Goal: Contribute content

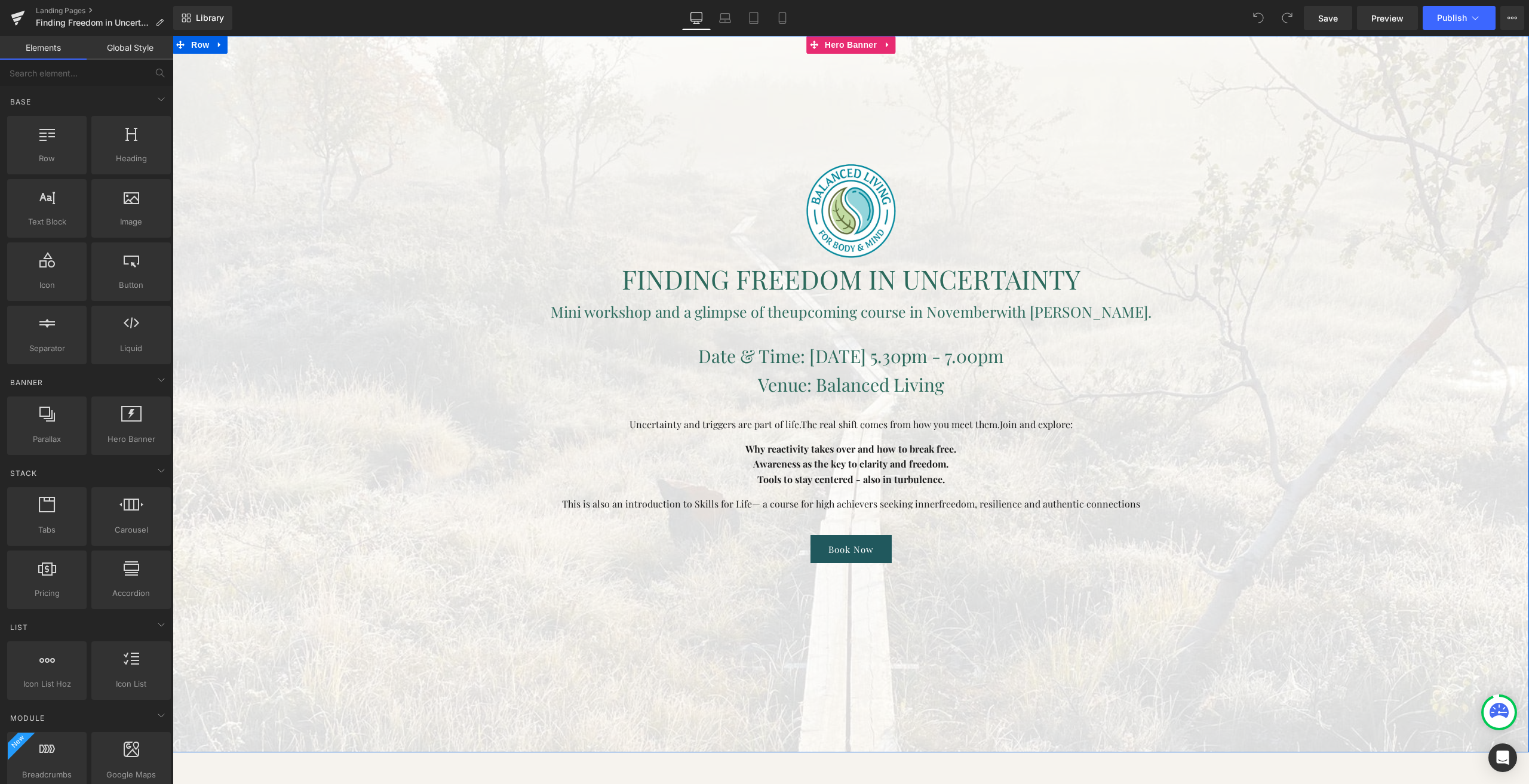
drag, startPoint x: 690, startPoint y: 423, endPoint x: 673, endPoint y: 422, distance: 17.0
click at [690, 423] on font "Uncertainty and triggers are part of life." at bounding box center [716, 424] width 172 height 13
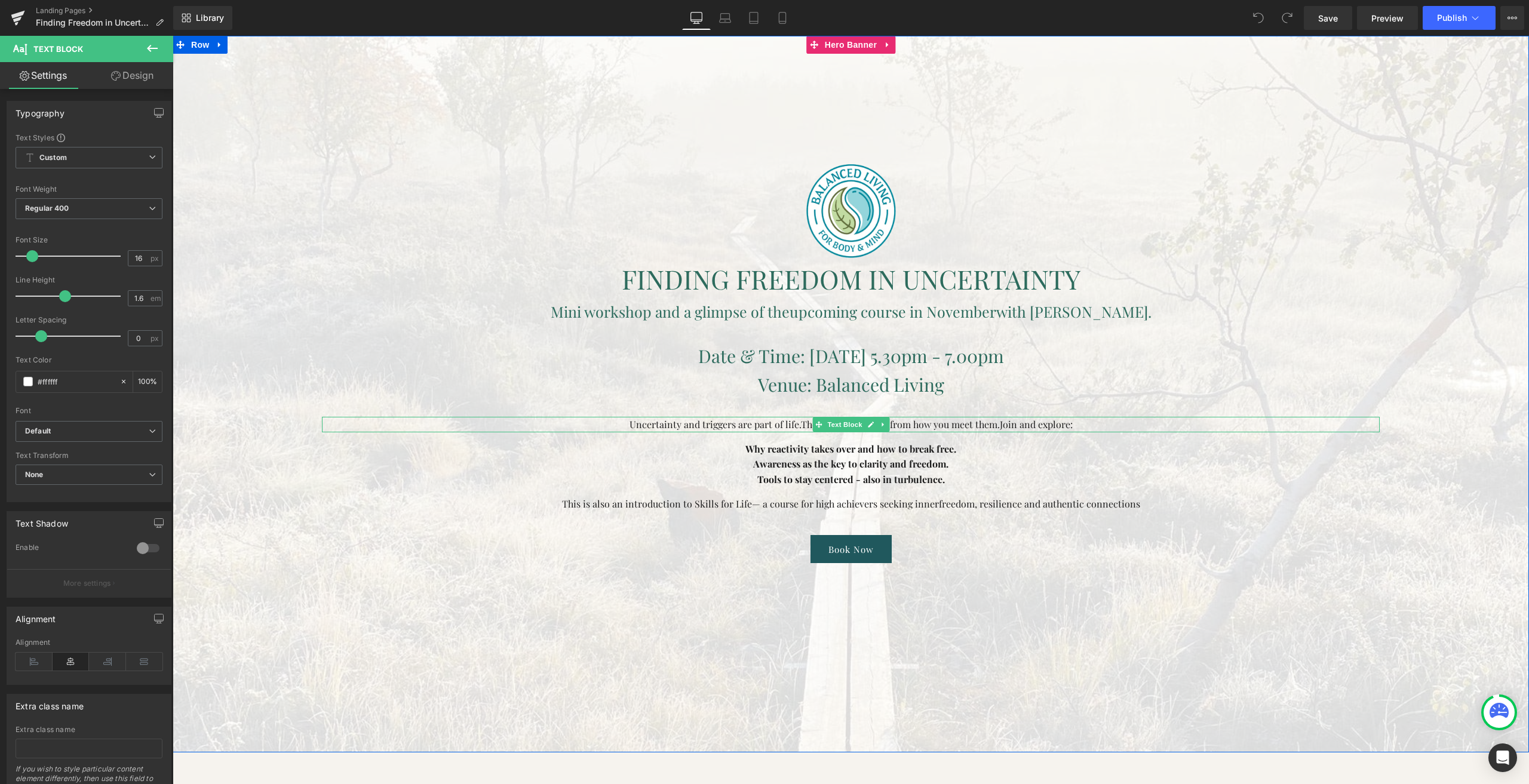
click at [684, 421] on font "Uncertainty and triggers are part of life." at bounding box center [716, 424] width 172 height 13
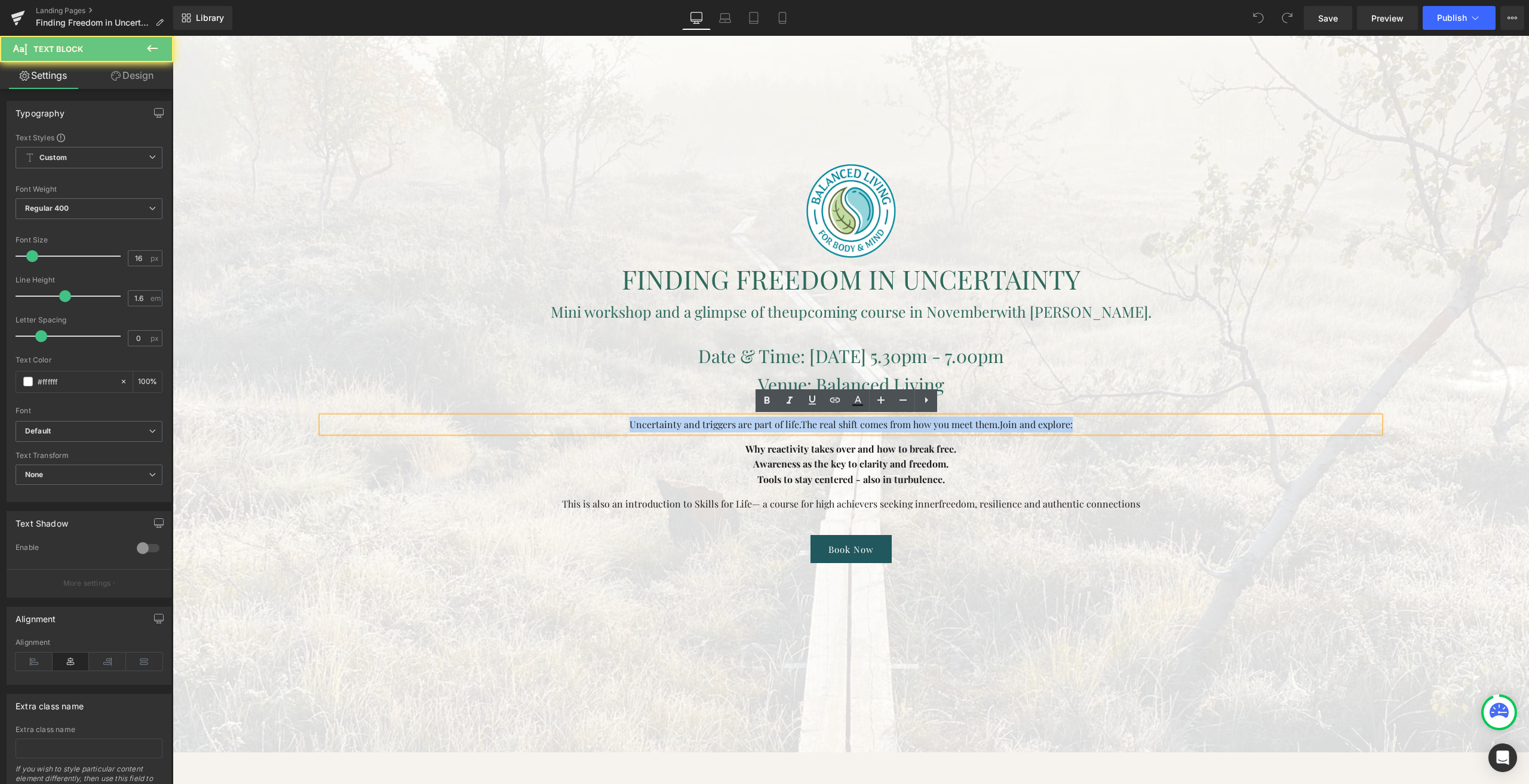
click at [684, 421] on font "Uncertainty and triggers are part of life." at bounding box center [716, 424] width 172 height 13
paste div
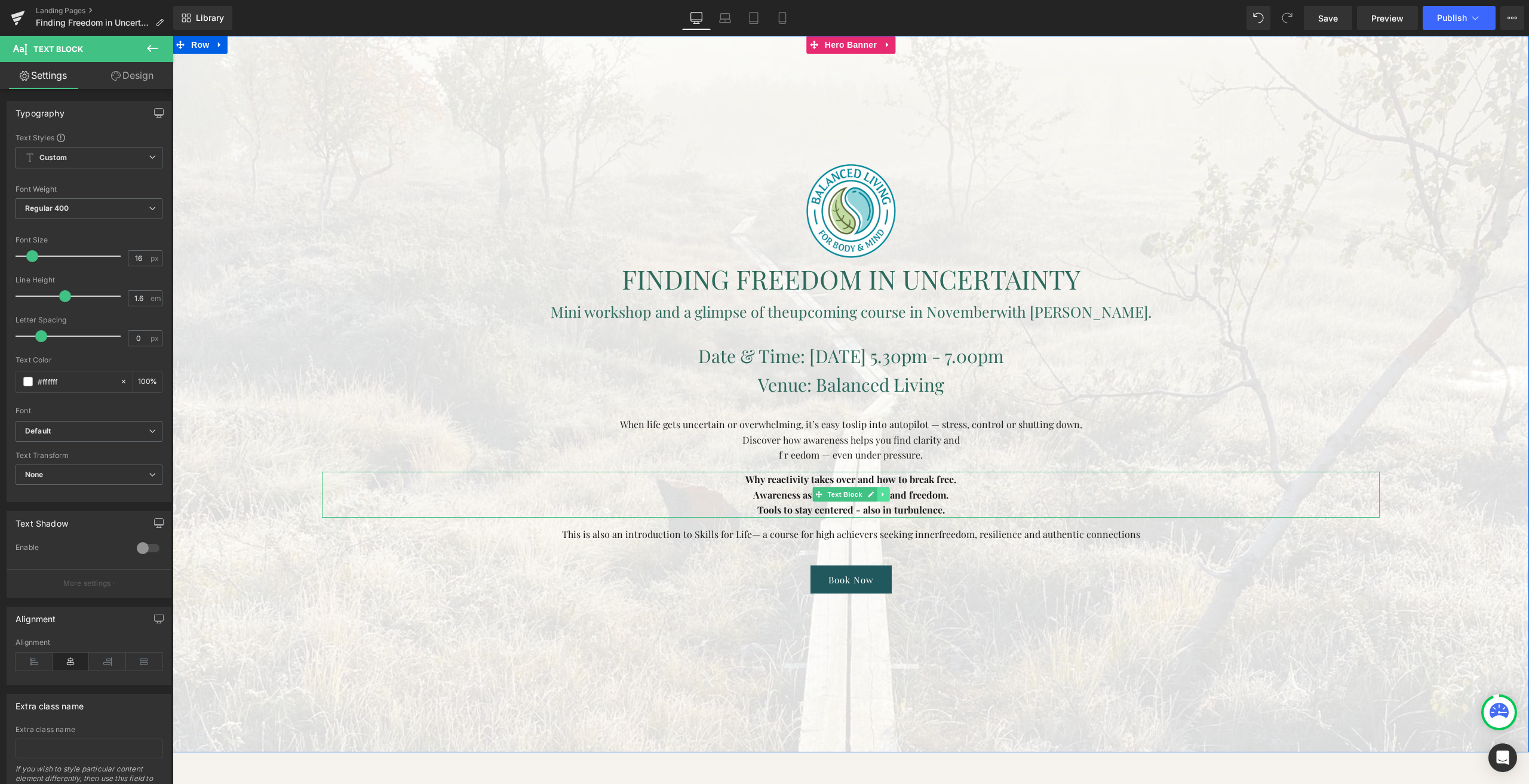
click at [880, 493] on icon at bounding box center [883, 494] width 6 height 7
click at [873, 499] on link at bounding box center [877, 494] width 13 height 15
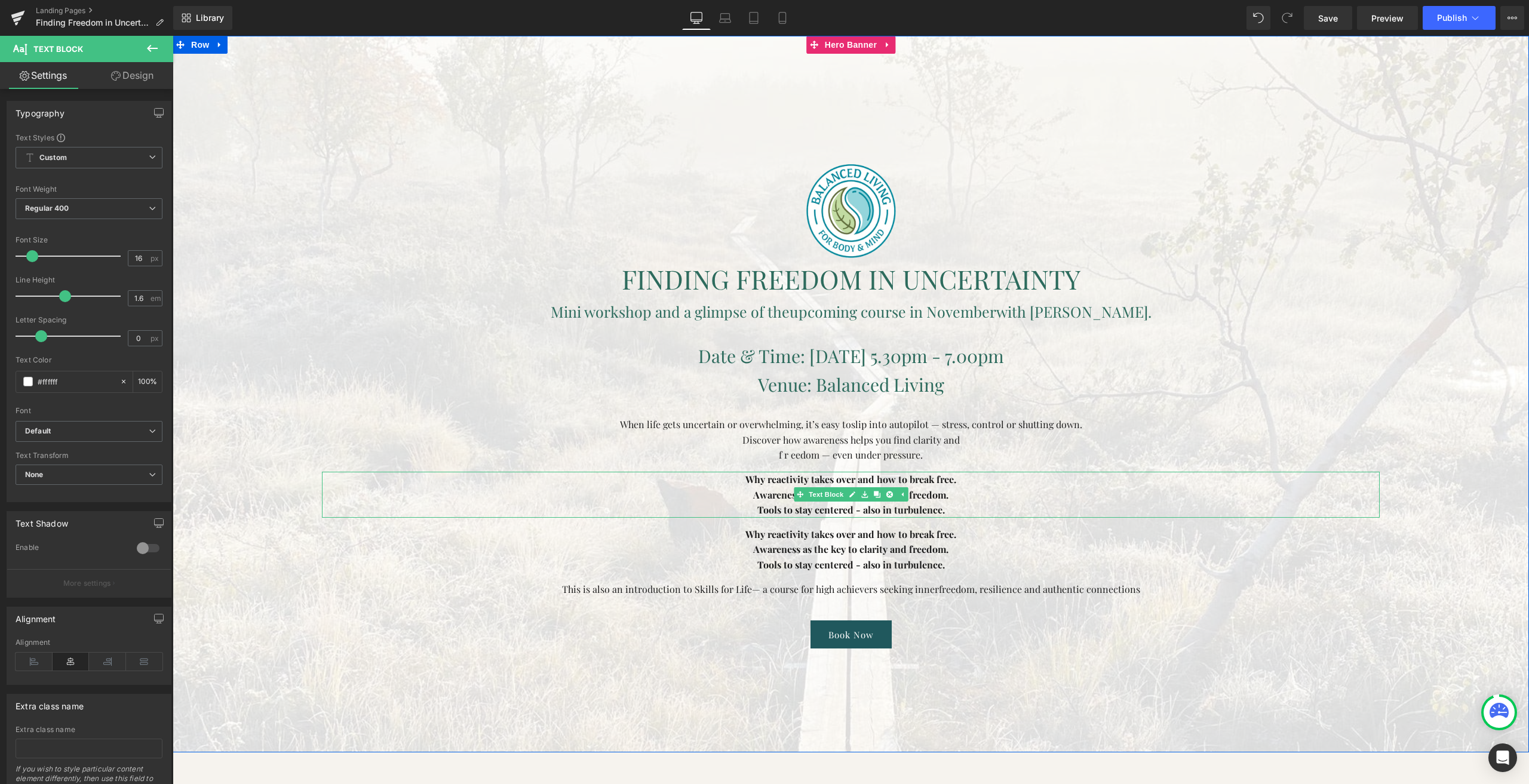
click at [797, 481] on strong "Why reactivity takes over and how to break free." at bounding box center [851, 479] width 211 height 13
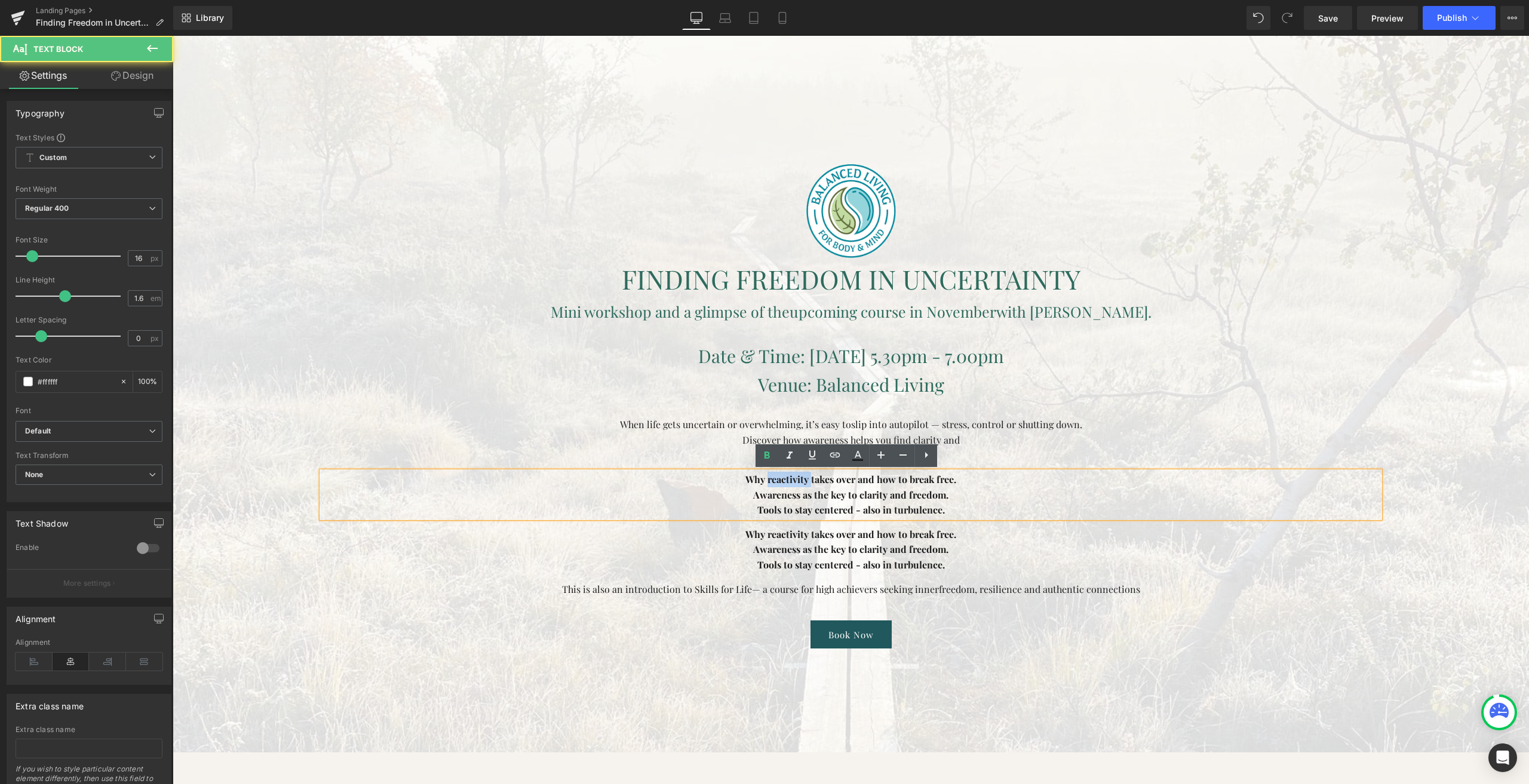
click at [797, 481] on strong "Why reactivity takes over and how to break free." at bounding box center [851, 479] width 211 height 13
drag, startPoint x: 936, startPoint y: 512, endPoint x: 731, endPoint y: 485, distance: 206.8
click at [731, 485] on div "Why reactivity takes over and how to break free. Awareness as the key to clarit…" at bounding box center [850, 495] width 1058 height 46
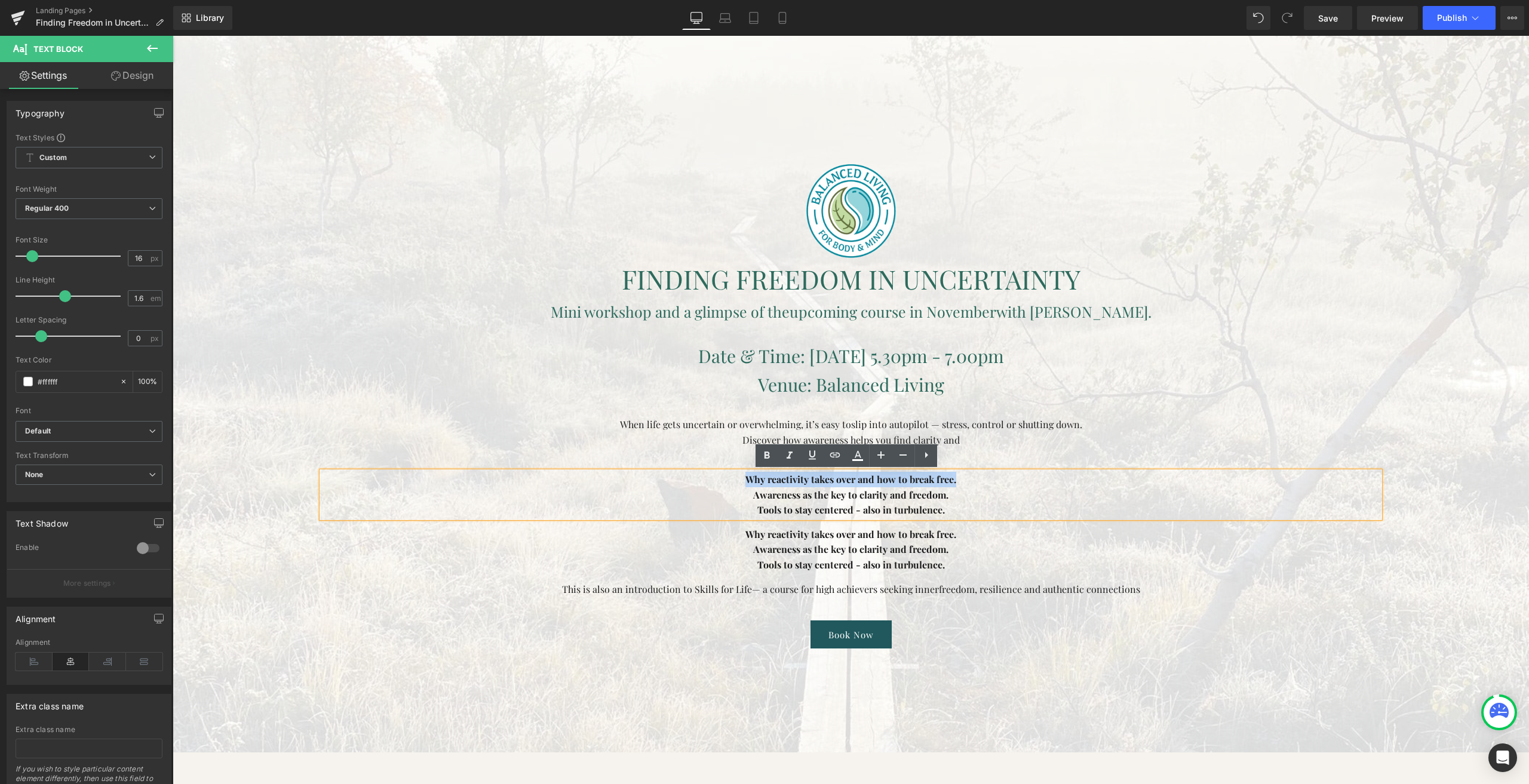
paste div
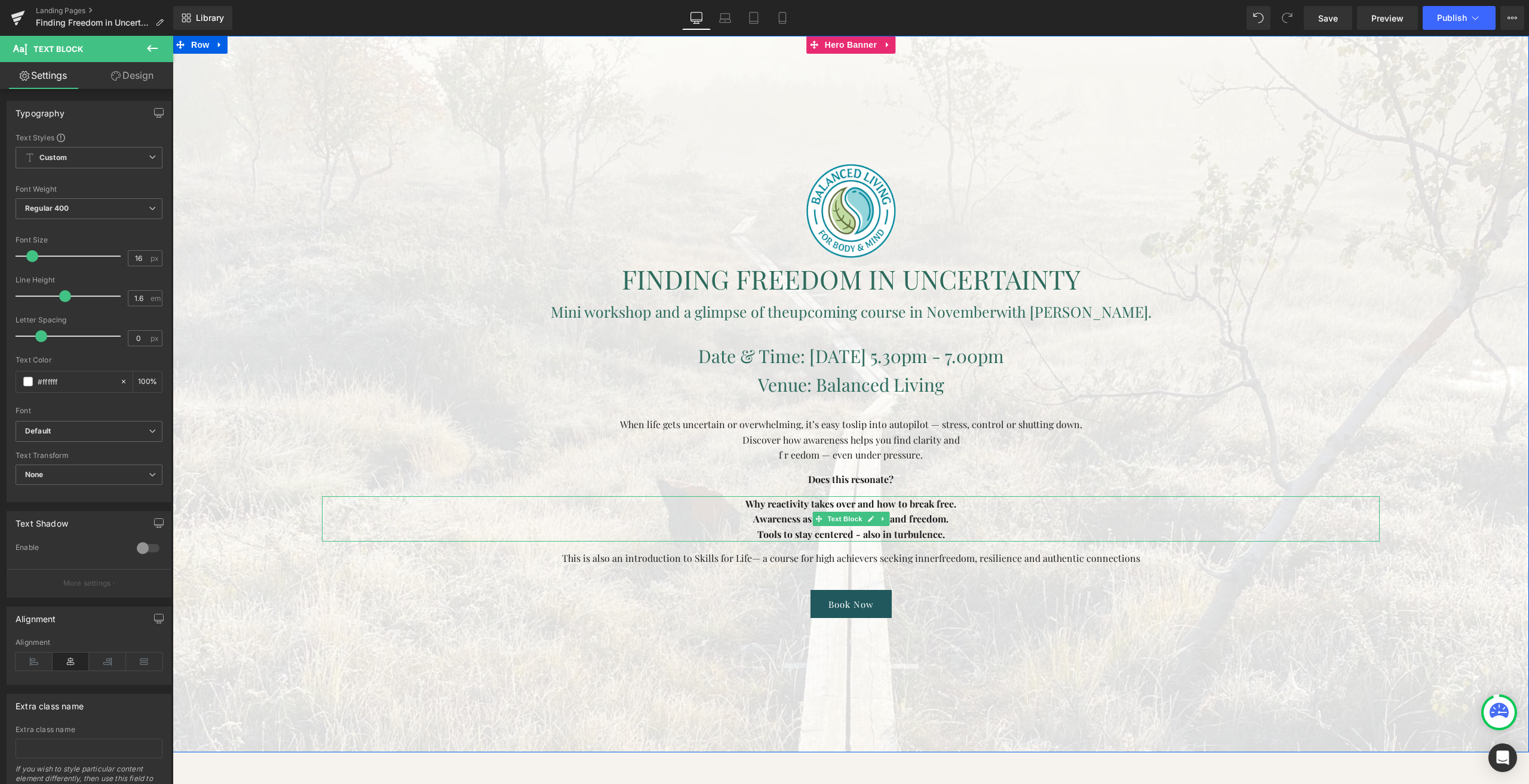
click at [786, 505] on strong "Why reactivity takes over and how to break free." at bounding box center [851, 504] width 211 height 13
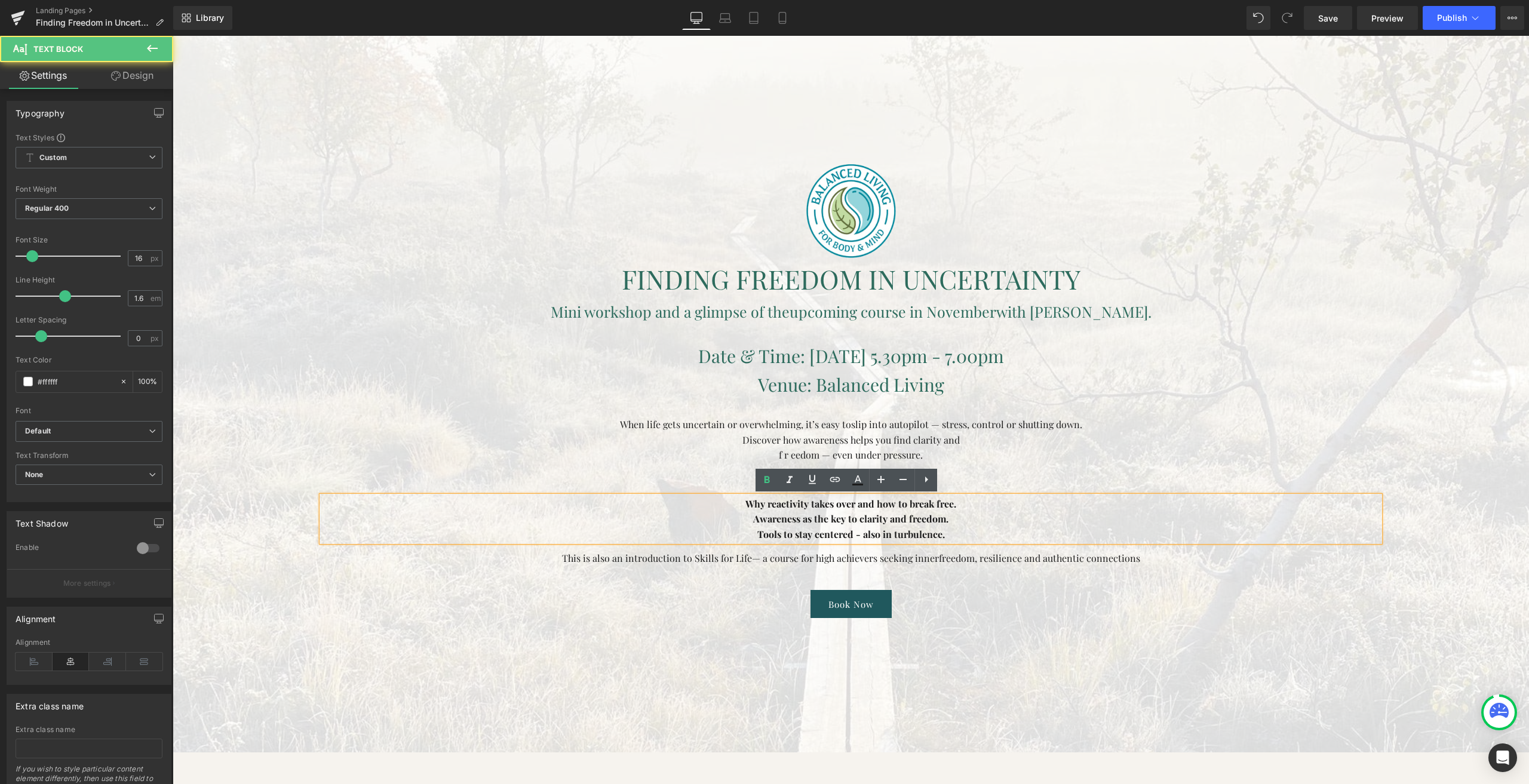
click at [859, 511] on p "Why reactivity takes over and how to break free." at bounding box center [850, 504] width 1058 height 15
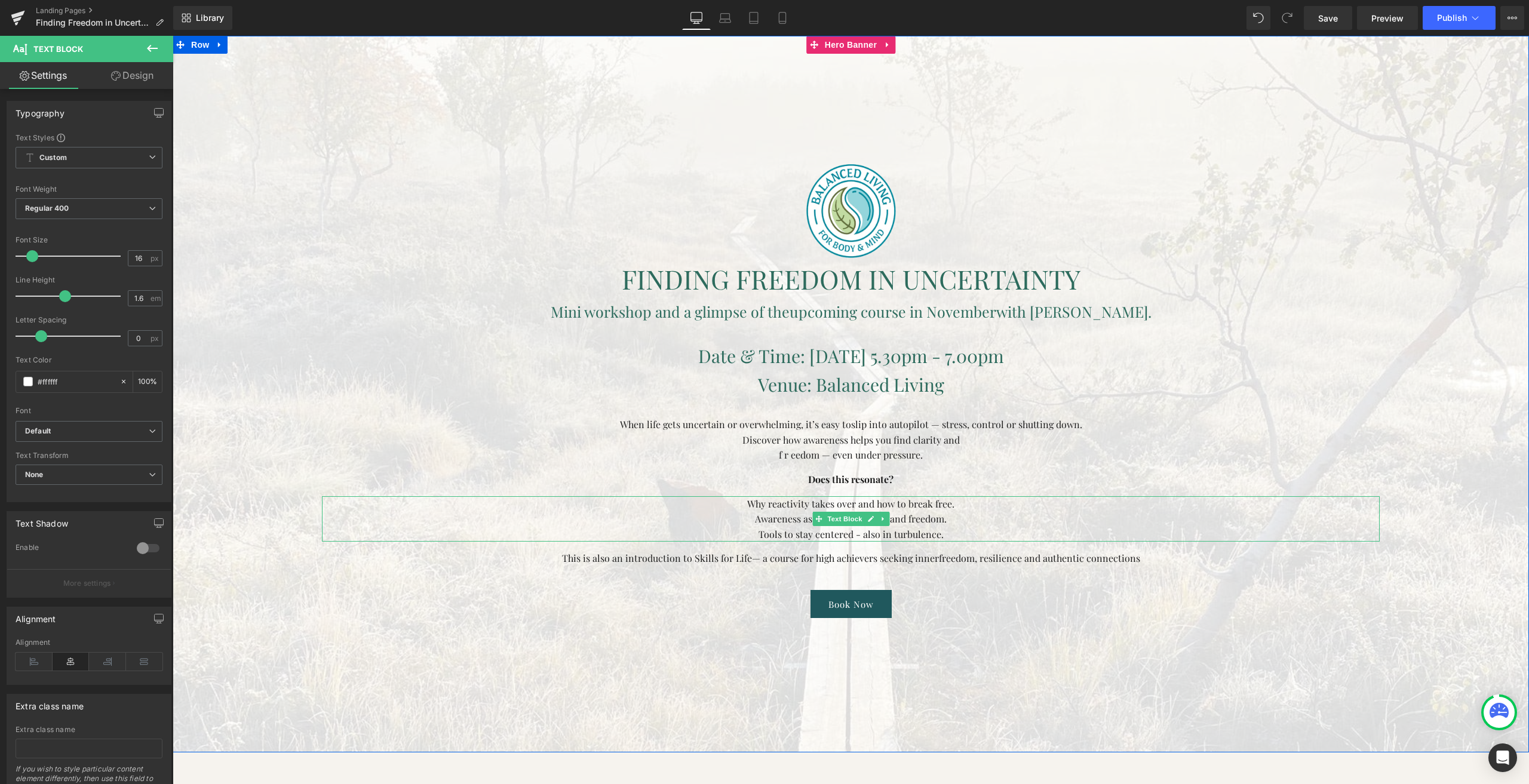
click at [851, 530] on font "Tools to stay centered - also in turbulence." at bounding box center [851, 534] width 185 height 13
paste div
click at [739, 559] on font "This is also an introduction to Skills for Life" at bounding box center [657, 558] width 190 height 13
click at [621, 562] on font "This is also an introduction to Skills for Life" at bounding box center [657, 558] width 190 height 13
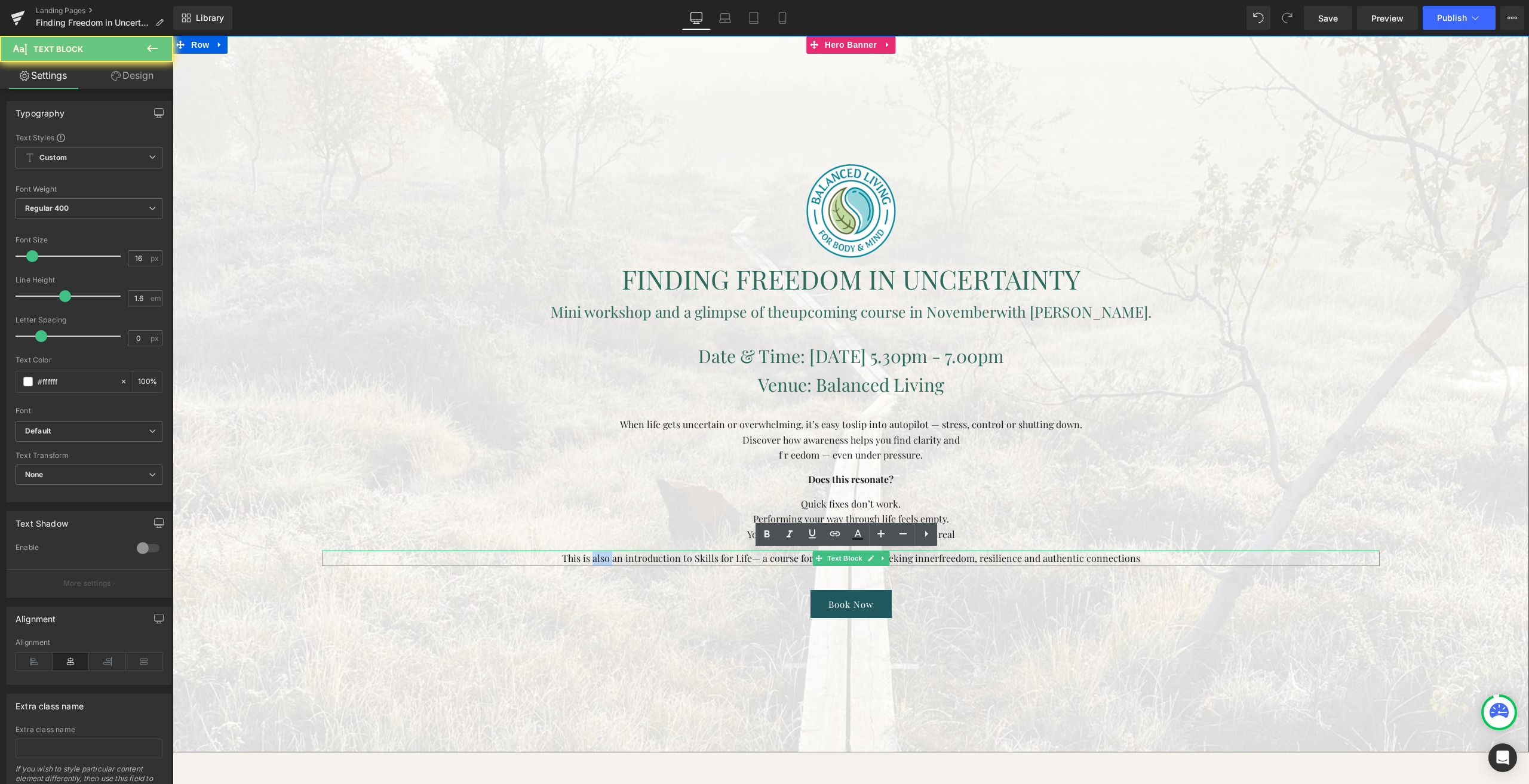
click at [621, 562] on font "This is also an introduction to Skills for Life" at bounding box center [657, 558] width 190 height 13
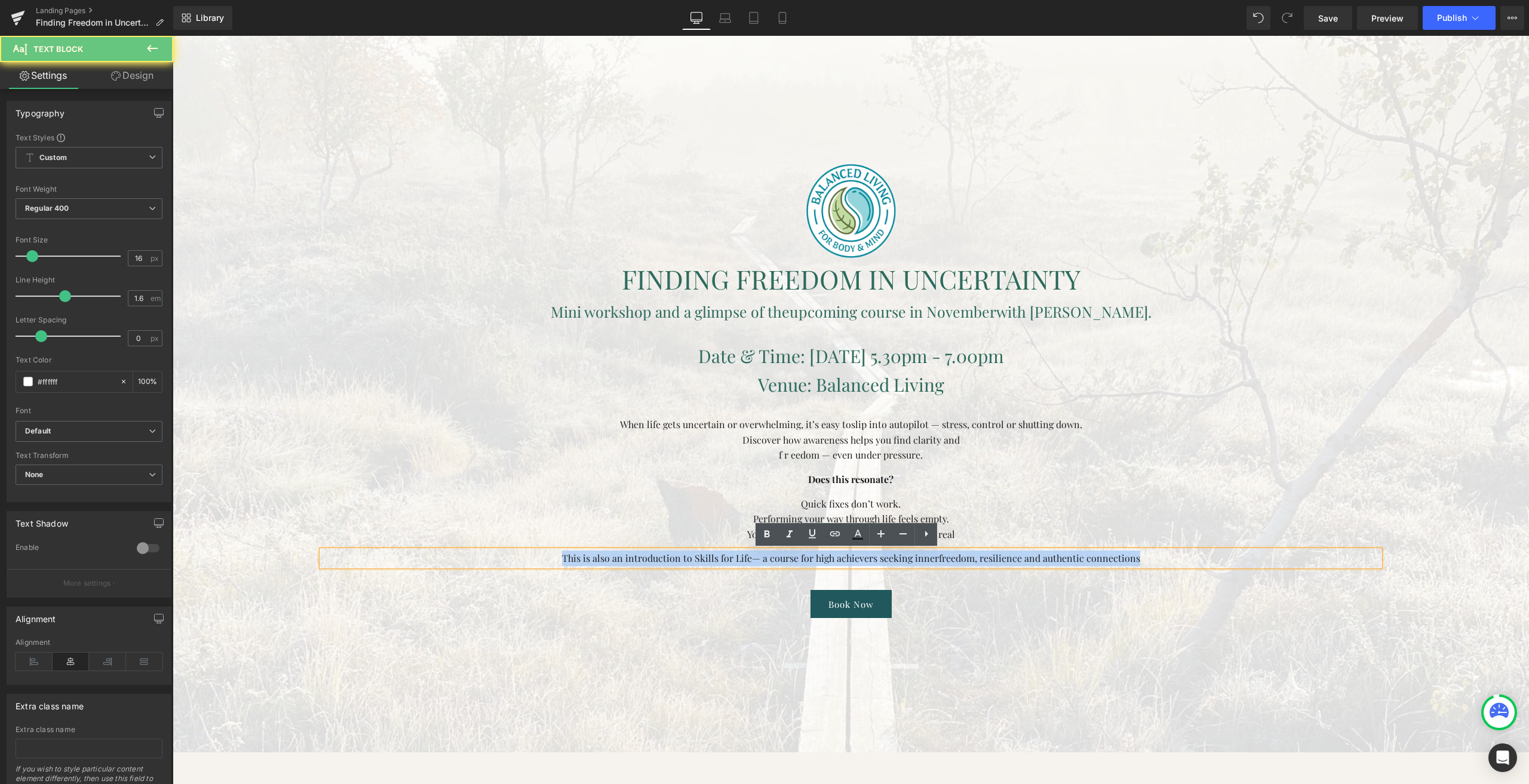
click at [621, 562] on font "This is also an introduction to Skills for Life" at bounding box center [657, 558] width 190 height 13
paste div
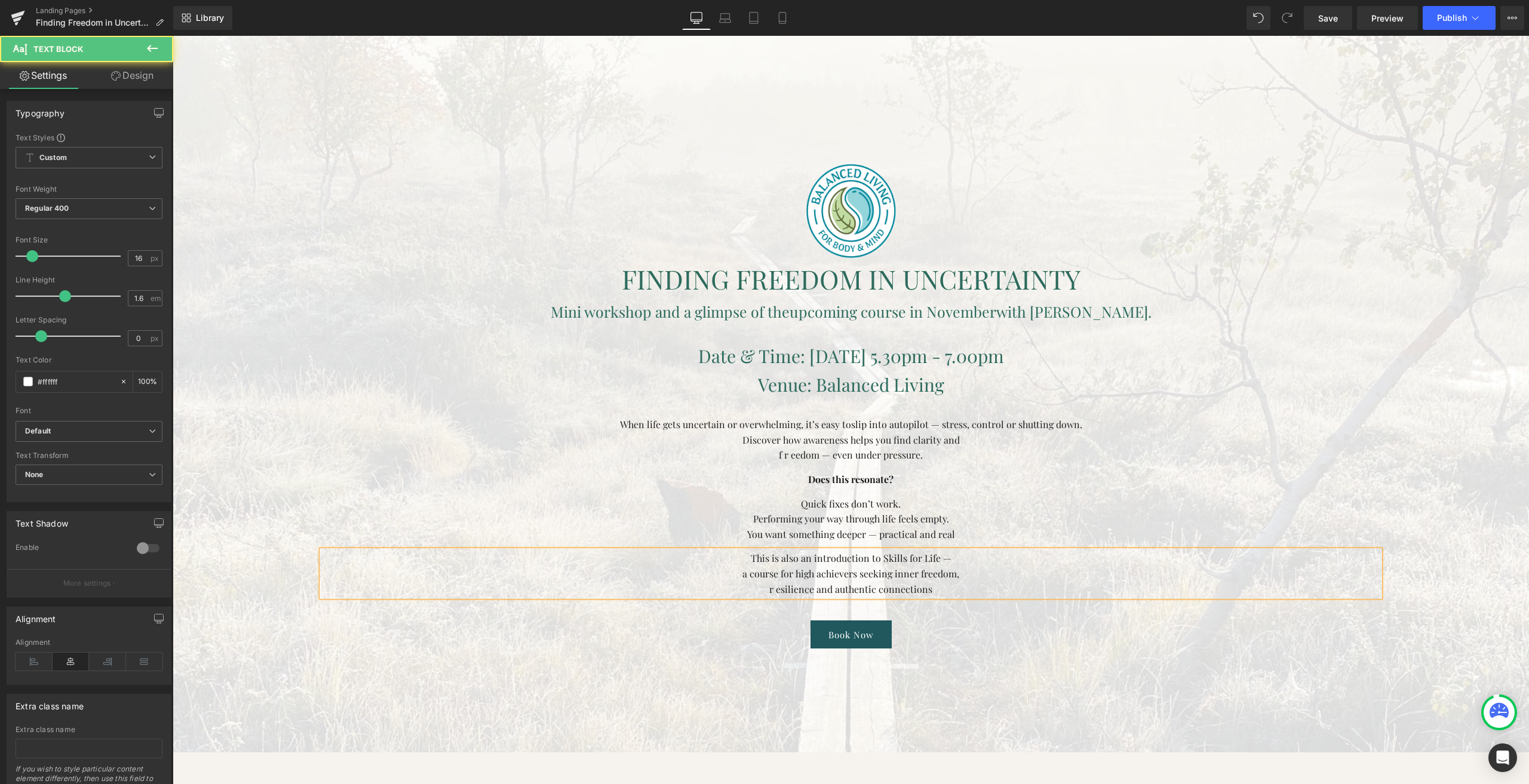
click at [723, 573] on p "a course for high achievers seeking inner freedom," at bounding box center [850, 574] width 1058 height 15
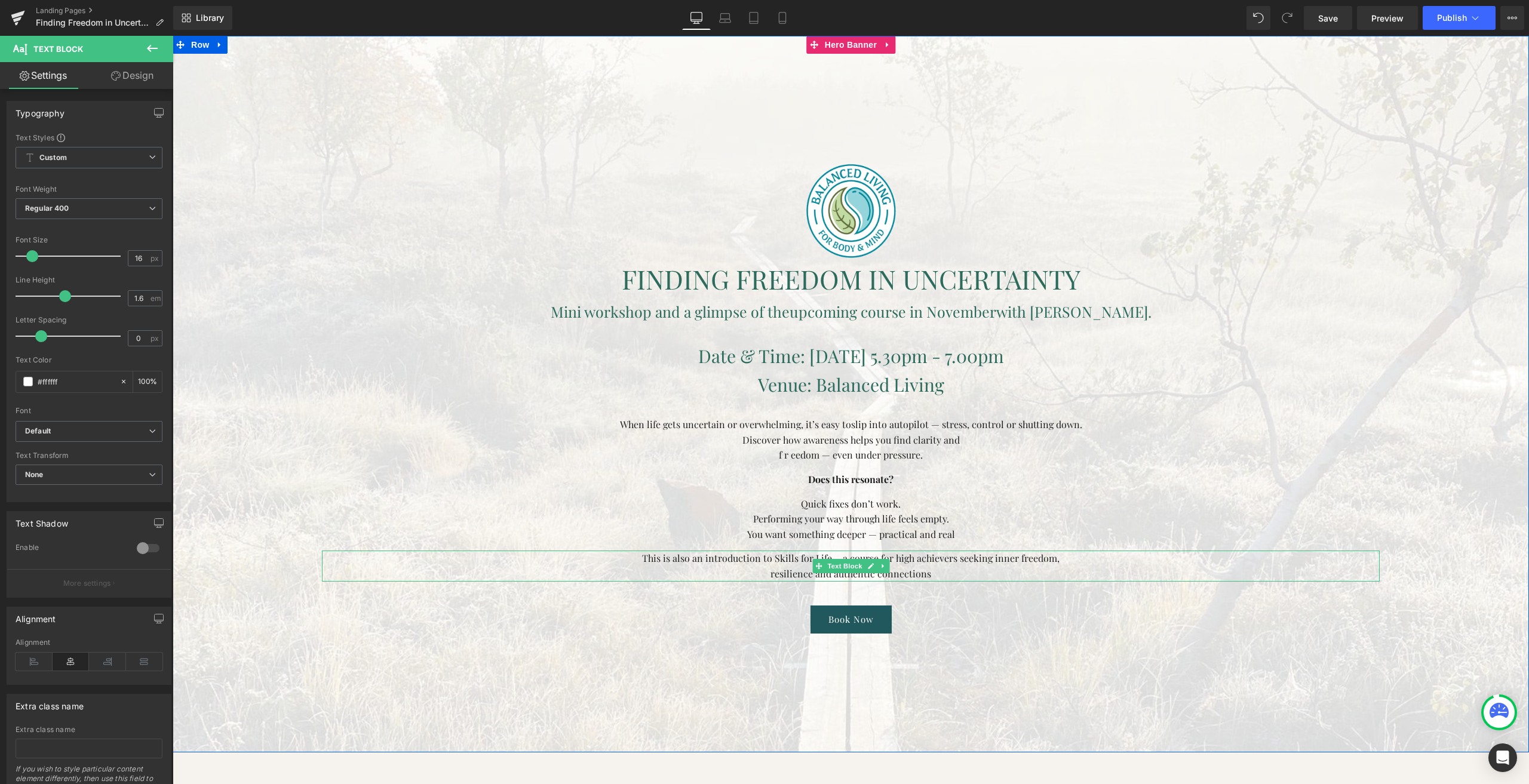
click at [924, 572] on p "resilience and authentic connections" at bounding box center [850, 574] width 1058 height 15
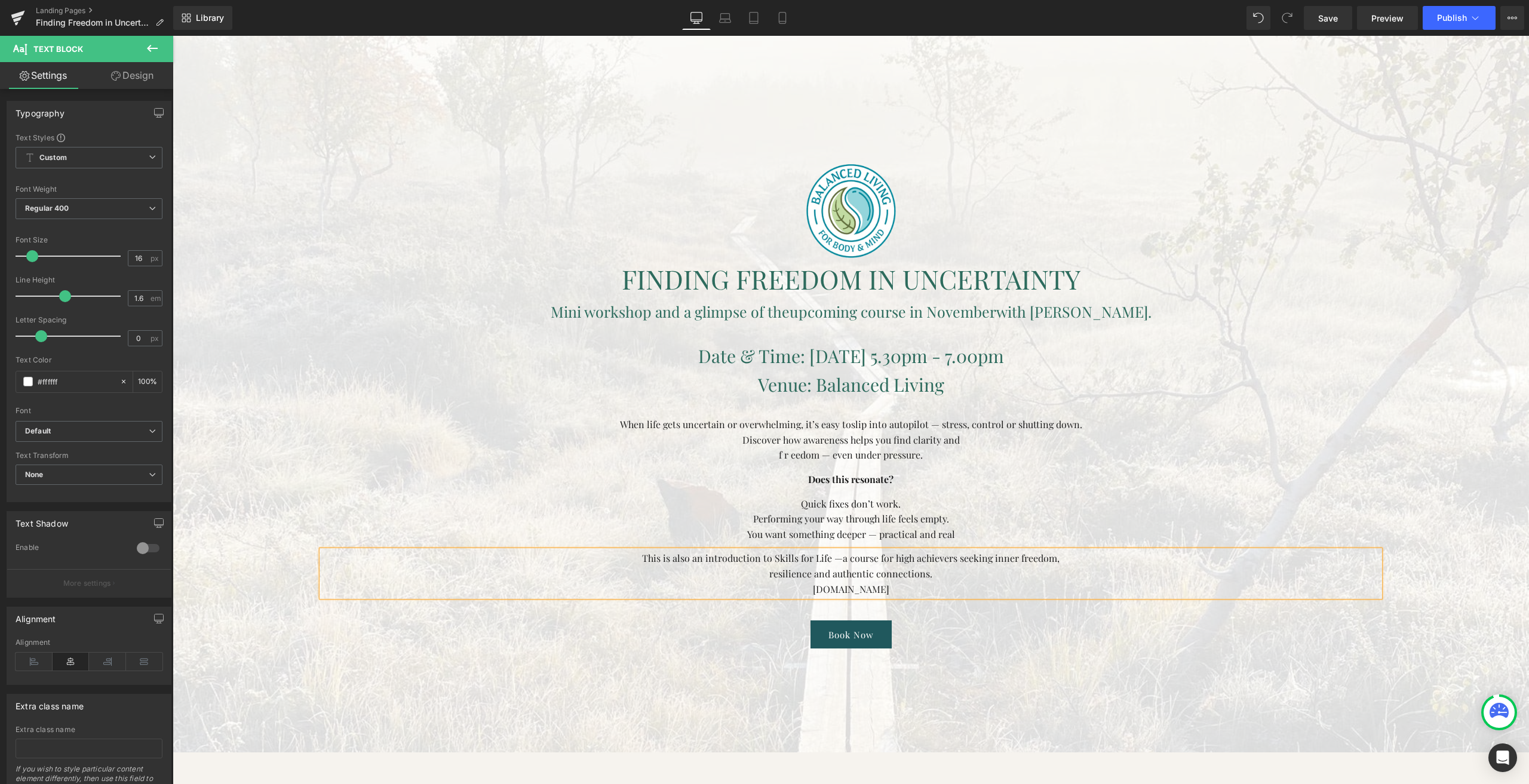
click at [847, 591] on font "[DOMAIN_NAME]" at bounding box center [851, 589] width 76 height 13
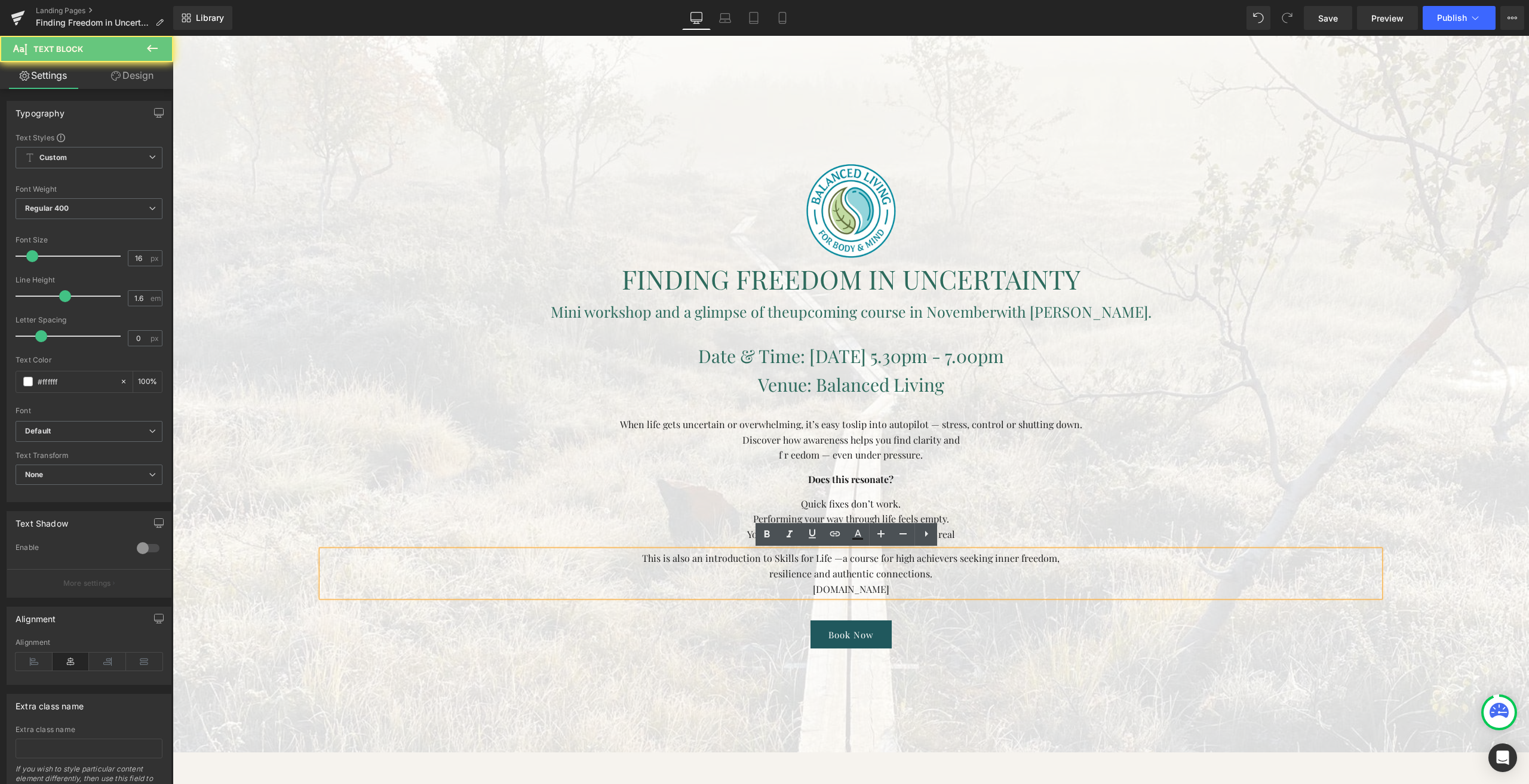
click at [847, 591] on font "[DOMAIN_NAME]" at bounding box center [851, 589] width 76 height 13
copy font "[DOMAIN_NAME]"
click at [854, 588] on font "[DOMAIN_NAME]" at bounding box center [851, 589] width 76 height 13
click at [855, 588] on font "[DOMAIN_NAME]" at bounding box center [851, 589] width 76 height 13
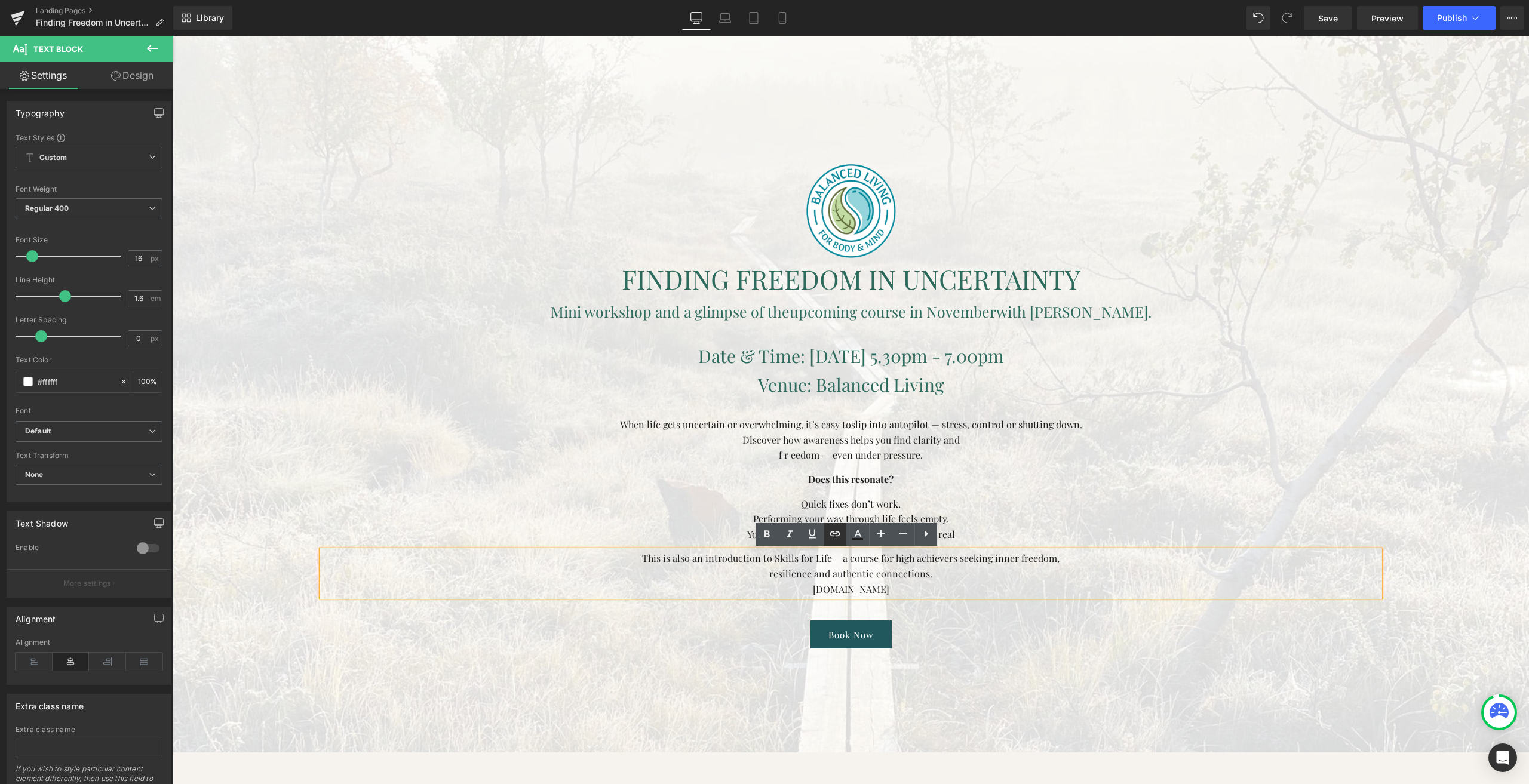
click at [832, 534] on icon at bounding box center [835, 533] width 15 height 15
click at [876, 627] on input "text" at bounding box center [878, 614] width 184 height 30
paste input "[DOMAIN_NAME]"
type input "[DOMAIN_NAME]"
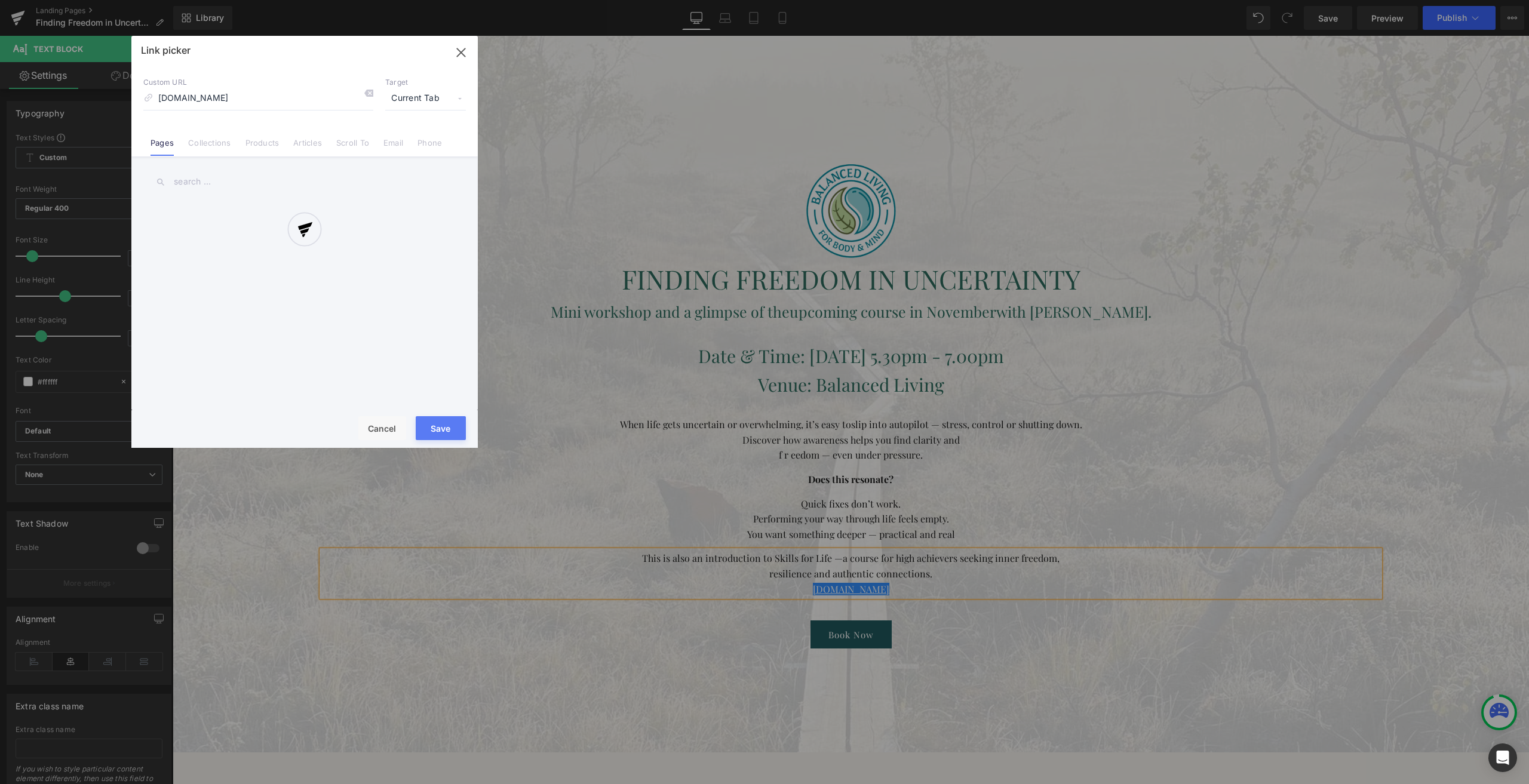
click at [1012, 0] on div "Text Color Highlight Color #333333 Edit or remove link: Edit - Unlink - Cancel …" at bounding box center [764, 0] width 1529 height 0
click at [425, 100] on div at bounding box center [305, 242] width 347 height 412
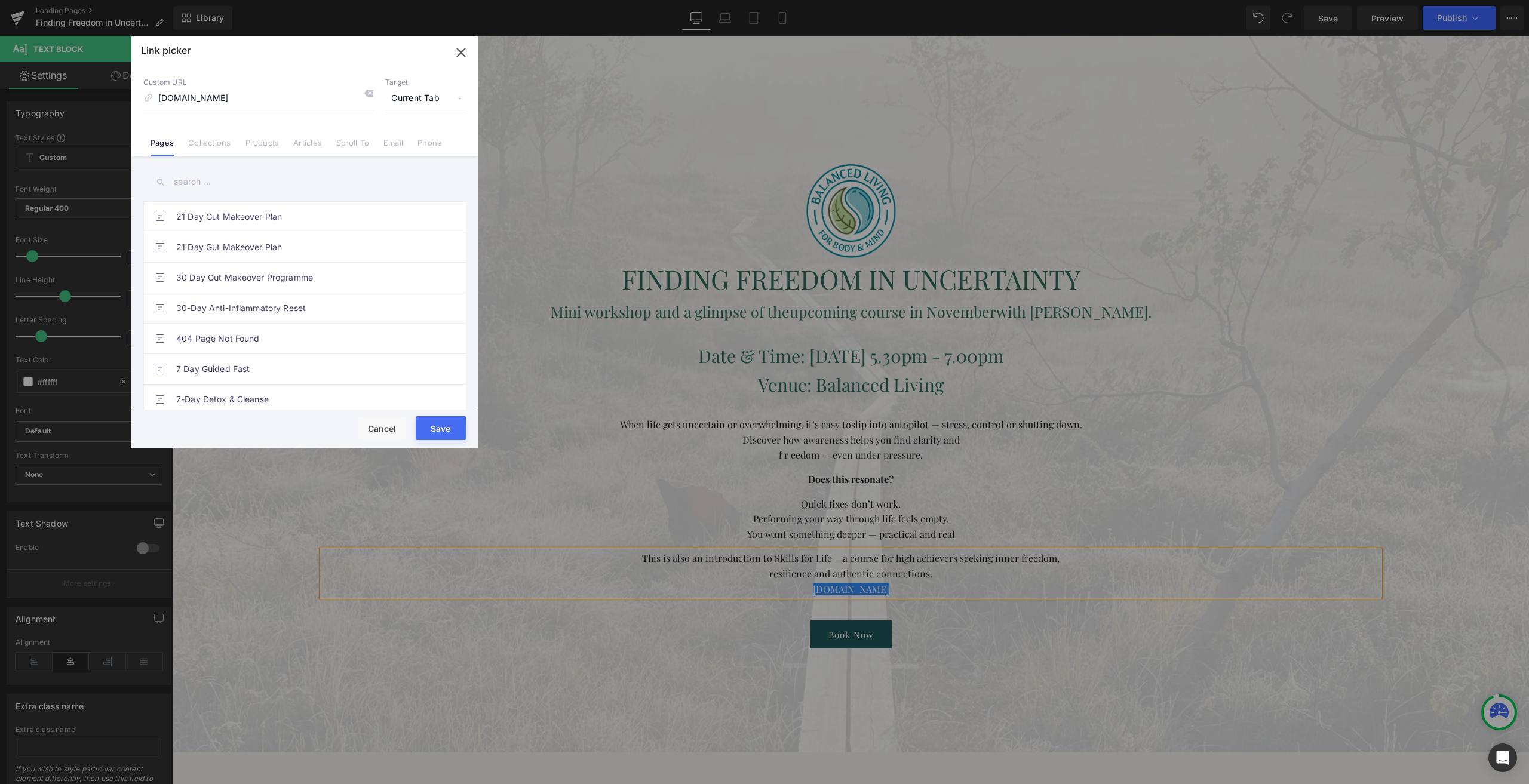
click at [425, 100] on span "Current Tab" at bounding box center [425, 99] width 81 height 23
click at [399, 140] on li "New Tab" at bounding box center [425, 141] width 93 height 21
click at [437, 426] on button "Save" at bounding box center [441, 429] width 50 height 24
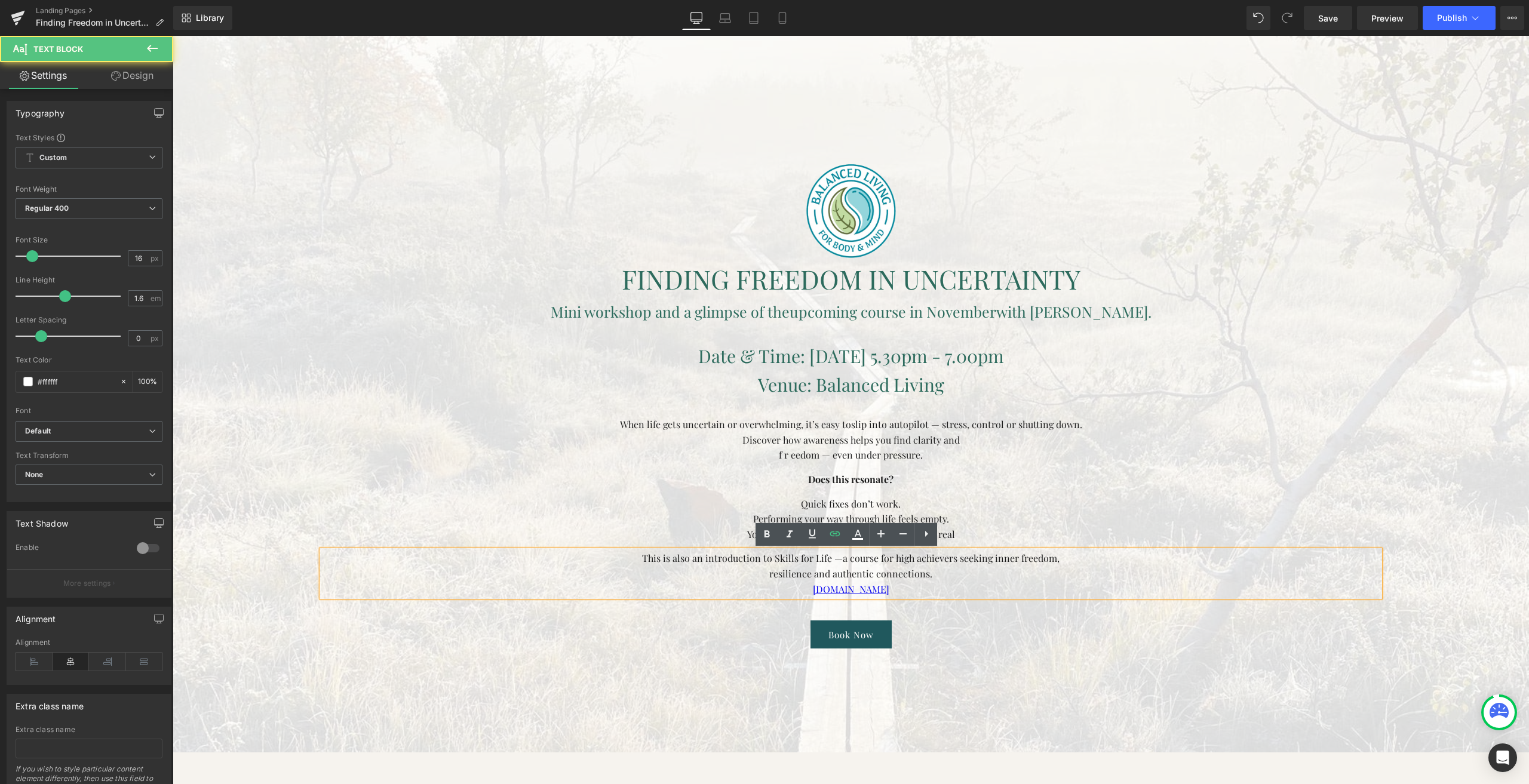
click at [1072, 522] on p "Performing your way through life feels empty." at bounding box center [850, 519] width 1058 height 15
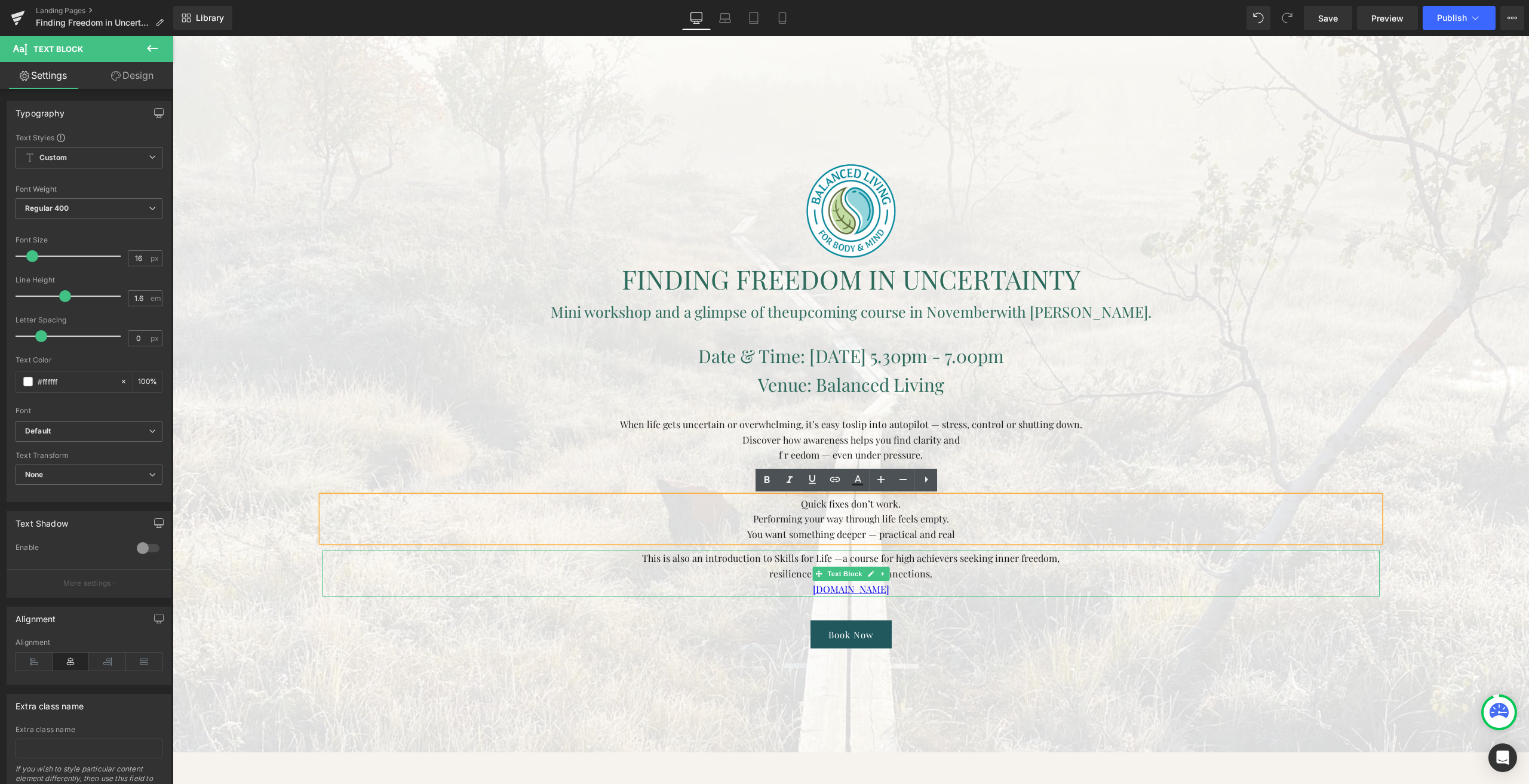
click at [901, 594] on div at bounding box center [850, 595] width 1058 height 3
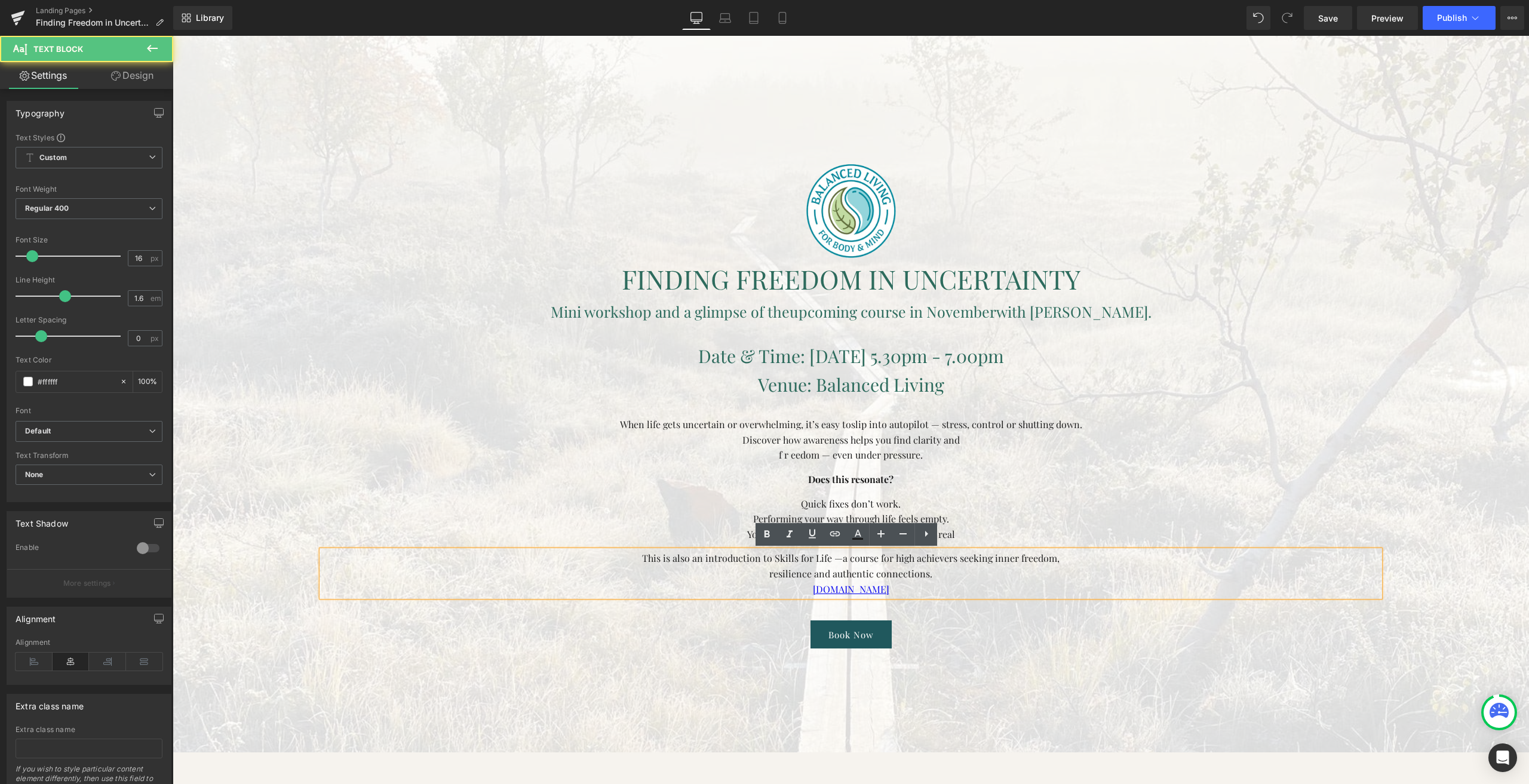
click at [901, 594] on p "[DOMAIN_NAME]" at bounding box center [850, 589] width 1058 height 15
click at [904, 591] on p "[DOMAIN_NAME]" at bounding box center [850, 589] width 1058 height 15
click at [863, 535] on icon at bounding box center [857, 534] width 15 height 15
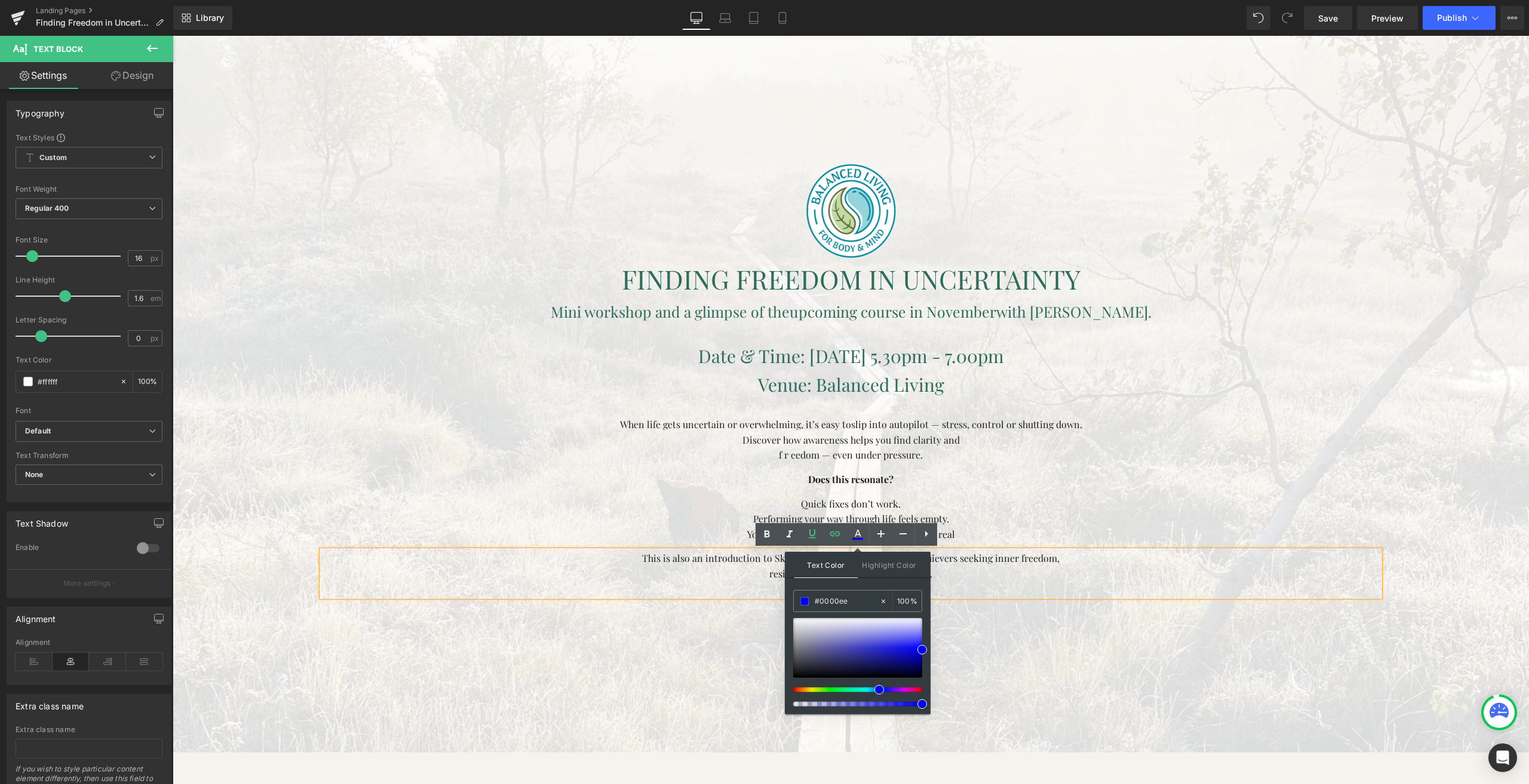
click at [775, 365] on span "Date & Time: [DATE] 5.30pm - 7.00pm" at bounding box center [851, 356] width 306 height 24
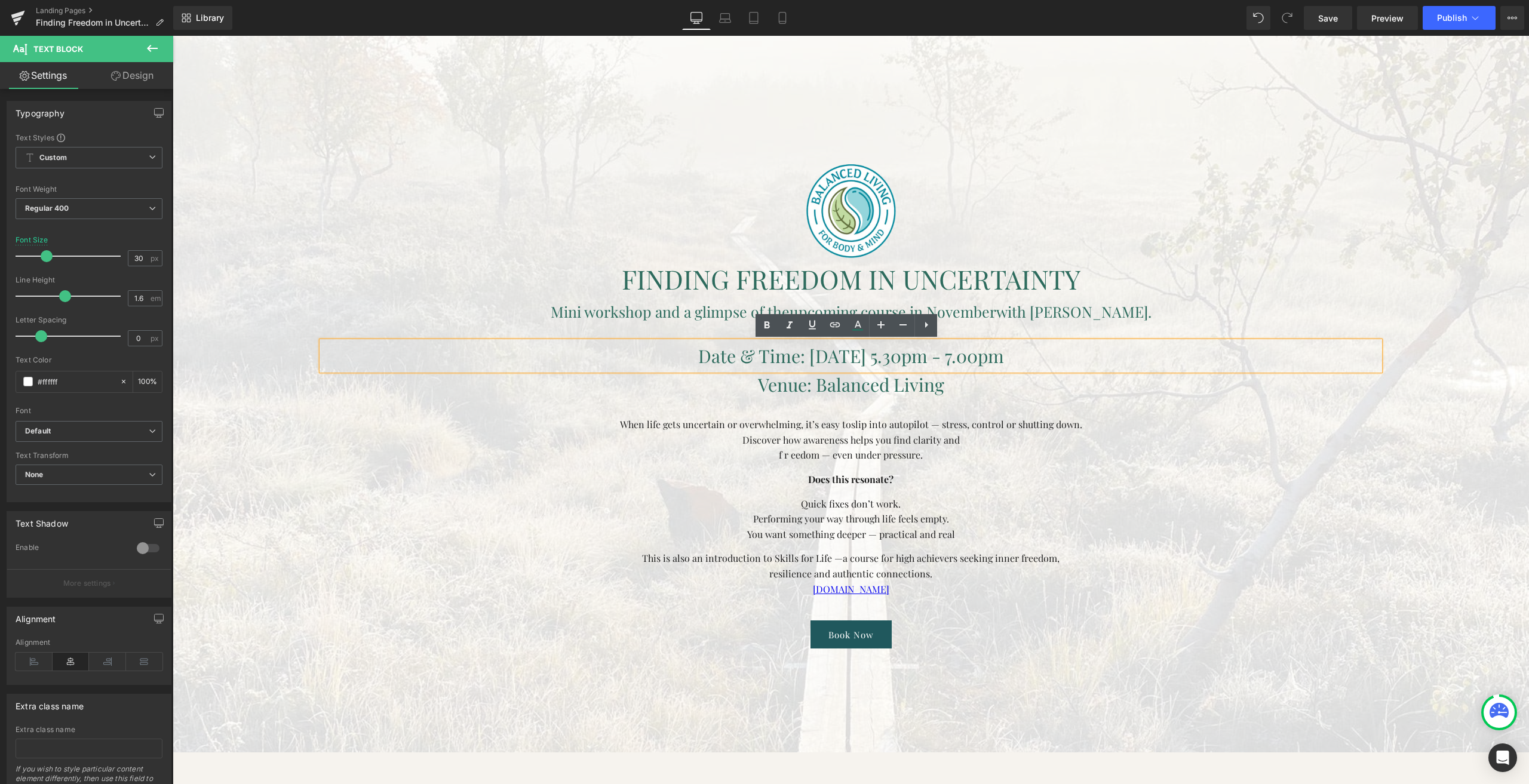
click at [747, 361] on span "Date & Time: [DATE] 5.30pm - 7.00pm" at bounding box center [851, 356] width 306 height 24
click at [852, 329] on icon at bounding box center [857, 326] width 15 height 15
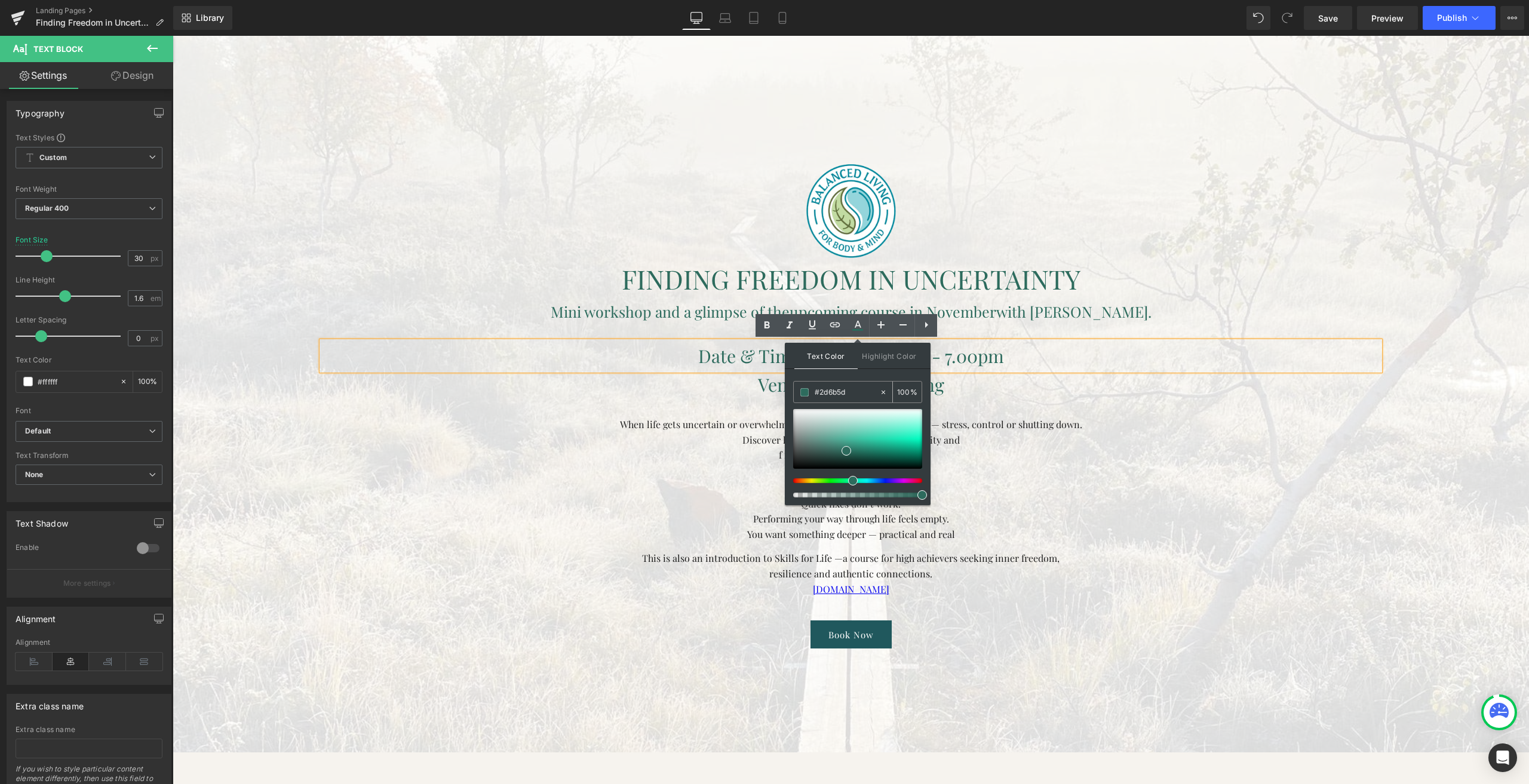
click at [826, 392] on input "#0000ee" at bounding box center [847, 392] width 64 height 13
click at [785, 591] on p "[DOMAIN_NAME]" at bounding box center [850, 589] width 1058 height 15
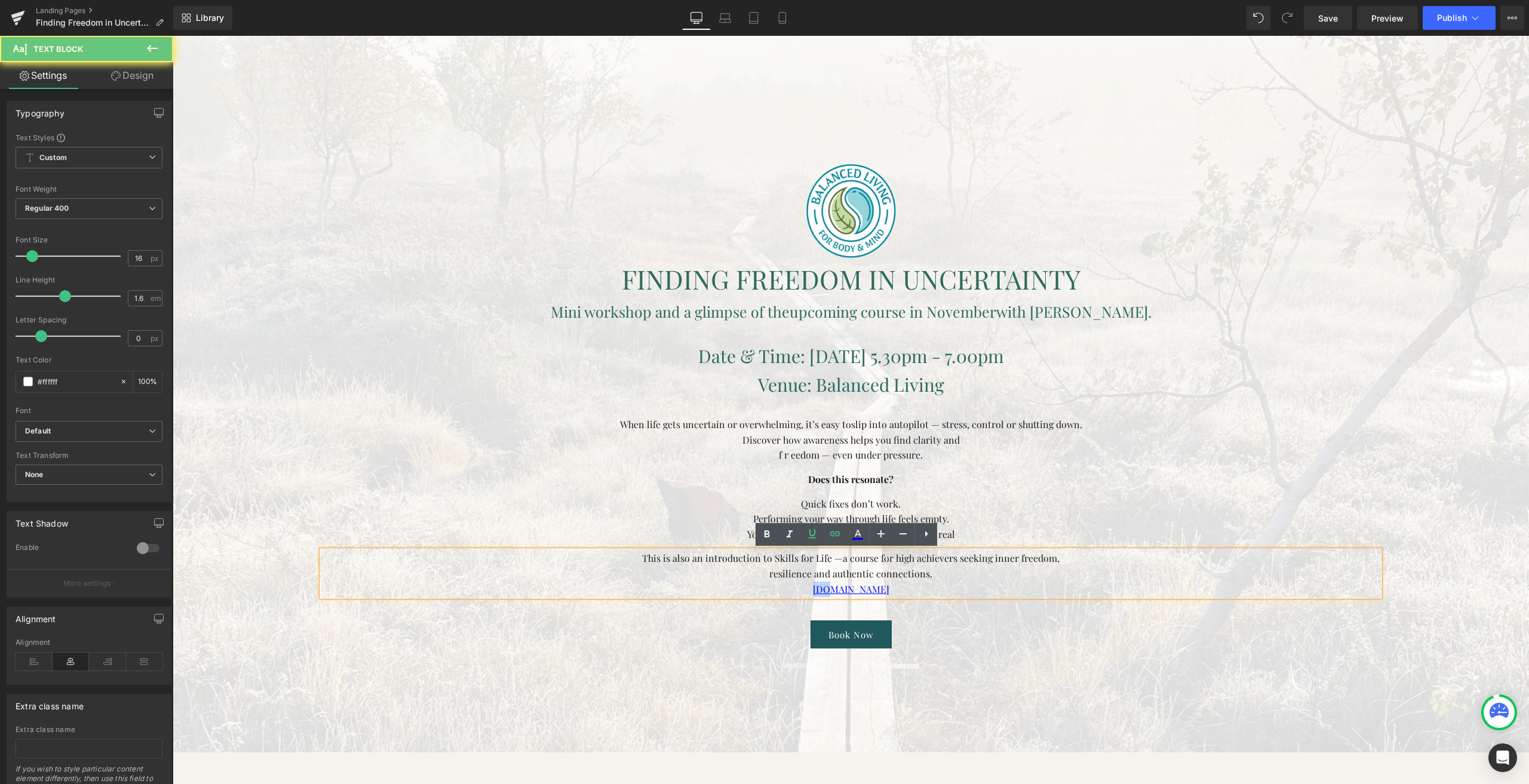
click at [785, 591] on p "[DOMAIN_NAME]" at bounding box center [850, 589] width 1058 height 15
click at [861, 536] on icon at bounding box center [858, 533] width 6 height 7
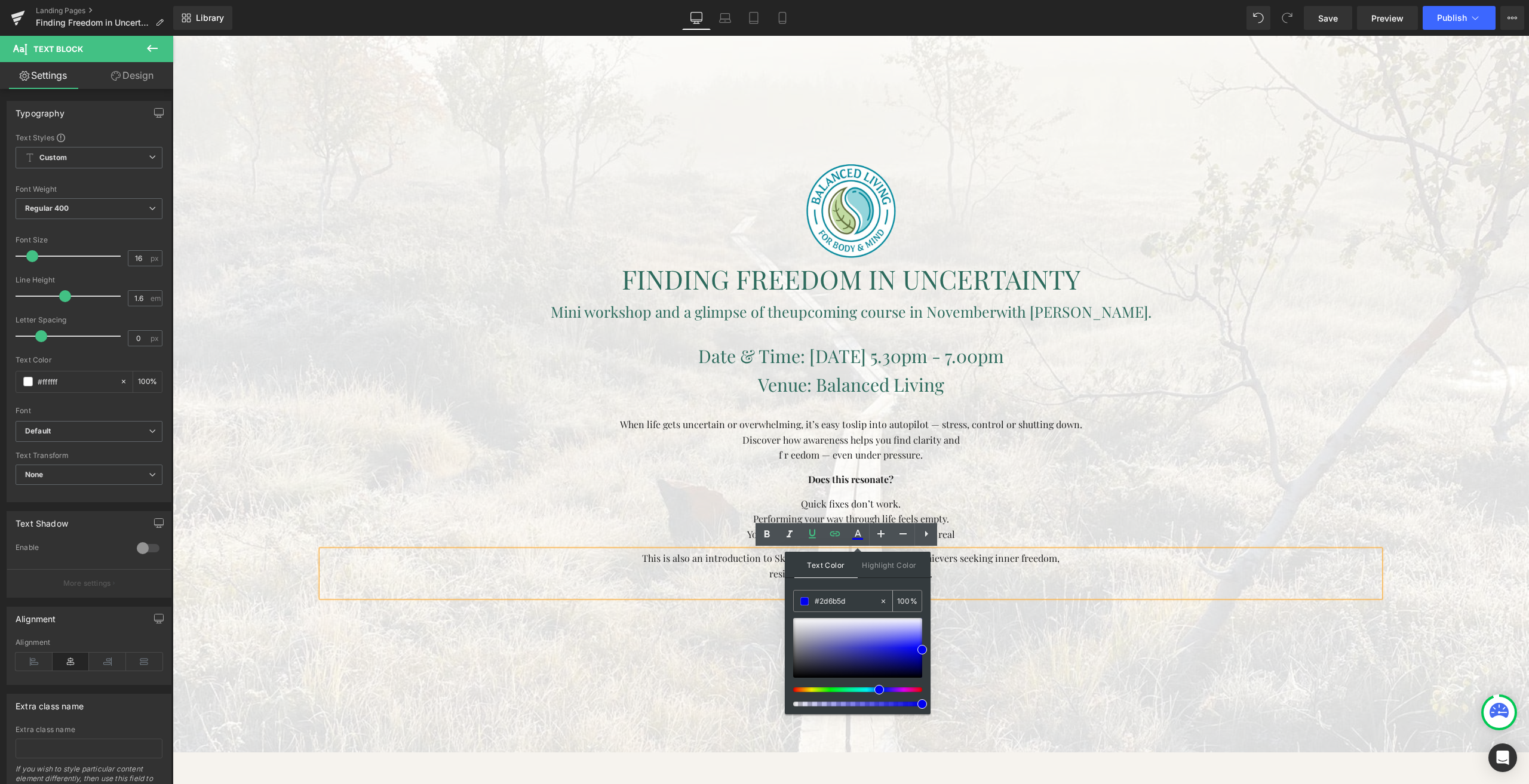
drag, startPoint x: 834, startPoint y: 586, endPoint x: 831, endPoint y: 592, distance: 6.7
click at [833, 588] on div "Text Color Highlight Color #333333 #2d6b5d 100 % transparent 0 %" at bounding box center [857, 633] width 146 height 162
click at [831, 592] on div "#2d6b5d" at bounding box center [836, 601] width 85 height 21
click at [828, 601] on input "#2d6b5d" at bounding box center [847, 601] width 64 height 13
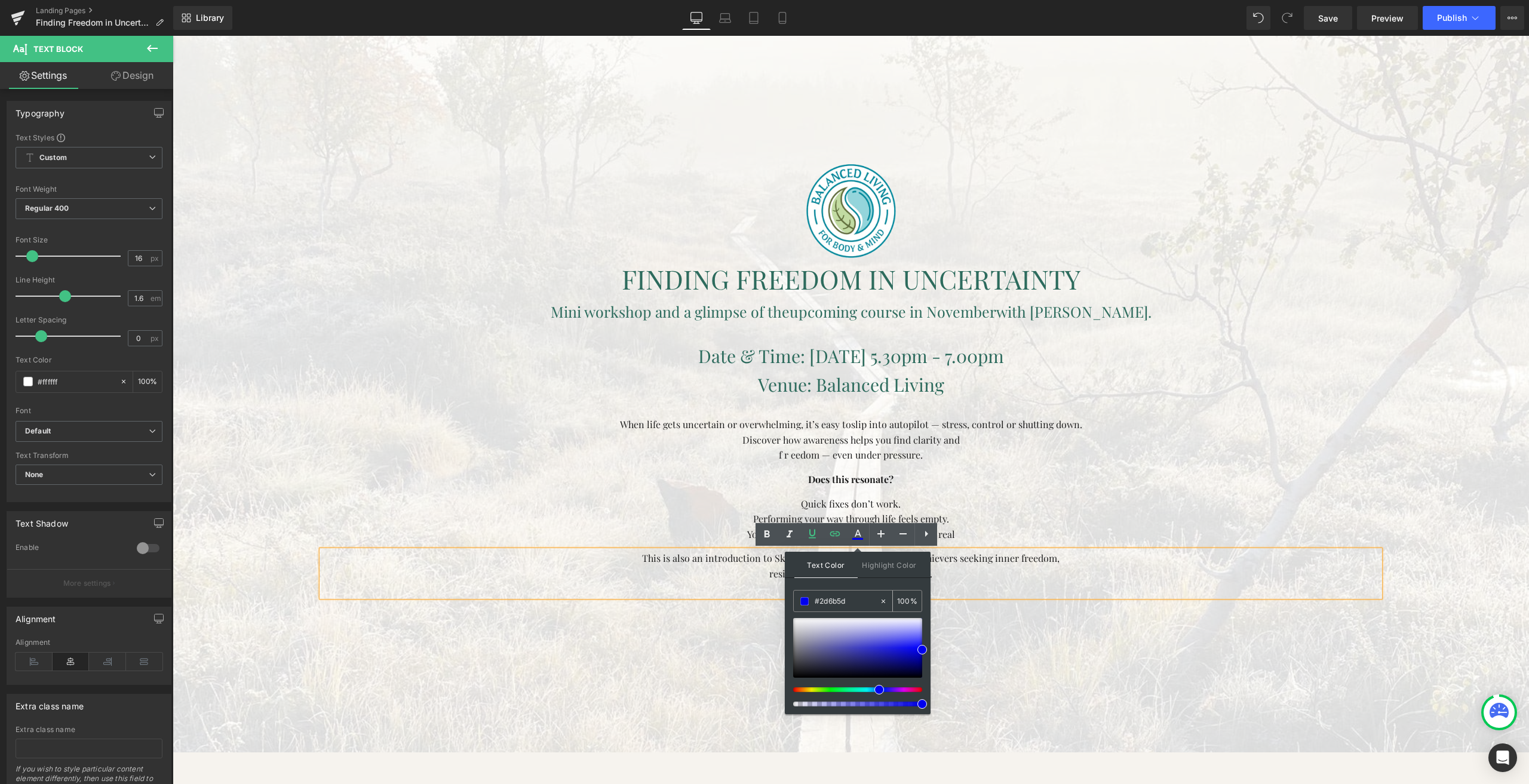
click at [828, 601] on input "#2d6b5d" at bounding box center [847, 601] width 64 height 13
paste input "2d6b5d"
type input "#2d6b5d"
click at [983, 586] on p "[DOMAIN_NAME]" at bounding box center [850, 589] width 1058 height 15
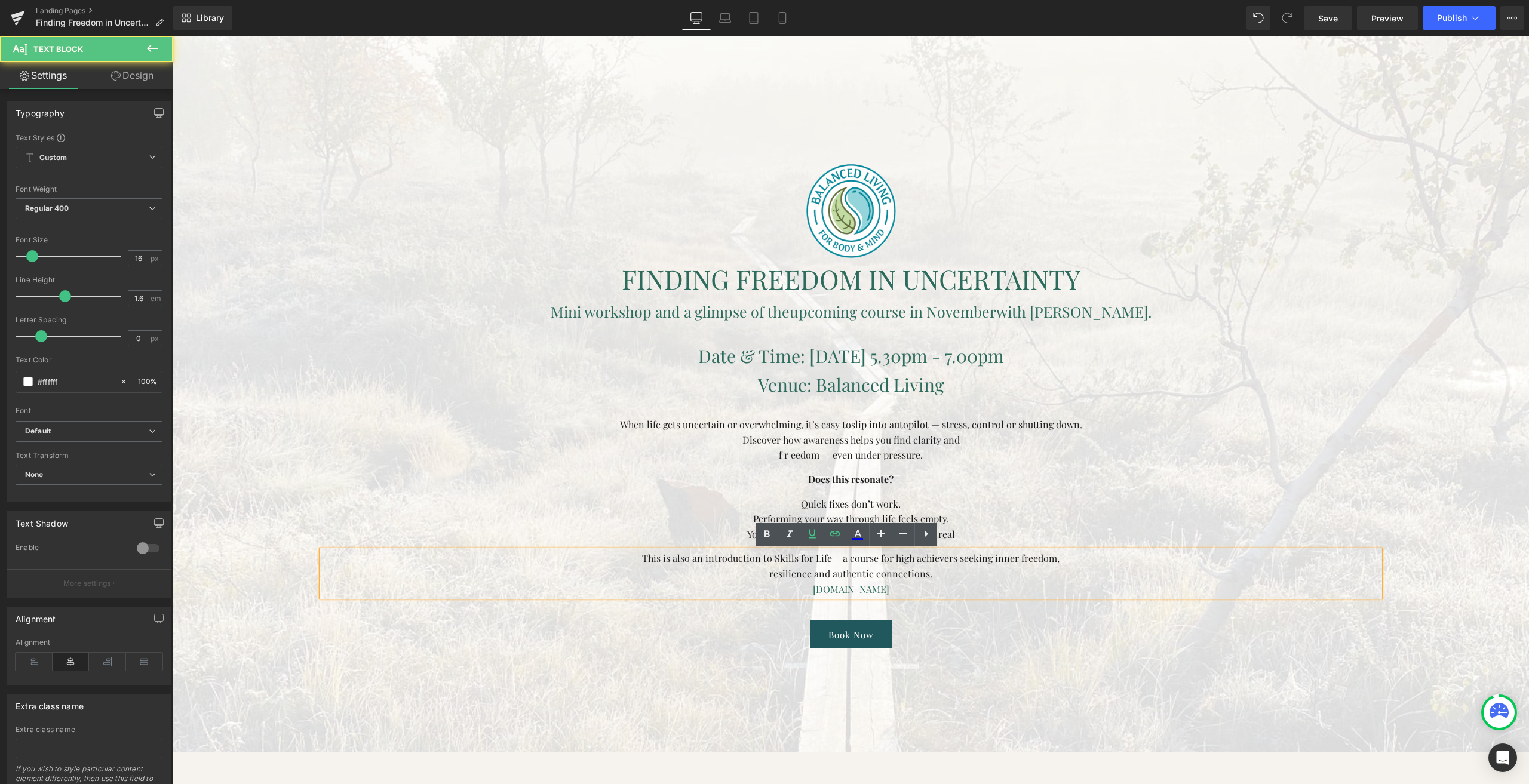
click at [987, 577] on p "resilience and authentic connections." at bounding box center [850, 574] width 1058 height 15
click at [887, 587] on link "[DOMAIN_NAME]" at bounding box center [851, 589] width 76 height 13
click at [912, 584] on p "[DOMAIN_NAME]" at bounding box center [850, 589] width 1058 height 15
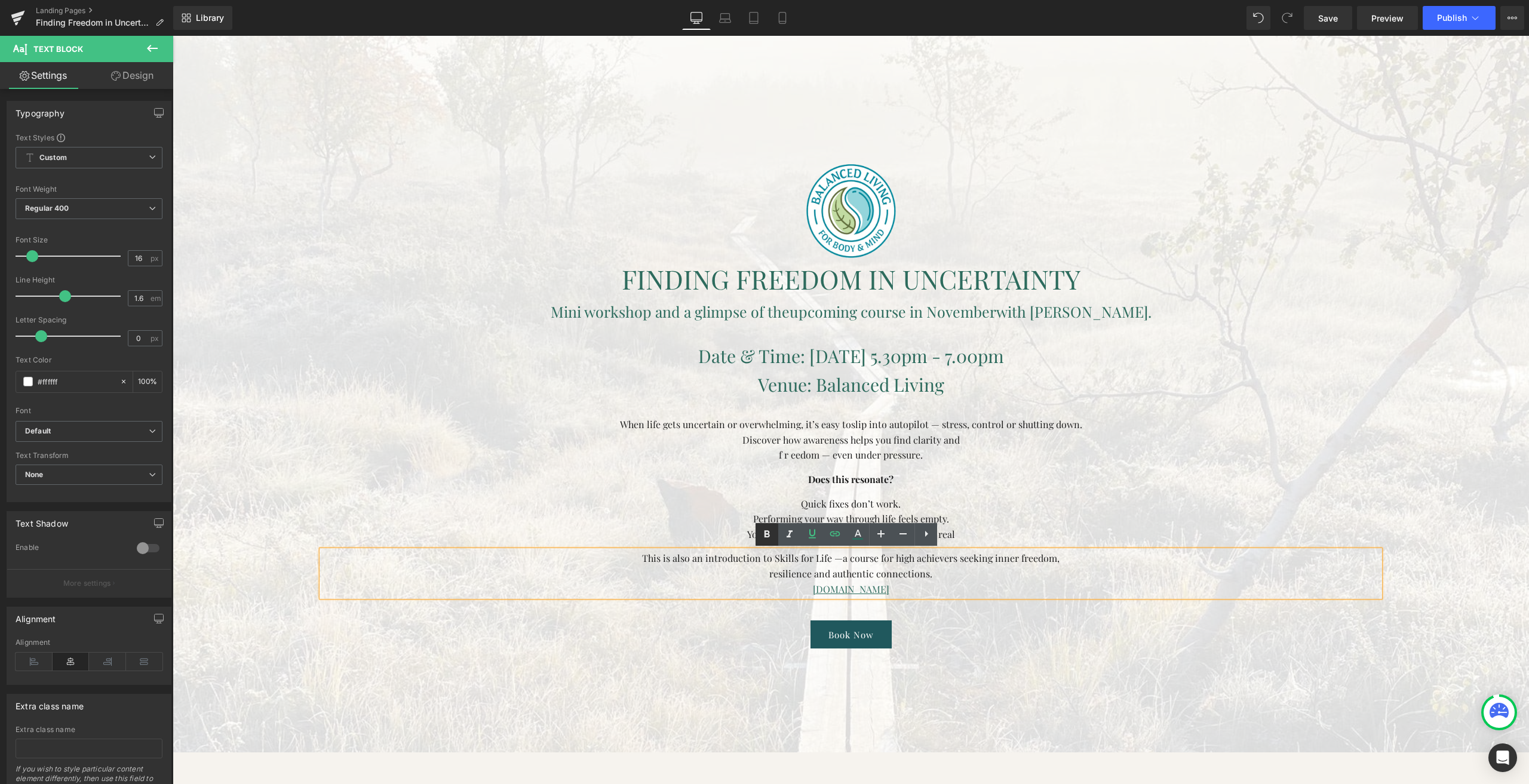
click at [770, 533] on icon at bounding box center [767, 534] width 15 height 15
click at [1056, 483] on p "Does this resonate?" at bounding box center [850, 479] width 1058 height 15
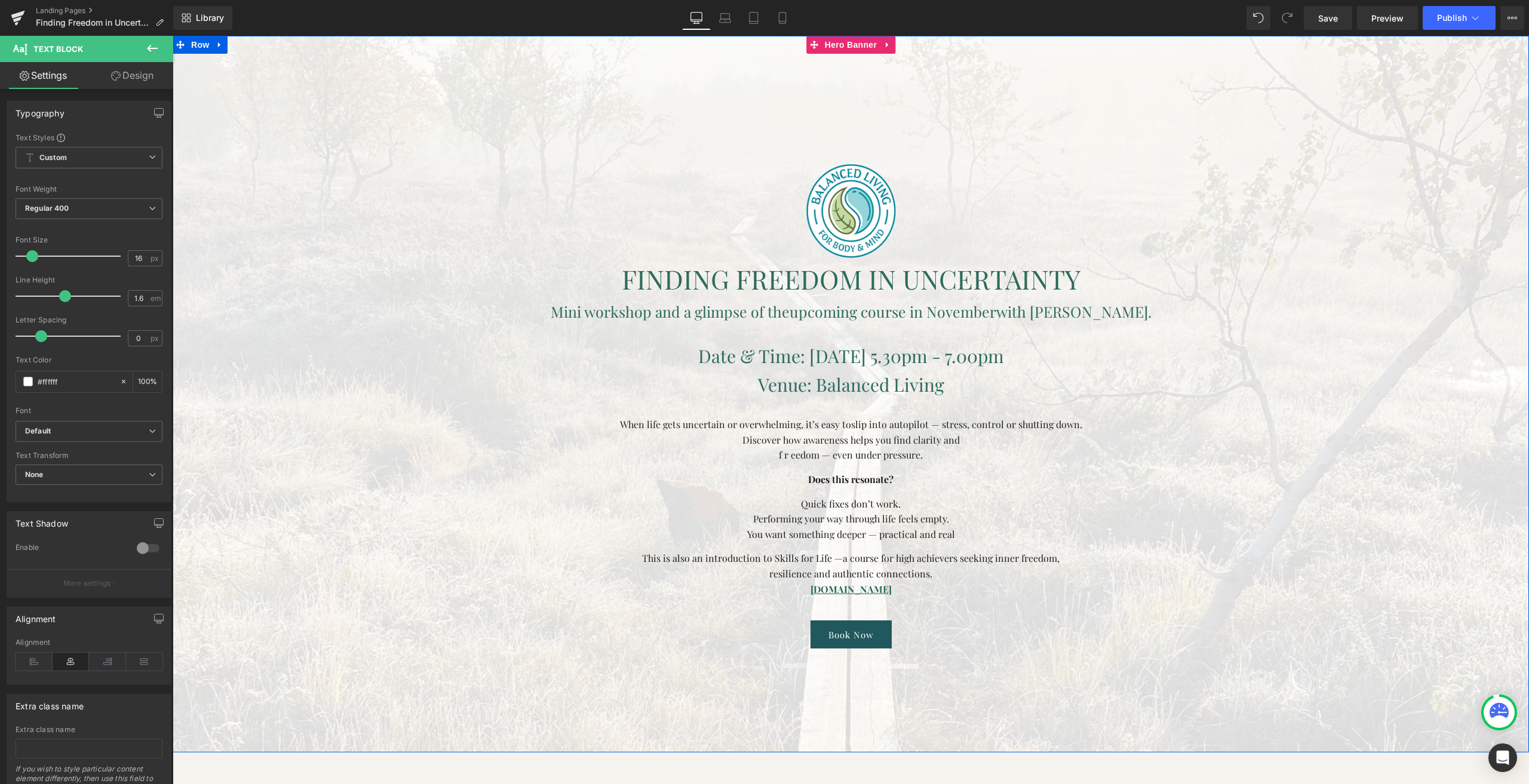
click at [791, 455] on font "f r eedom — even under pressure." at bounding box center [851, 455] width 144 height 13
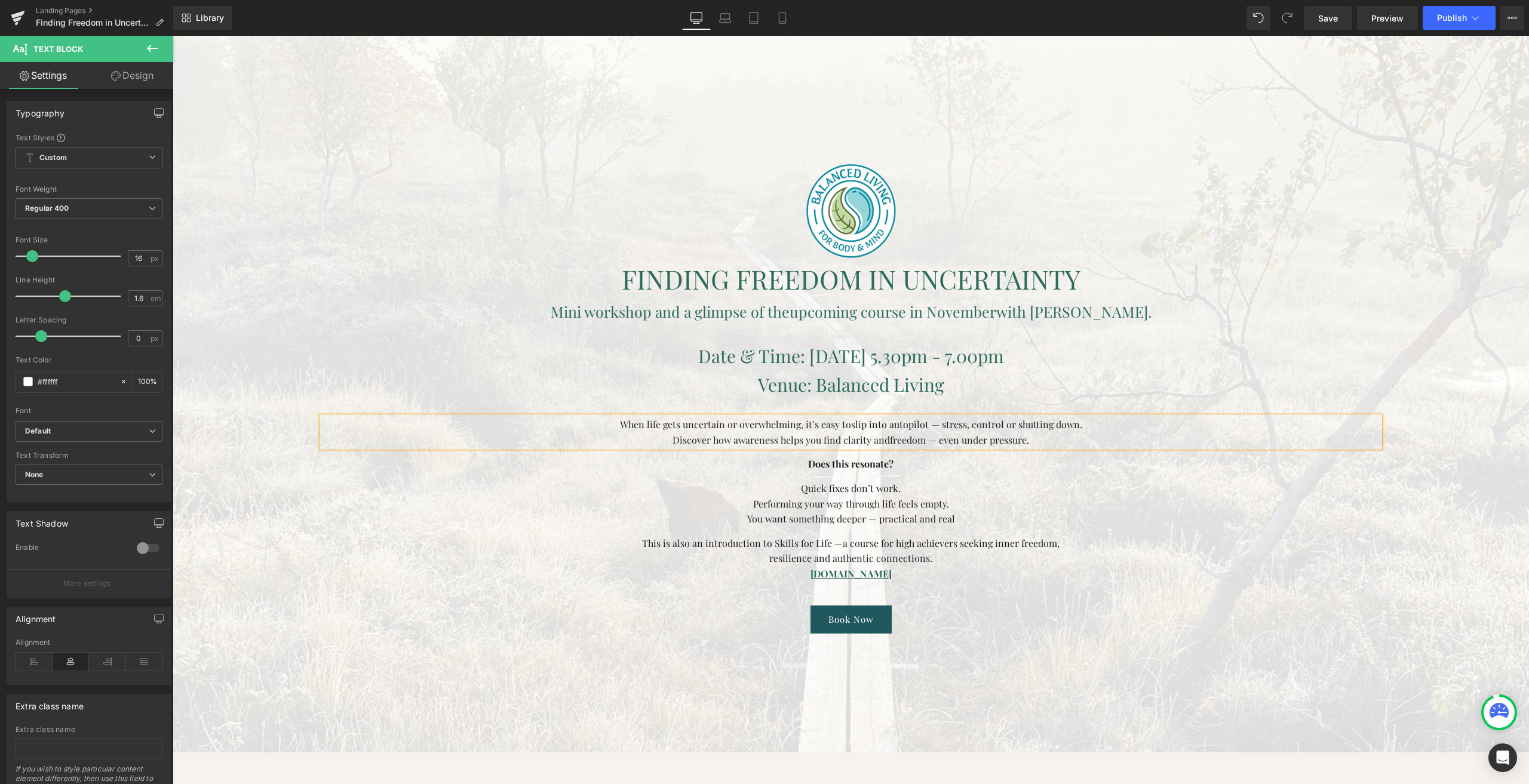
click at [929, 423] on span "slip into autopilot — stress, control or shutting down." at bounding box center [966, 424] width 231 height 13
click at [881, 520] on font "You want something deeper — practical and real" at bounding box center [851, 519] width 208 height 13
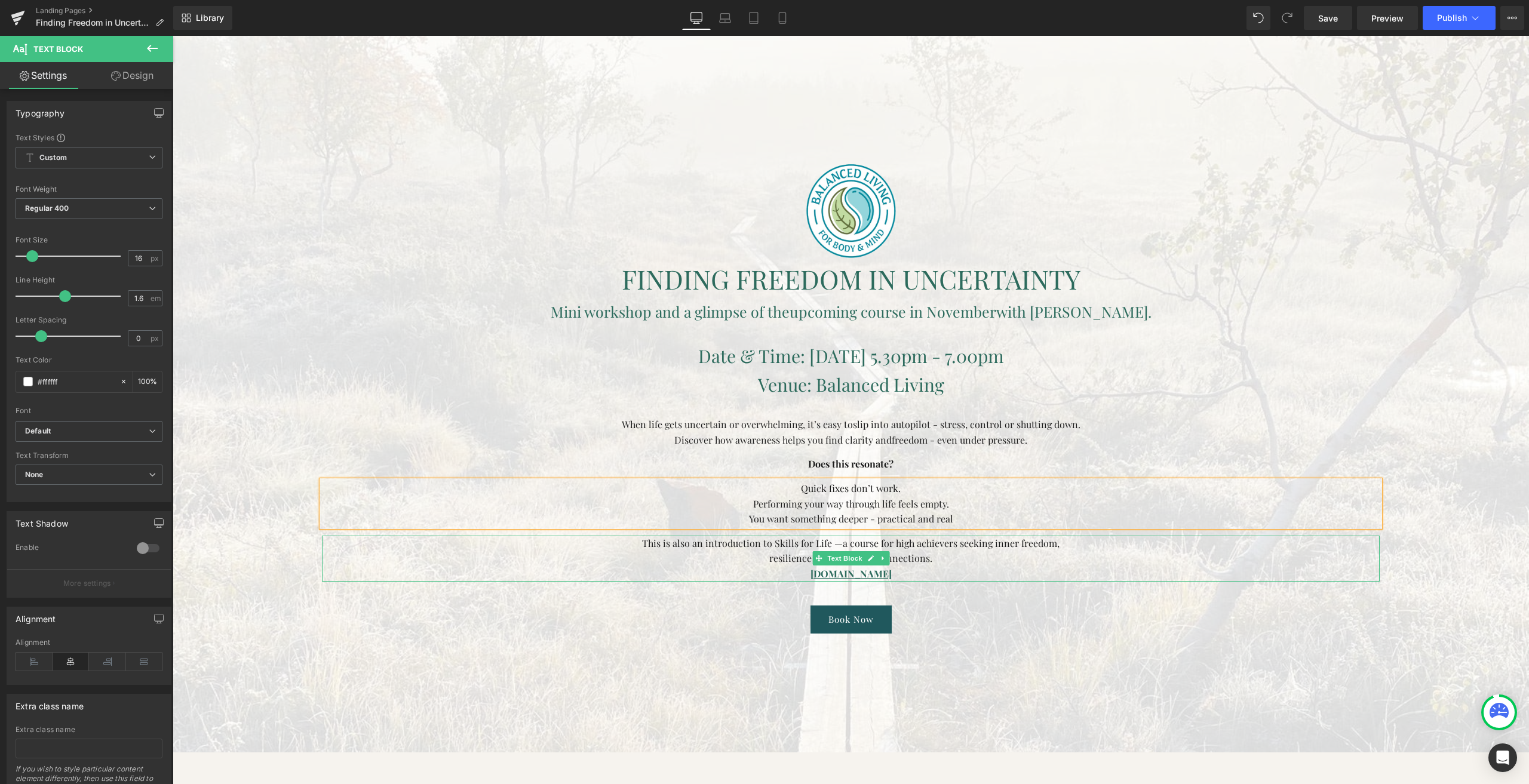
click at [847, 543] on span "a course for high achievers seeking inner freedom," at bounding box center [951, 543] width 217 height 13
click at [1382, 316] on div at bounding box center [850, 394] width 1357 height 717
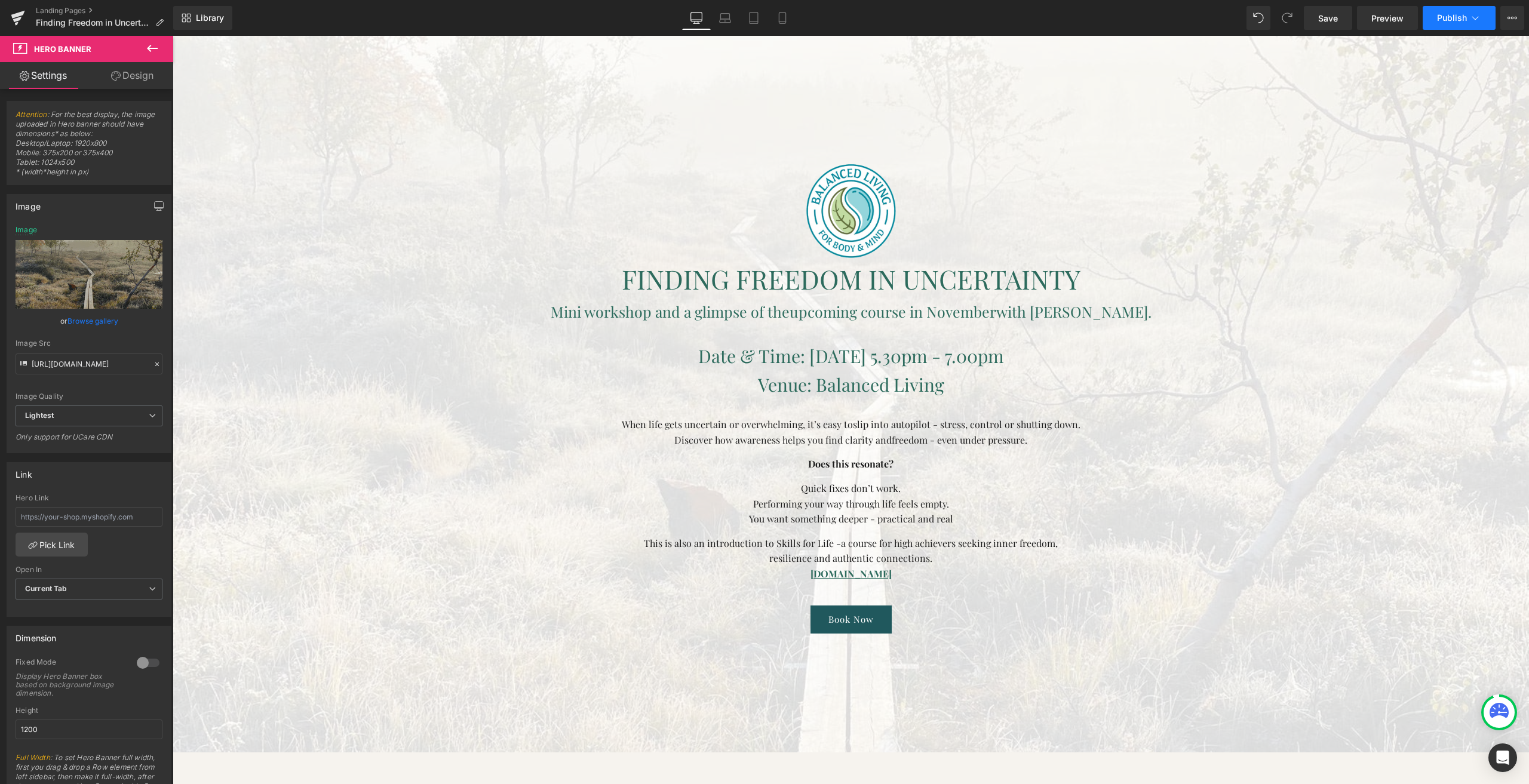
click at [1441, 14] on span "Publish" at bounding box center [1452, 18] width 30 height 10
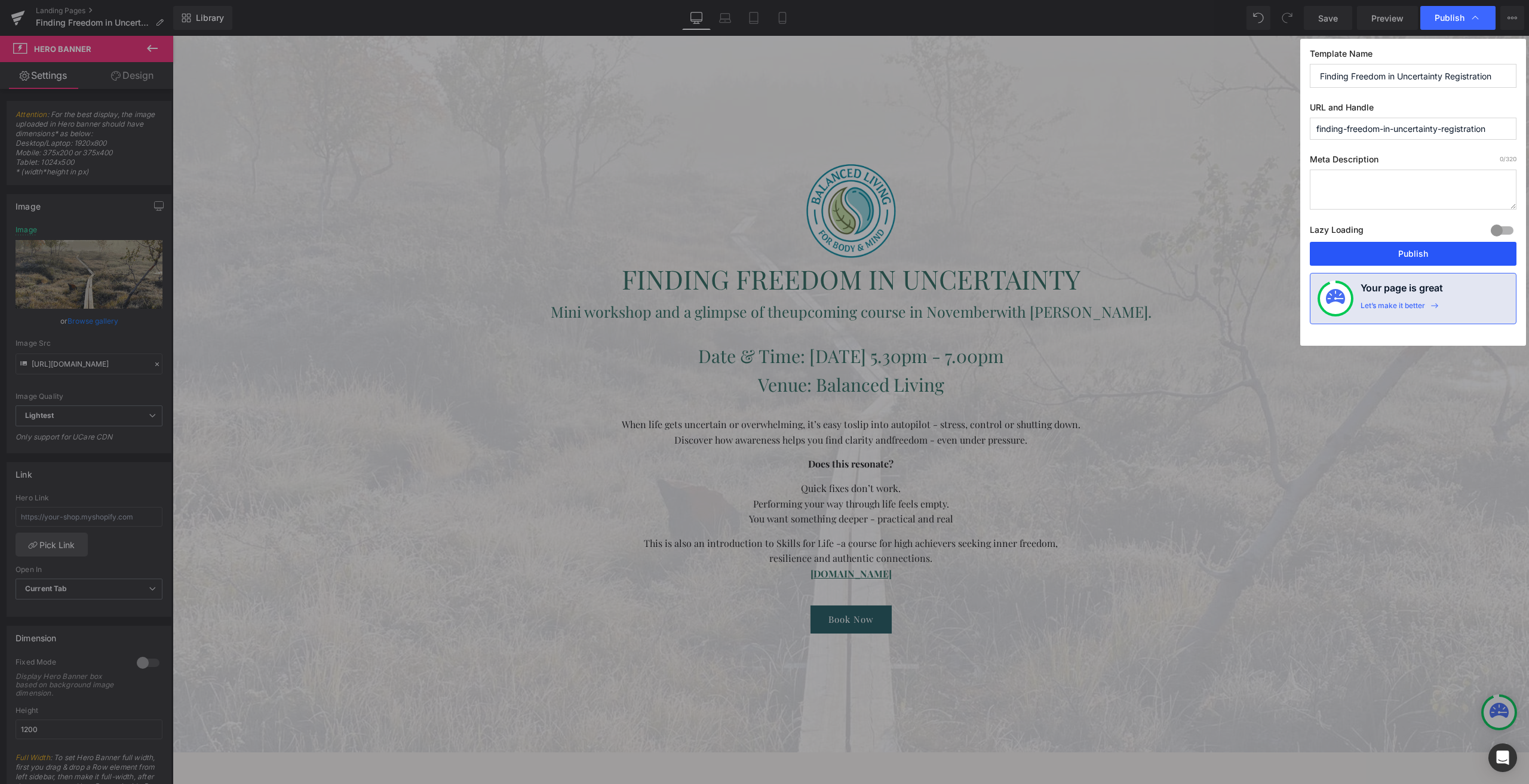
click at [1367, 252] on button "Publish" at bounding box center [1413, 254] width 207 height 24
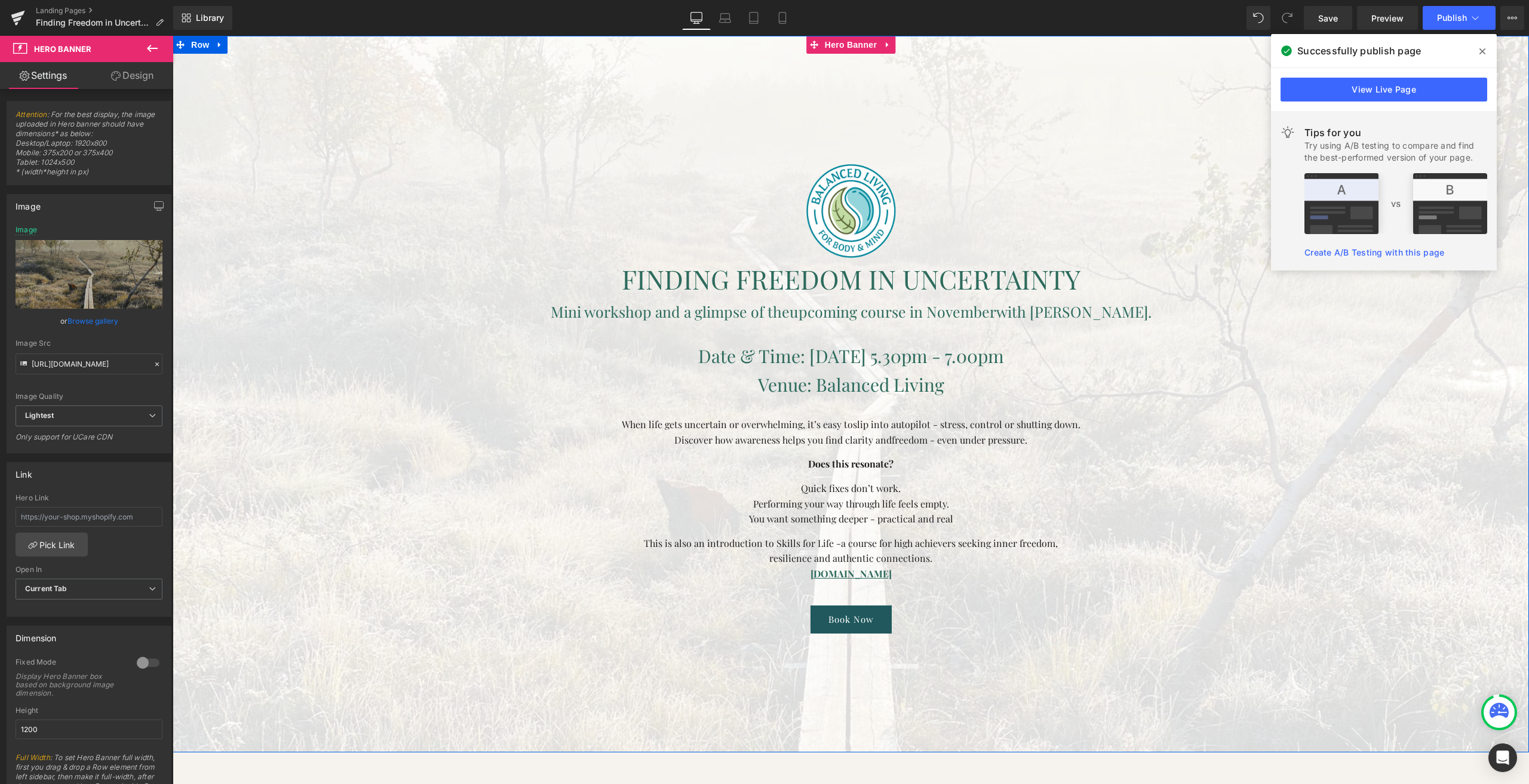
click at [845, 489] on font "Quick fixes don’t work." at bounding box center [850, 488] width 100 height 13
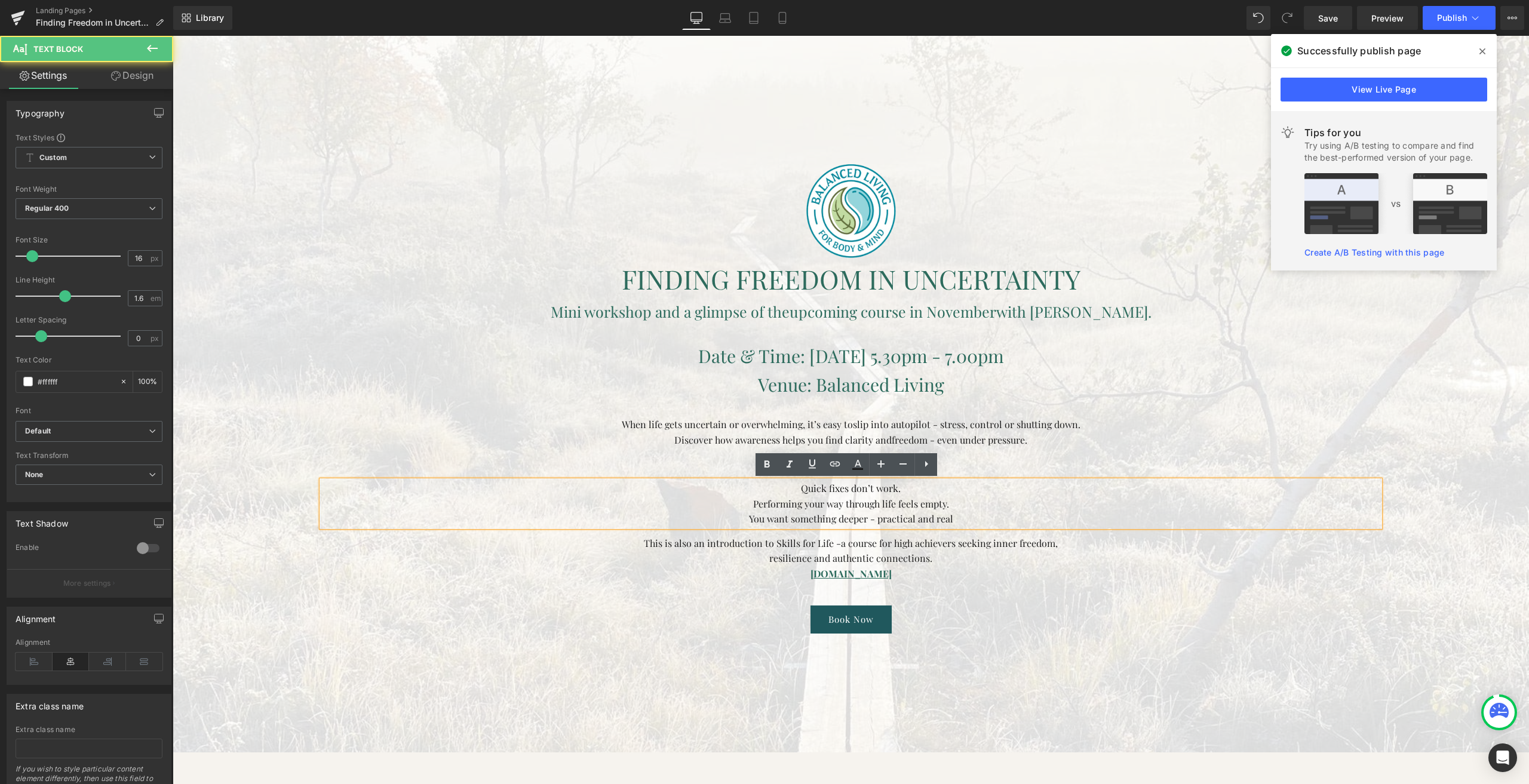
click at [946, 517] on p "You want something deeper - practical and real" at bounding box center [850, 519] width 1058 height 15
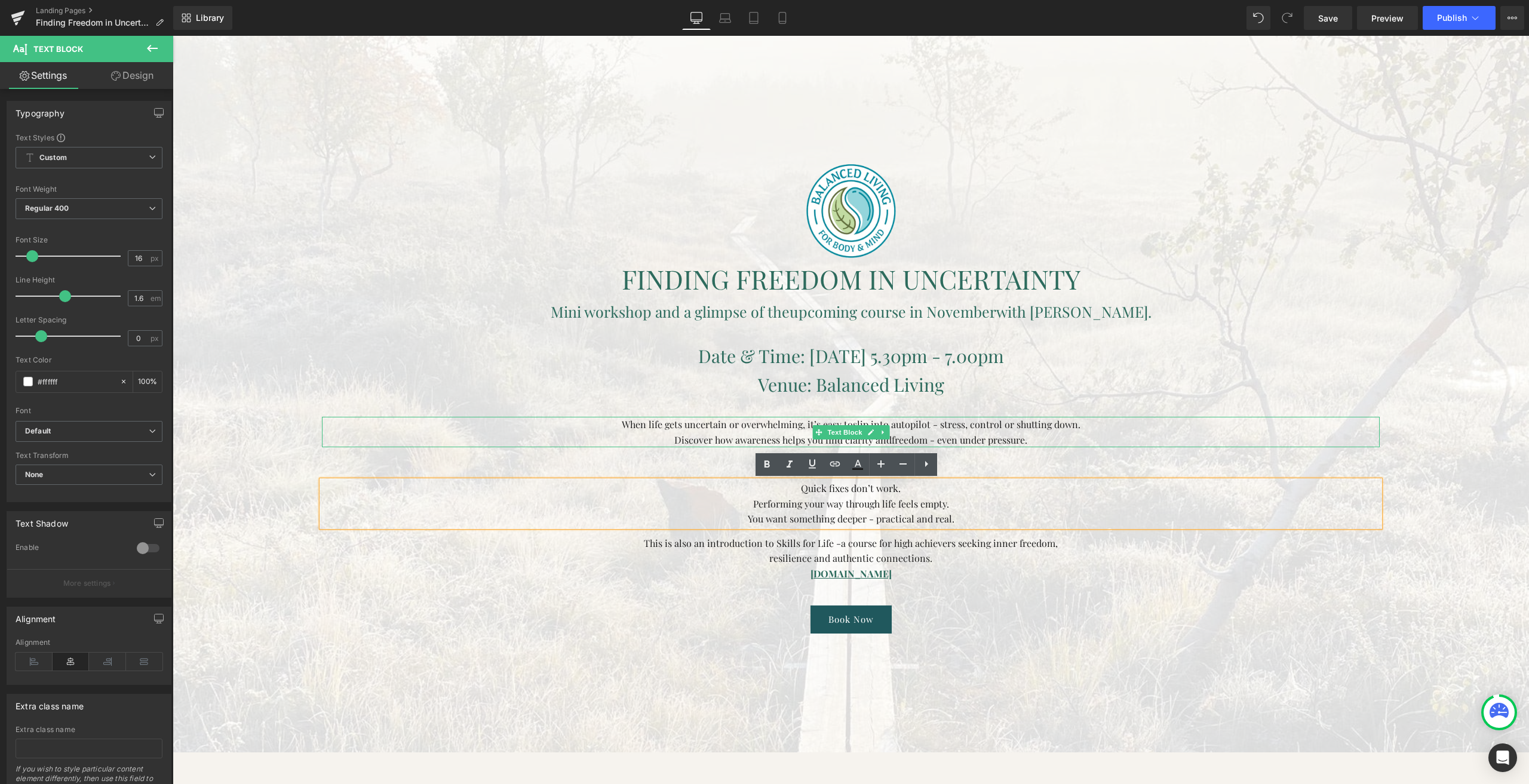
click at [1031, 421] on span "slip into autopilot - stress, control or shutting down." at bounding box center [967, 424] width 228 height 13
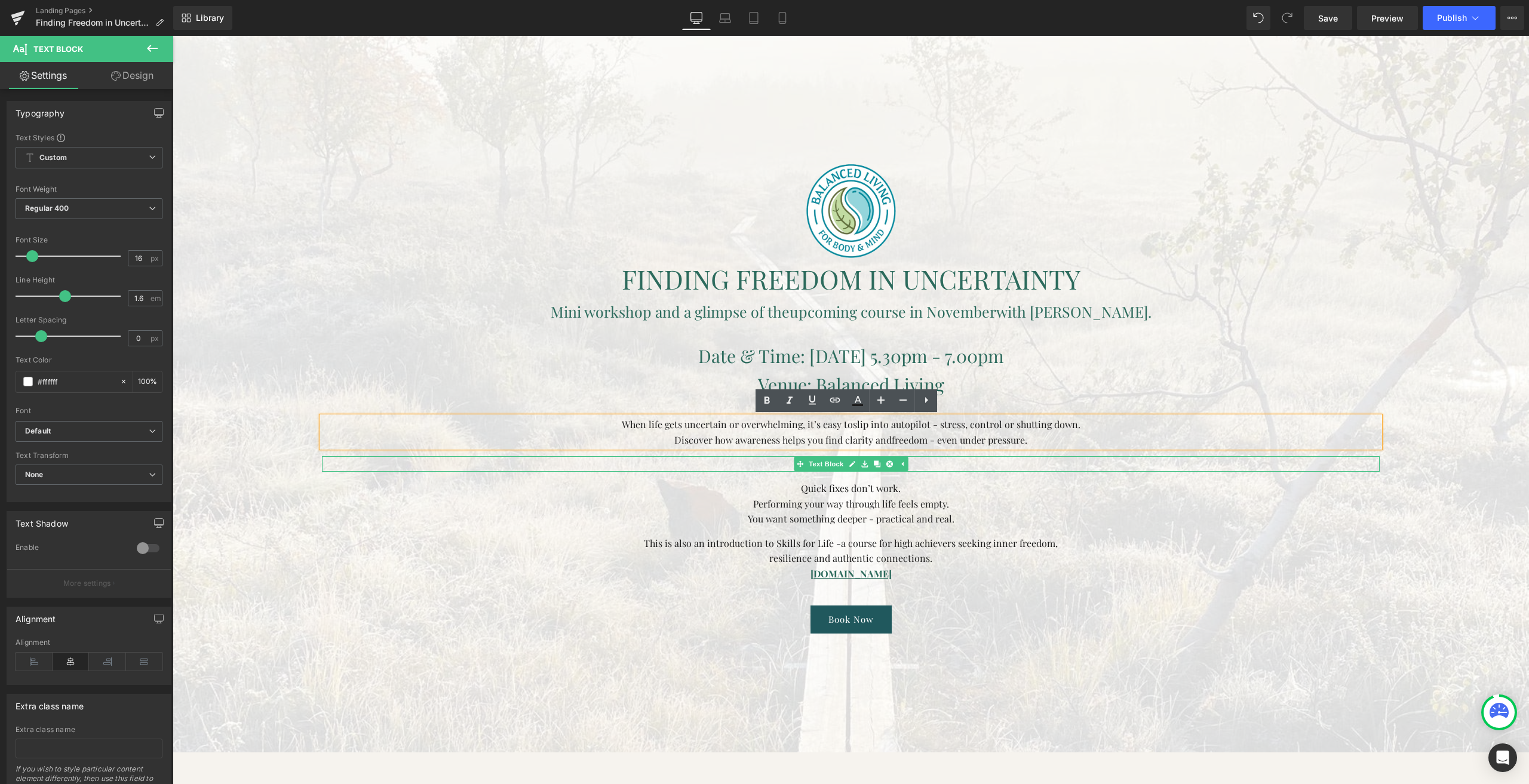
click at [934, 464] on p "Does this resonate?" at bounding box center [850, 464] width 1058 height 15
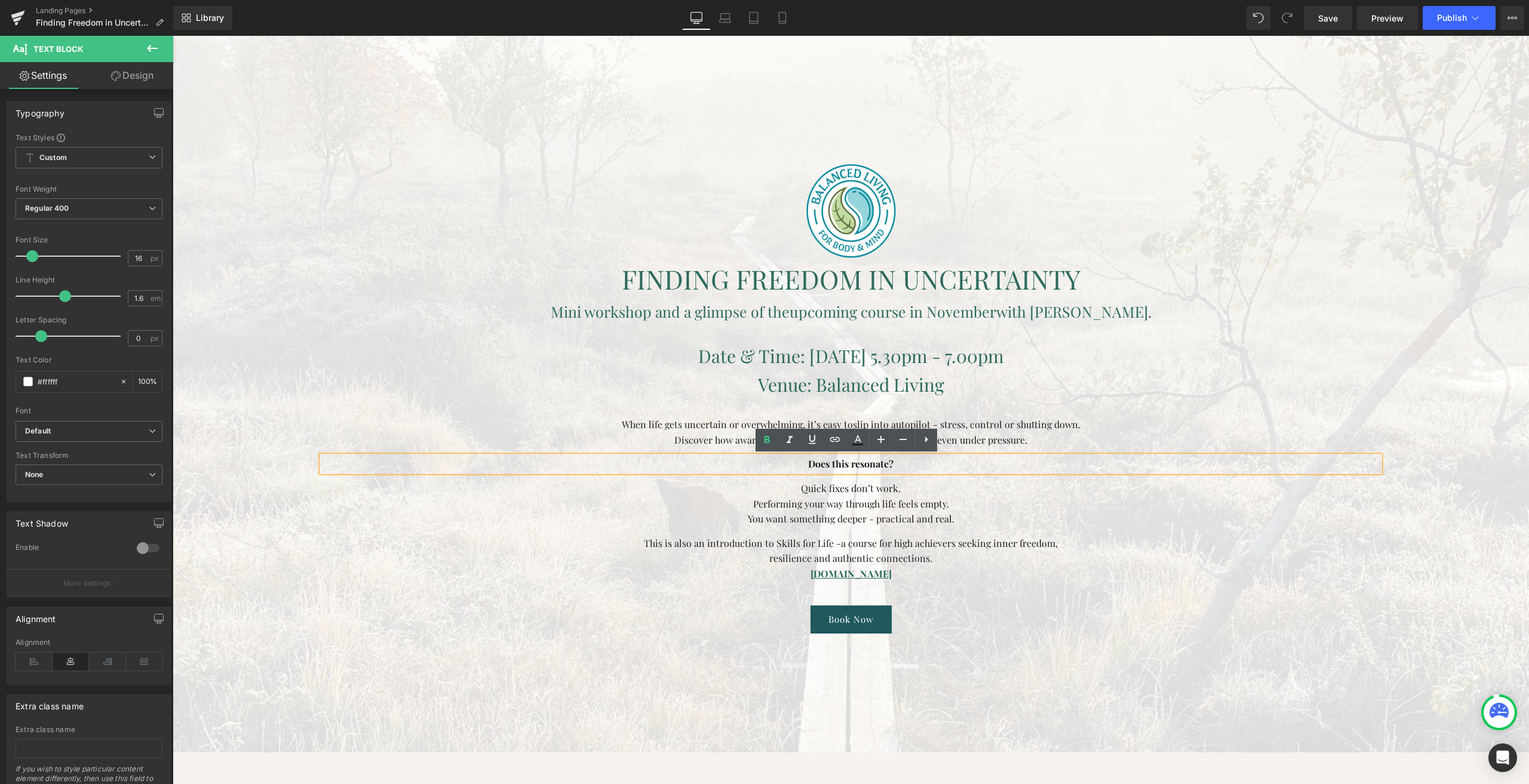
click at [924, 479] on span "Image FINDING FREEDOM IN UNCERTAINTY Heading Mini workshop and a glimpse of the…" at bounding box center [850, 399] width 1058 height 469
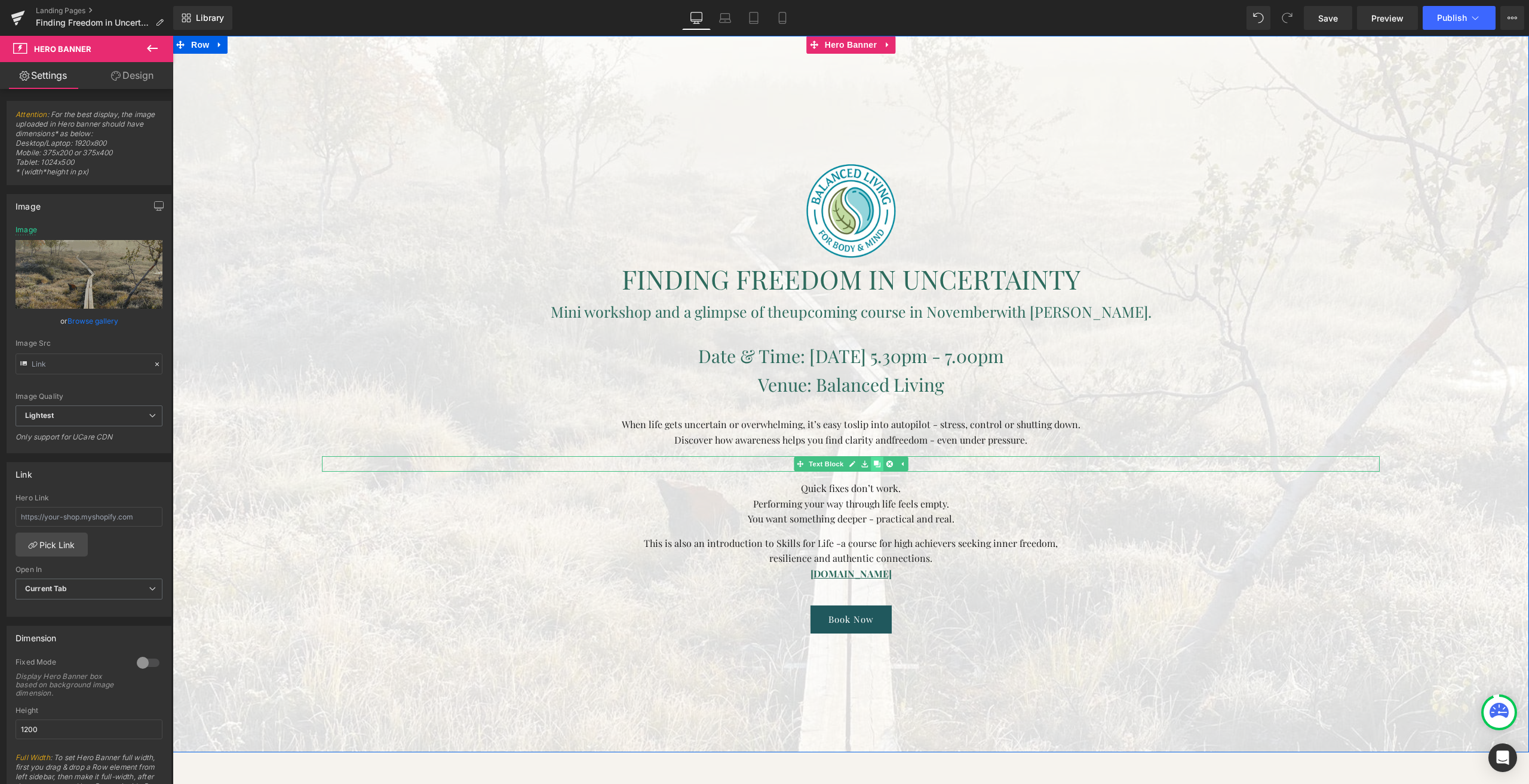
click at [873, 462] on icon at bounding box center [876, 464] width 6 height 6
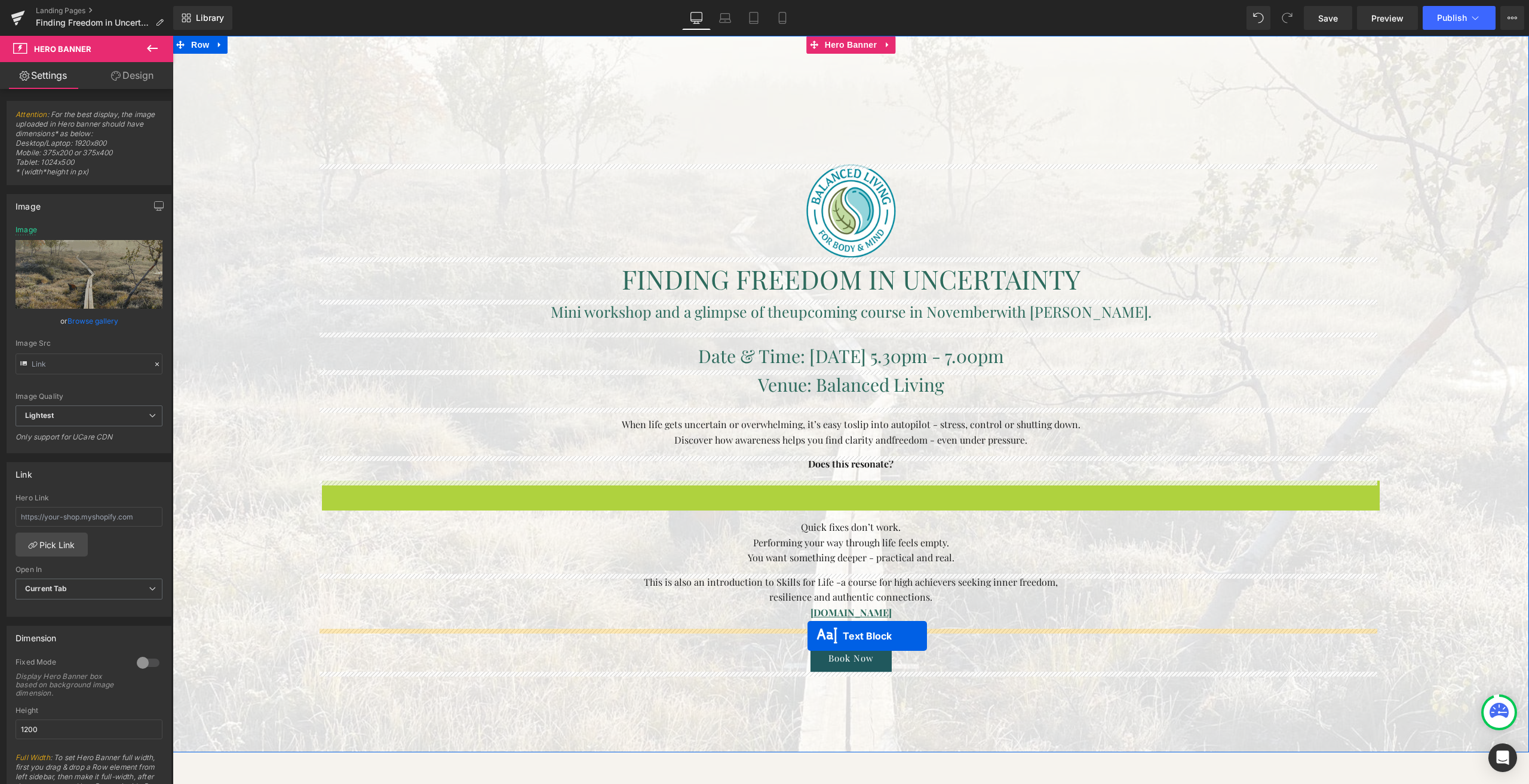
drag, startPoint x: 819, startPoint y: 486, endPoint x: 808, endPoint y: 636, distance: 150.4
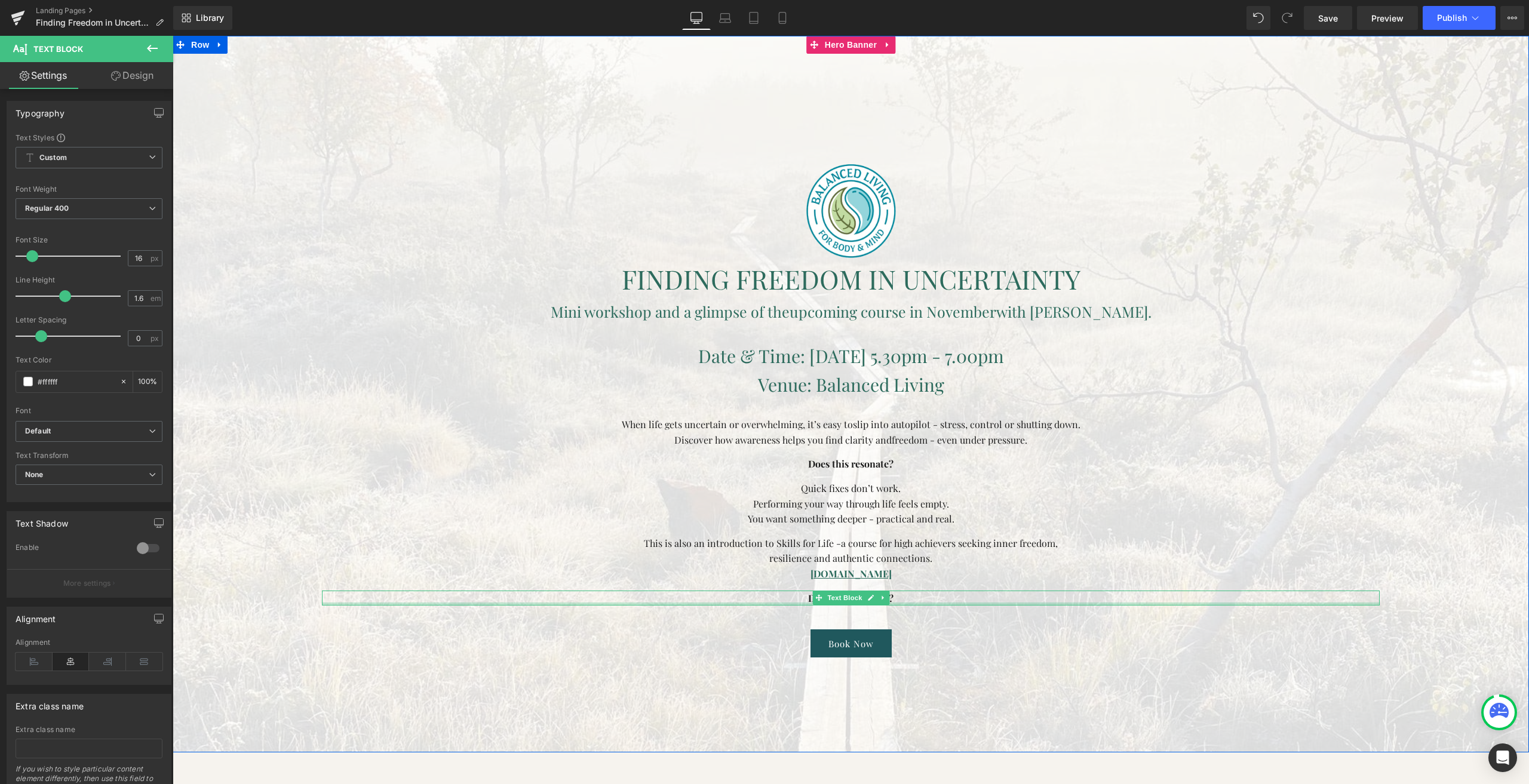
click at [801, 604] on div at bounding box center [850, 604] width 1058 height 3
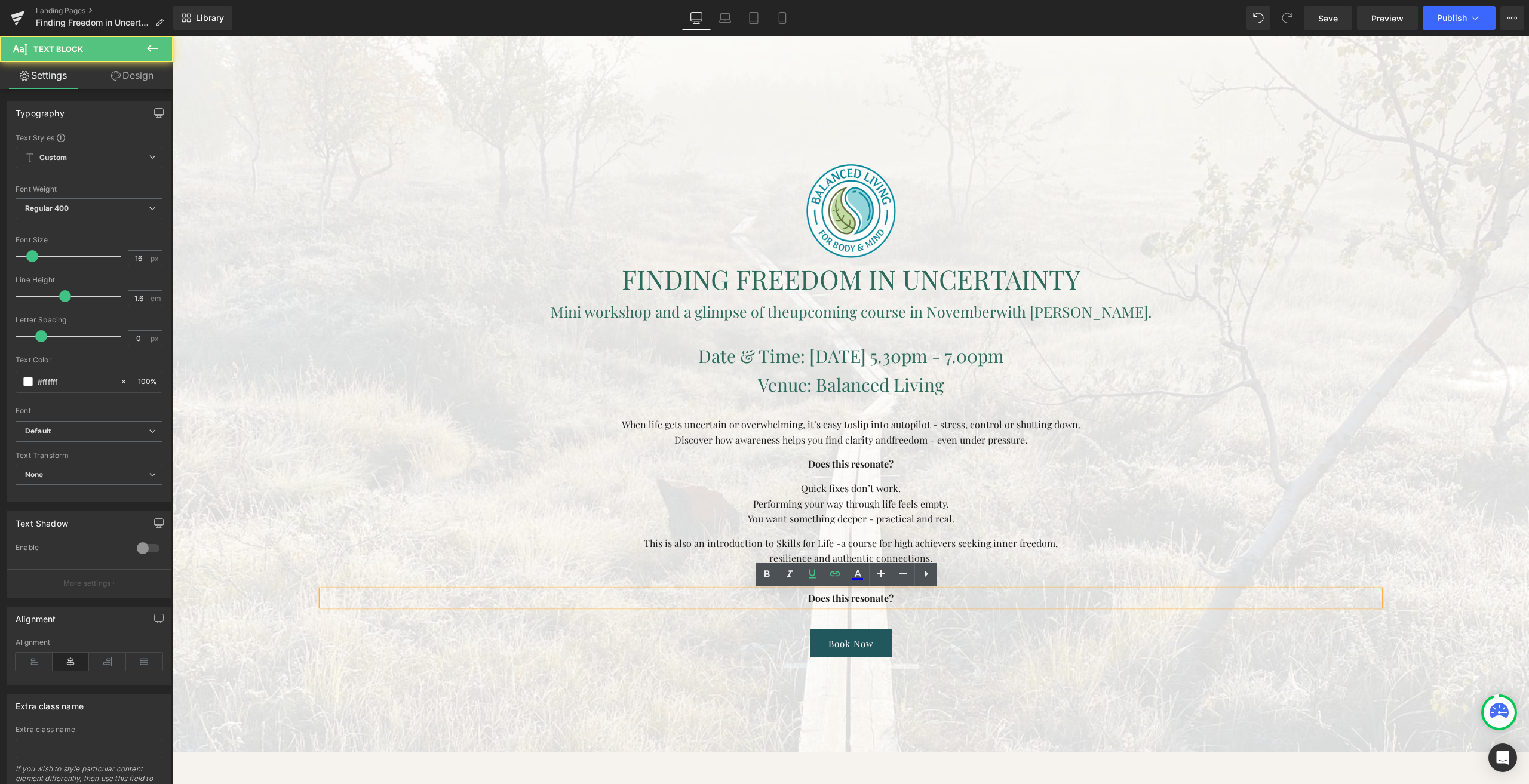
click at [810, 600] on b "Does this resonate?" at bounding box center [851, 598] width 85 height 13
click at [831, 598] on span "$15/Ticket" at bounding box center [851, 598] width 45 height 13
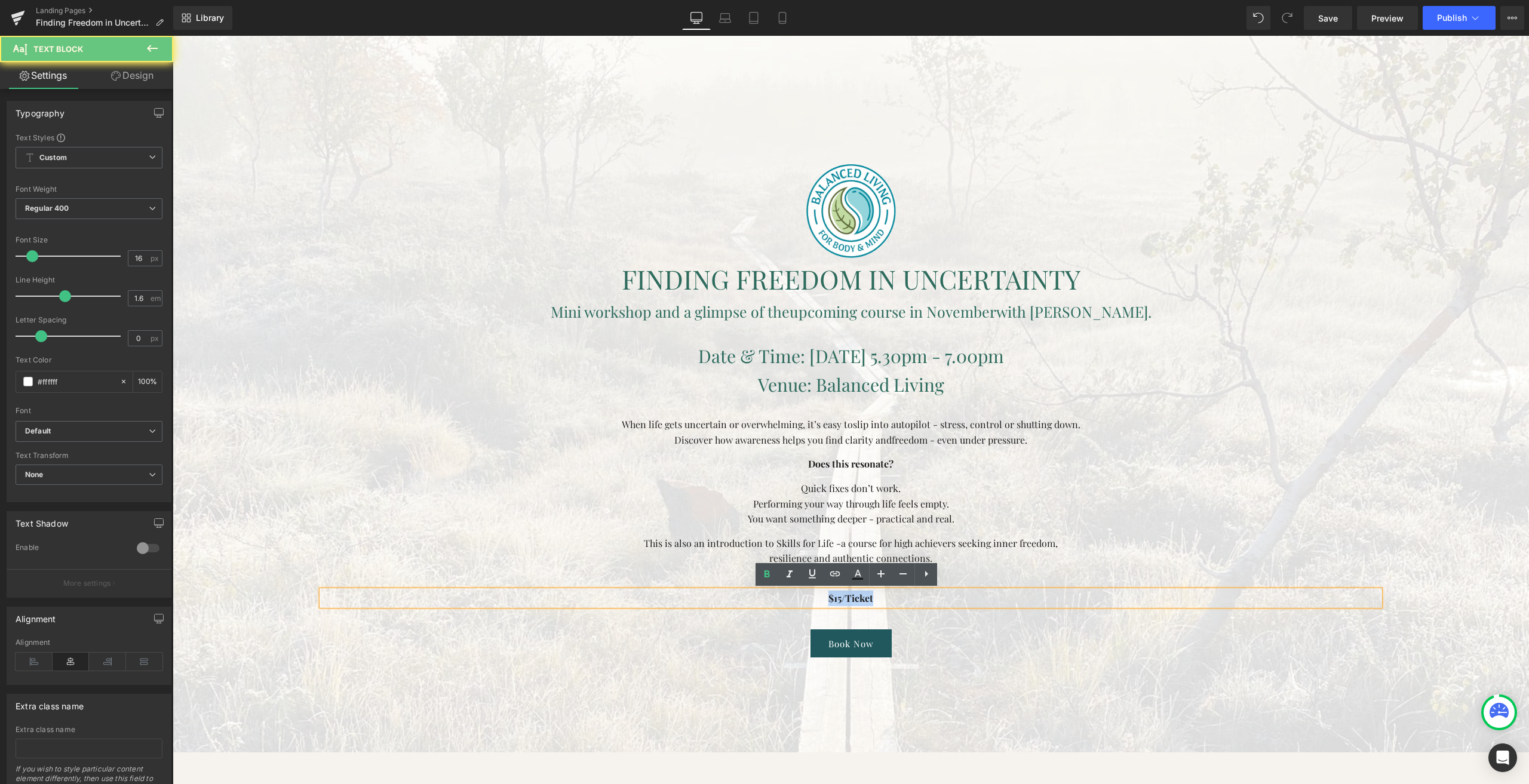
click at [831, 598] on span "$15/Ticket" at bounding box center [851, 598] width 45 height 13
click at [835, 383] on span "Text Block" at bounding box center [845, 385] width 39 height 15
click at [801, 384] on span "Venue: Balanced Living" at bounding box center [851, 385] width 186 height 24
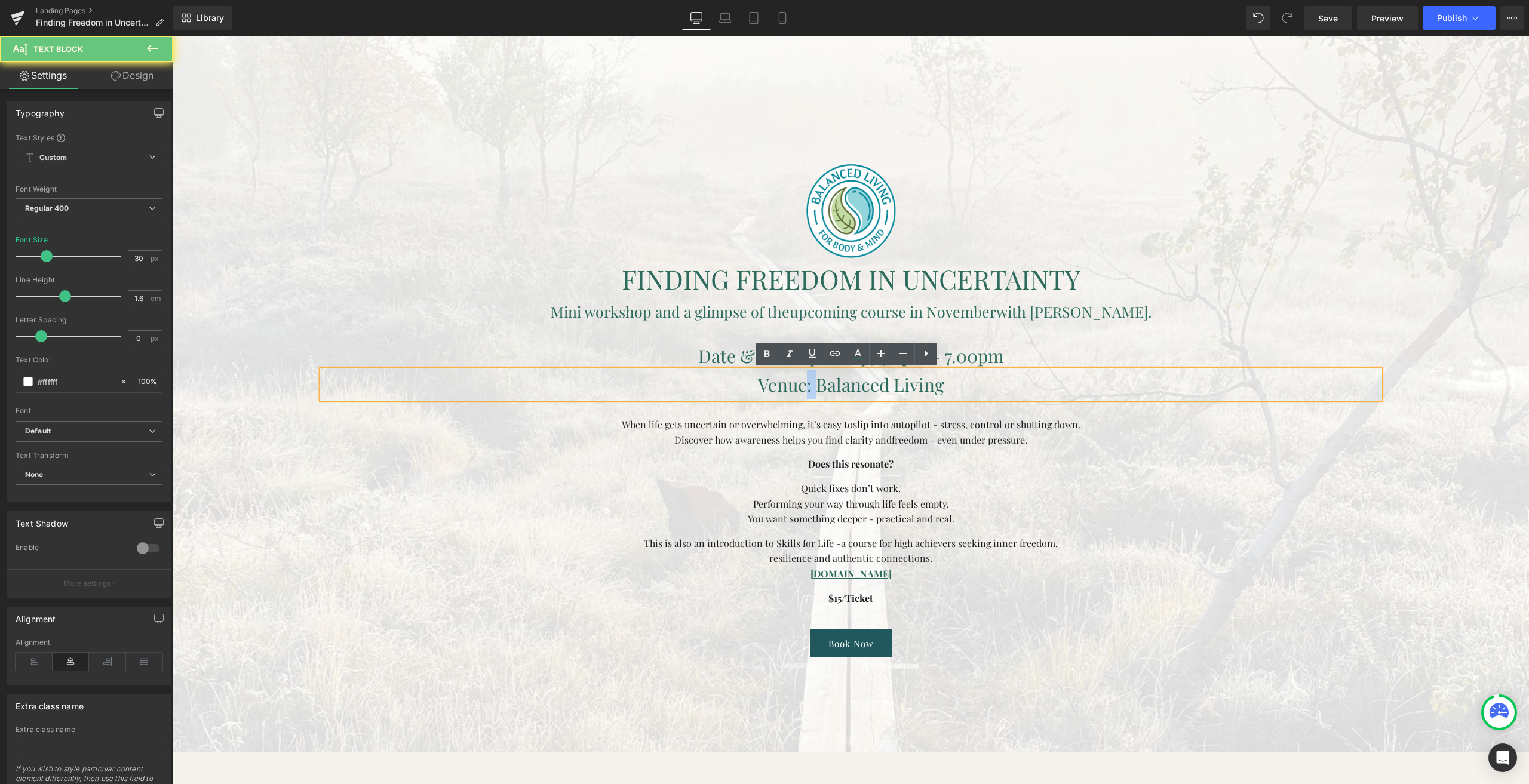
click at [801, 384] on span "Venue: Balanced Living" at bounding box center [851, 385] width 186 height 24
click at [800, 385] on span "Venue: Balanced Living" at bounding box center [851, 385] width 186 height 24
click at [811, 380] on span "Venue: Balanced Living" at bounding box center [851, 385] width 186 height 24
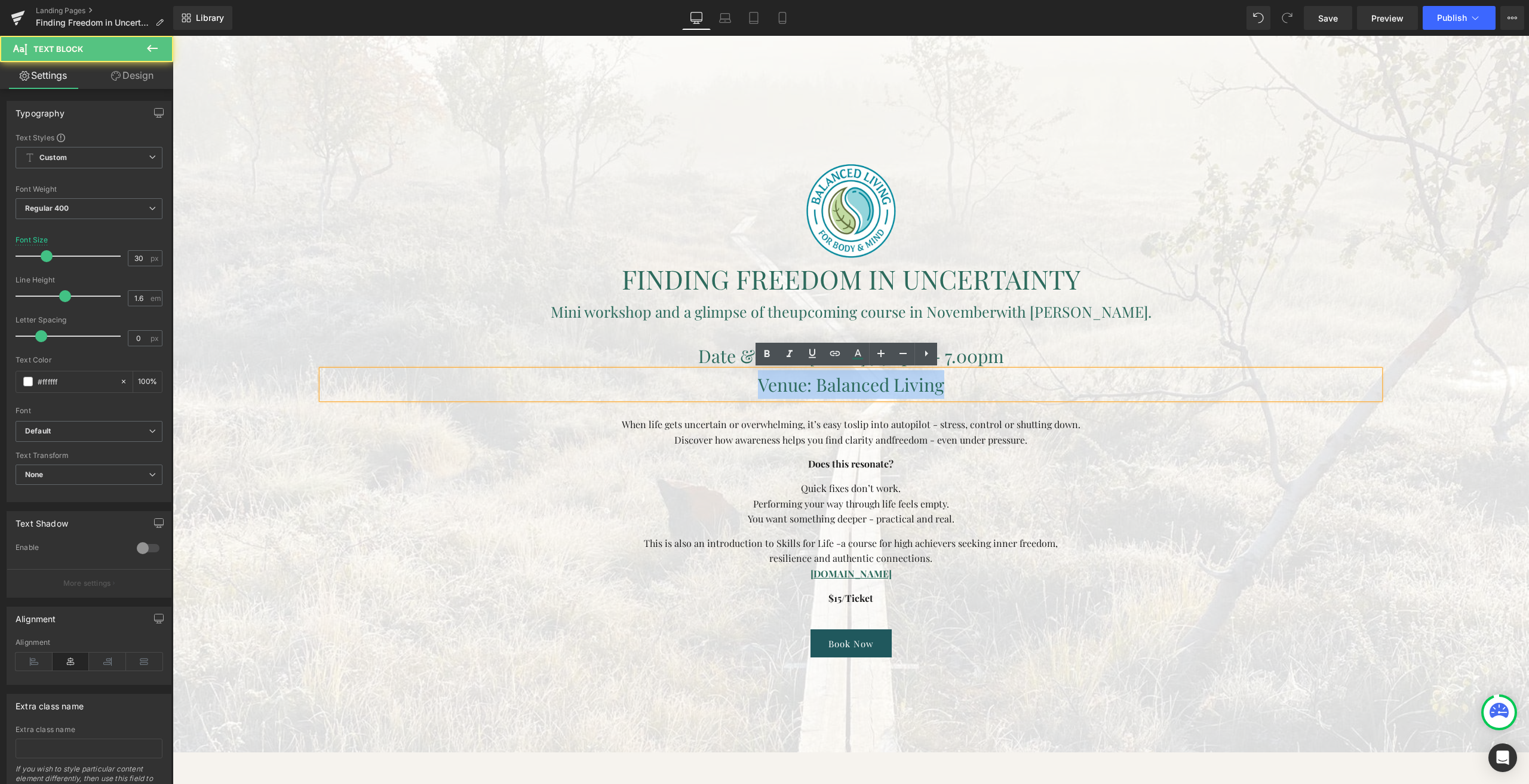
click at [811, 379] on span "Venue: Balanced Living" at bounding box center [851, 385] width 186 height 24
click at [853, 356] on icon at bounding box center [857, 354] width 15 height 15
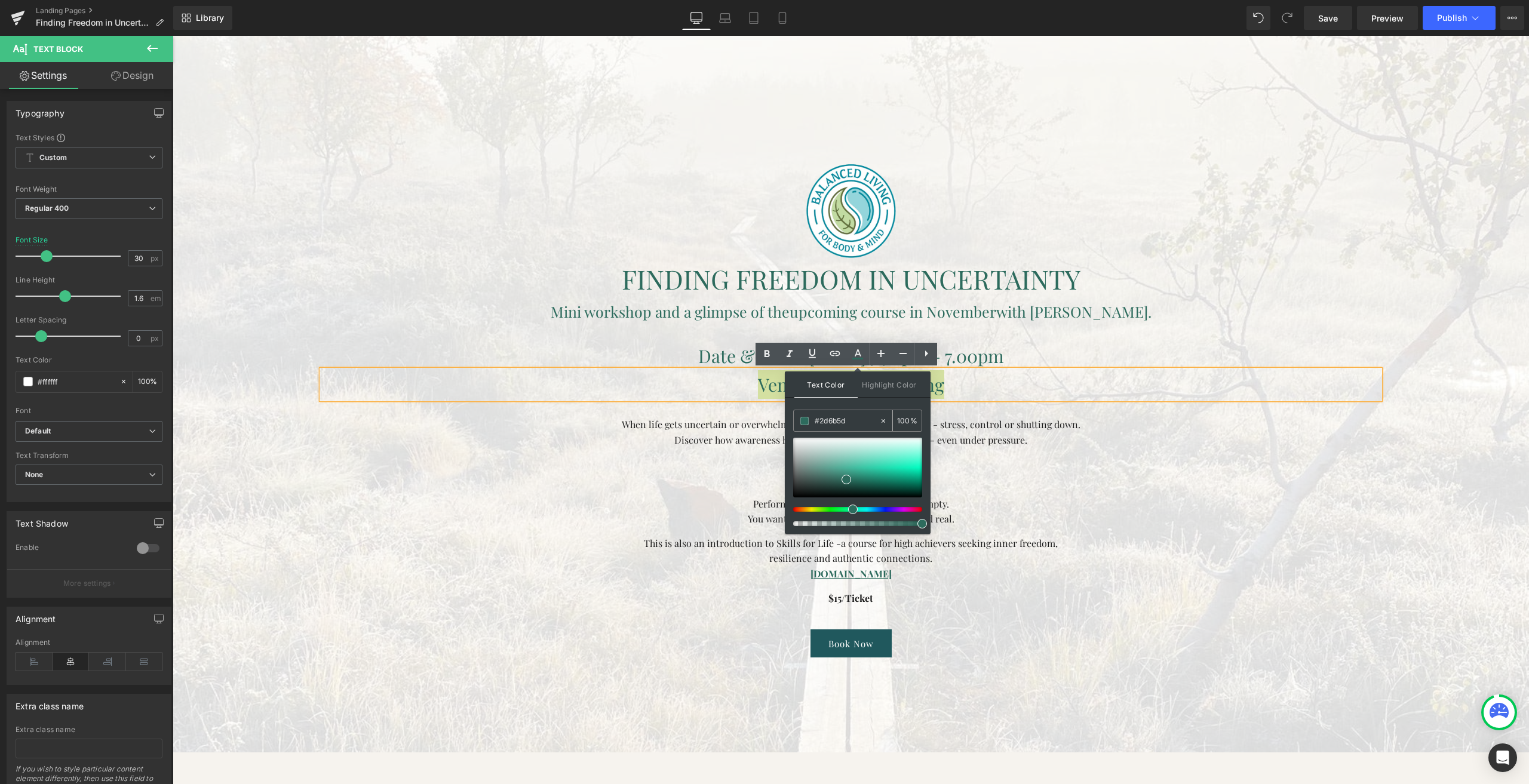
click at [838, 421] on input "#2d6b5d" at bounding box center [847, 421] width 64 height 13
click at [838, 420] on input "#2d6b5d" at bounding box center [847, 421] width 64 height 13
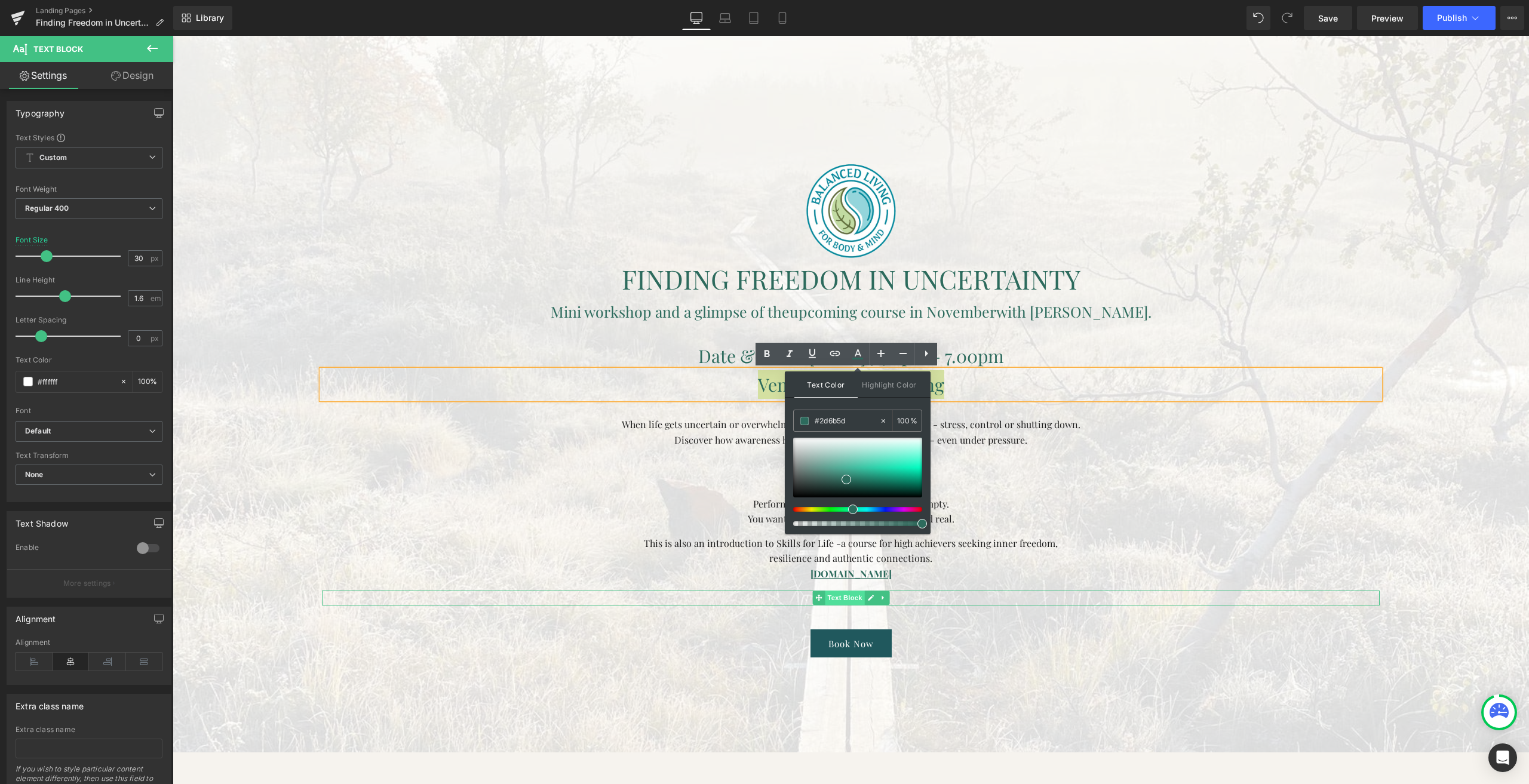
click at [825, 604] on span "Text Block" at bounding box center [845, 598] width 39 height 15
click at [770, 596] on p "$15/Ticket" at bounding box center [850, 598] width 1058 height 15
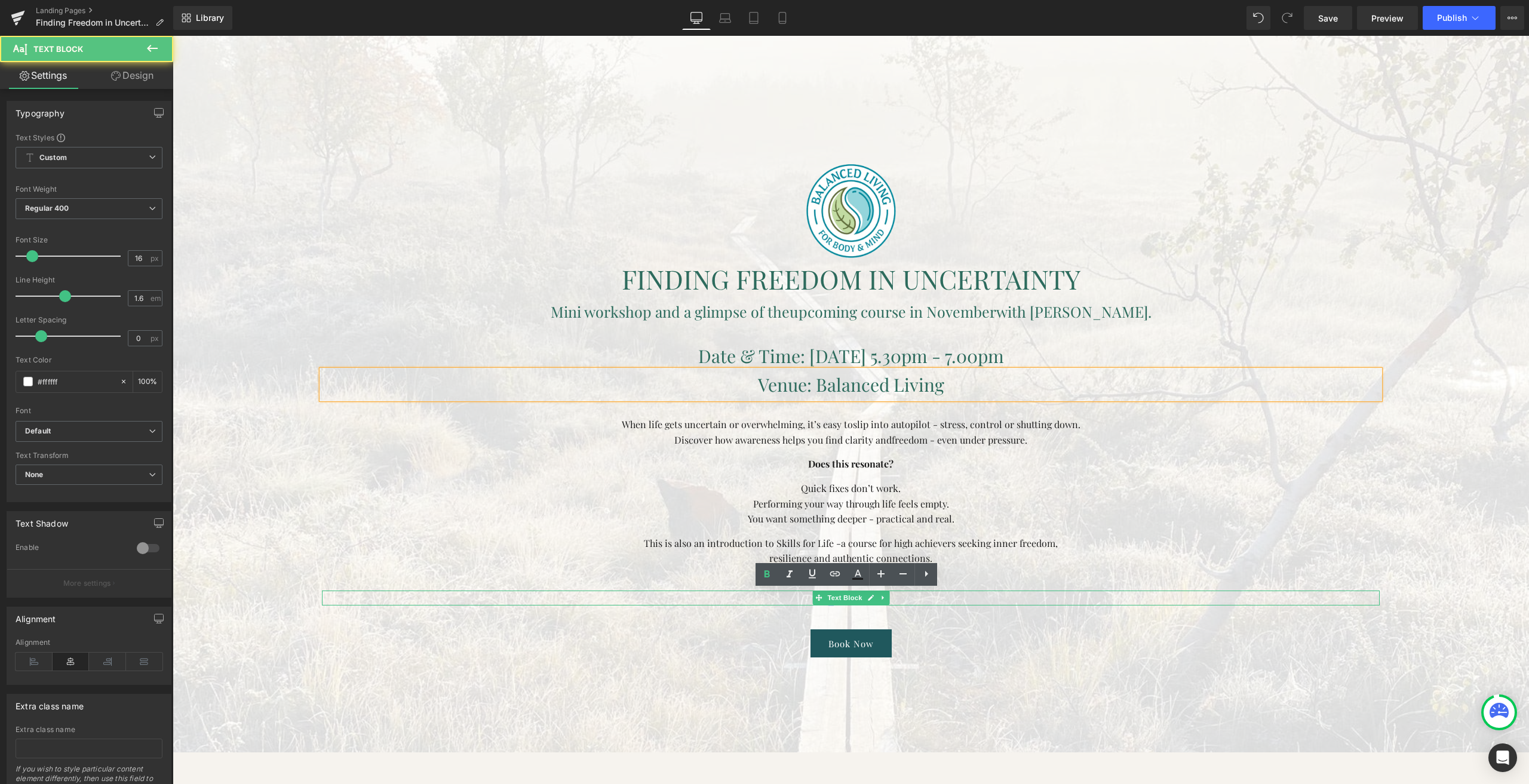
click at [770, 596] on p "$15/Ticket" at bounding box center [850, 598] width 1058 height 15
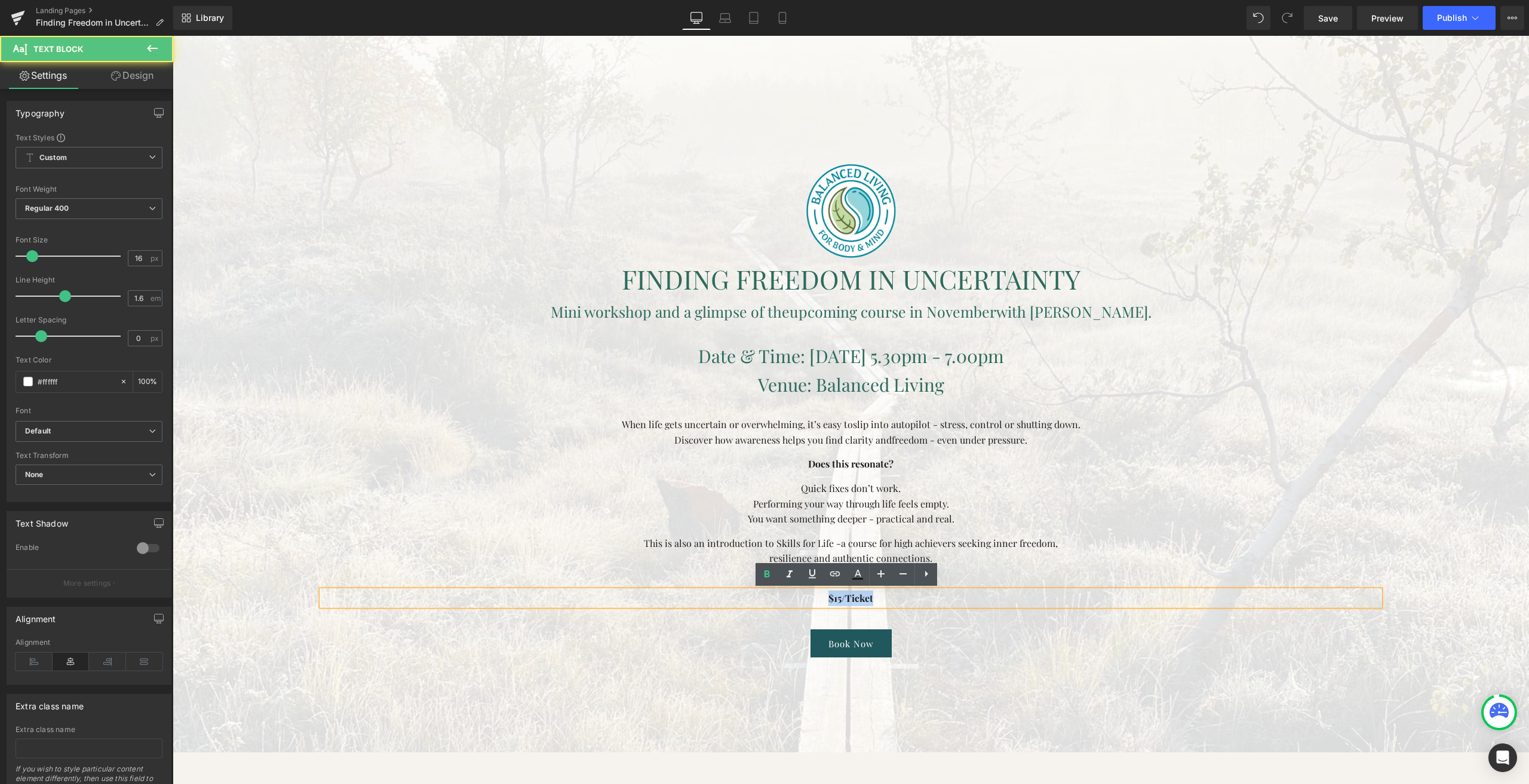
click at [770, 596] on p "$15/Ticket" at bounding box center [850, 598] width 1058 height 15
click at [857, 580] on icon at bounding box center [857, 574] width 15 height 15
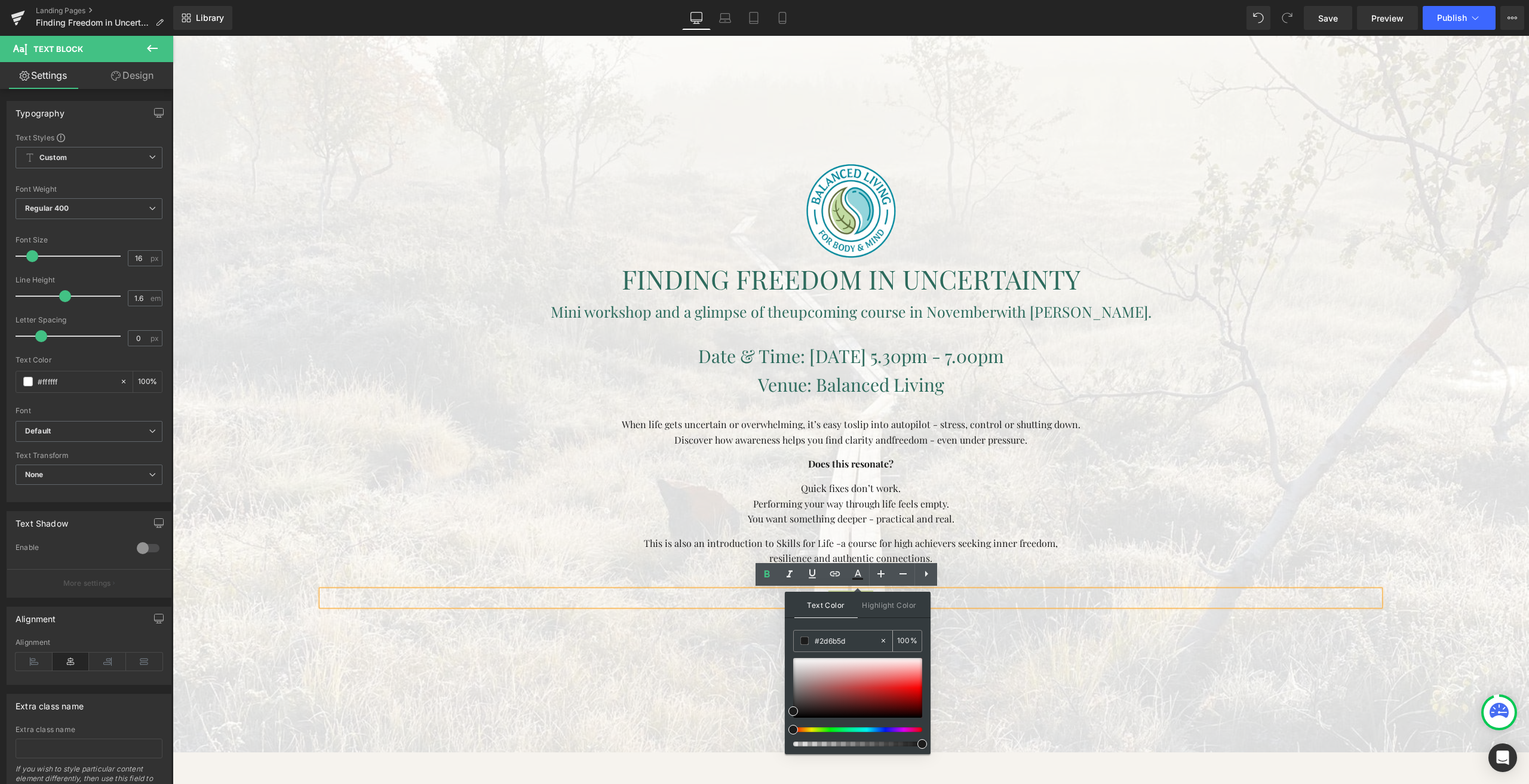
click at [839, 633] on div "#2d6b5d" at bounding box center [836, 641] width 85 height 21
click at [838, 636] on input "#2d6b5d" at bounding box center [847, 640] width 64 height 13
paste input "2d6b5d"
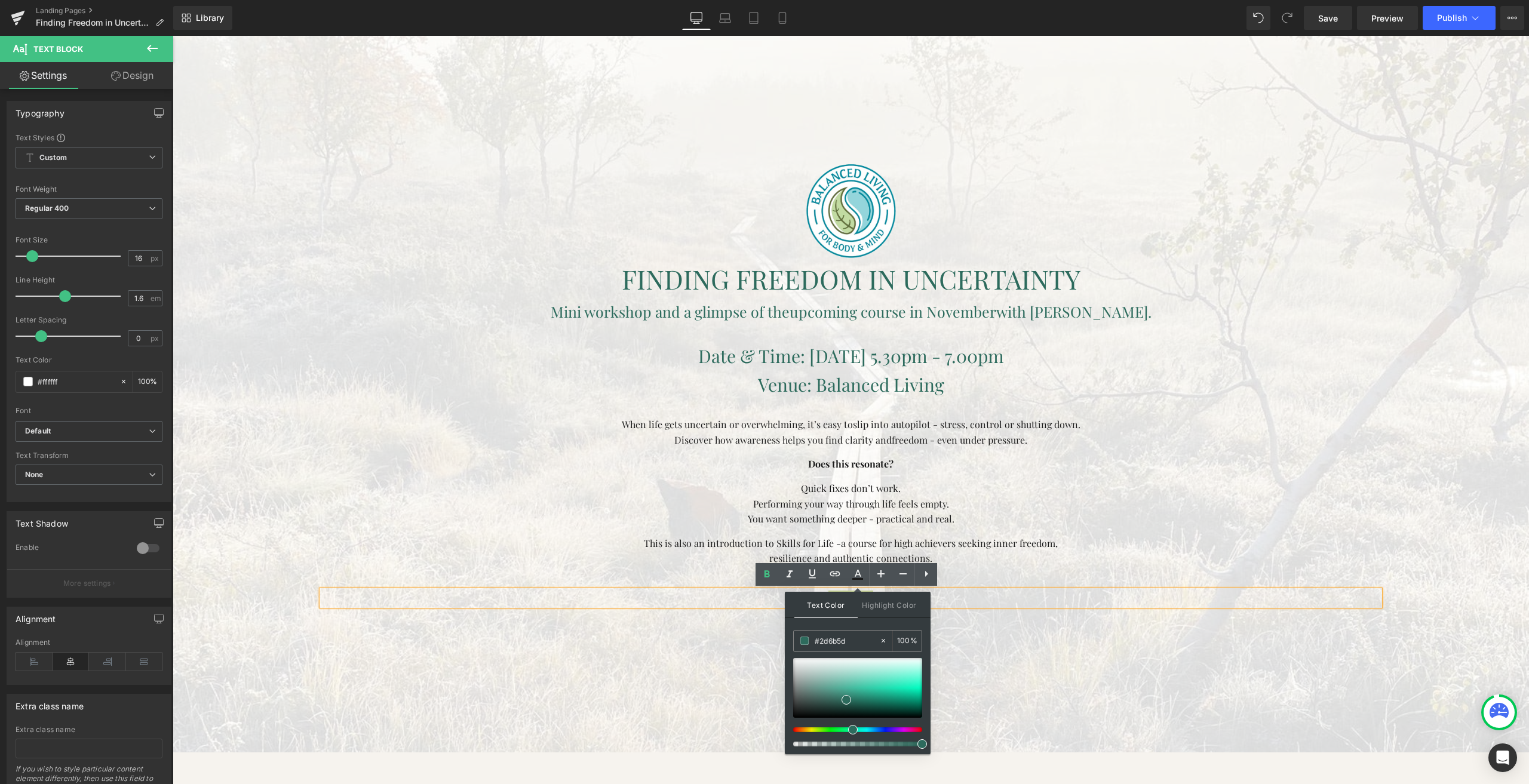
type input "#2d6b5d"
click at [987, 591] on p "$15/Ticket" at bounding box center [850, 598] width 1058 height 15
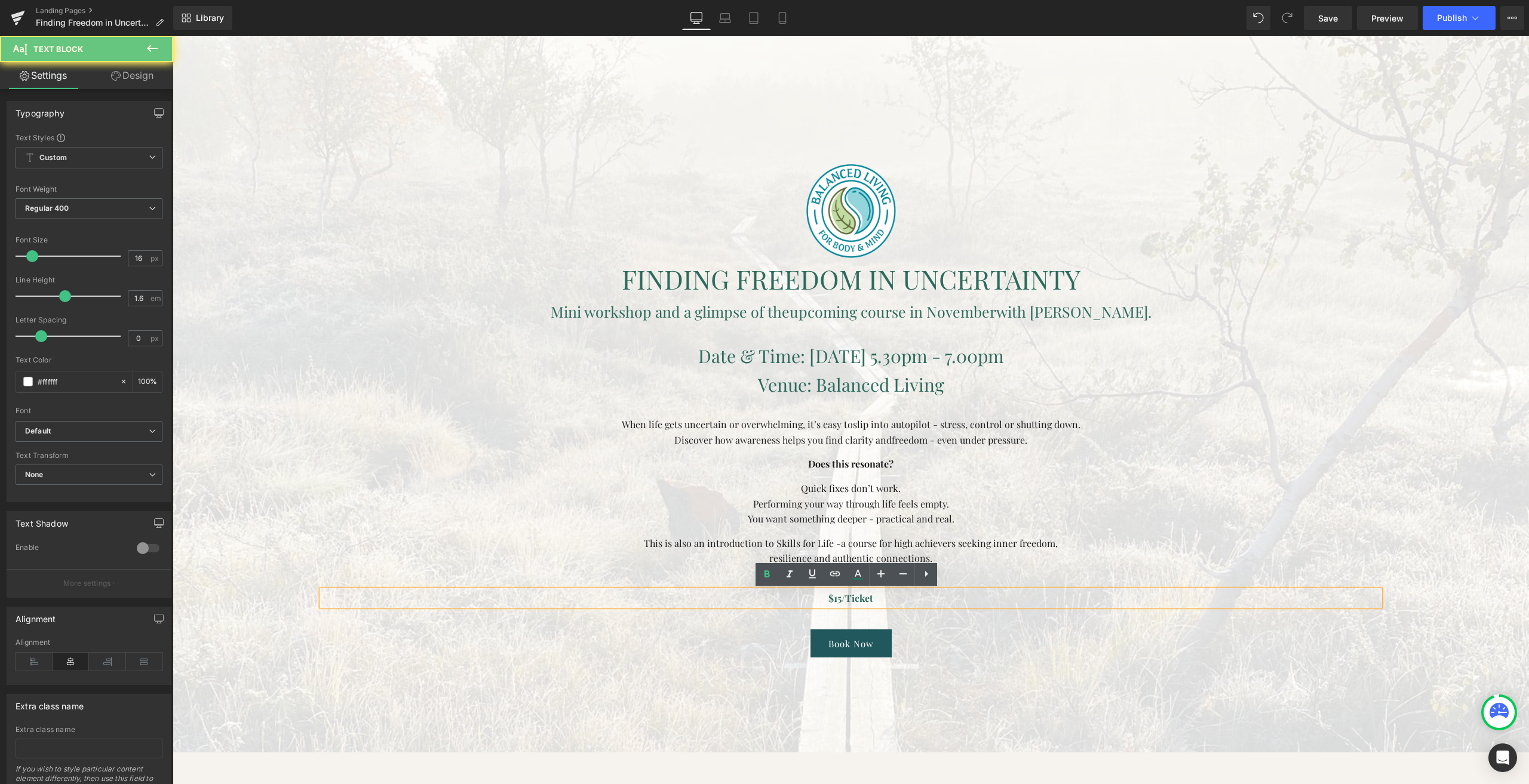
click at [859, 596] on span "$15/Ticket" at bounding box center [851, 598] width 45 height 13
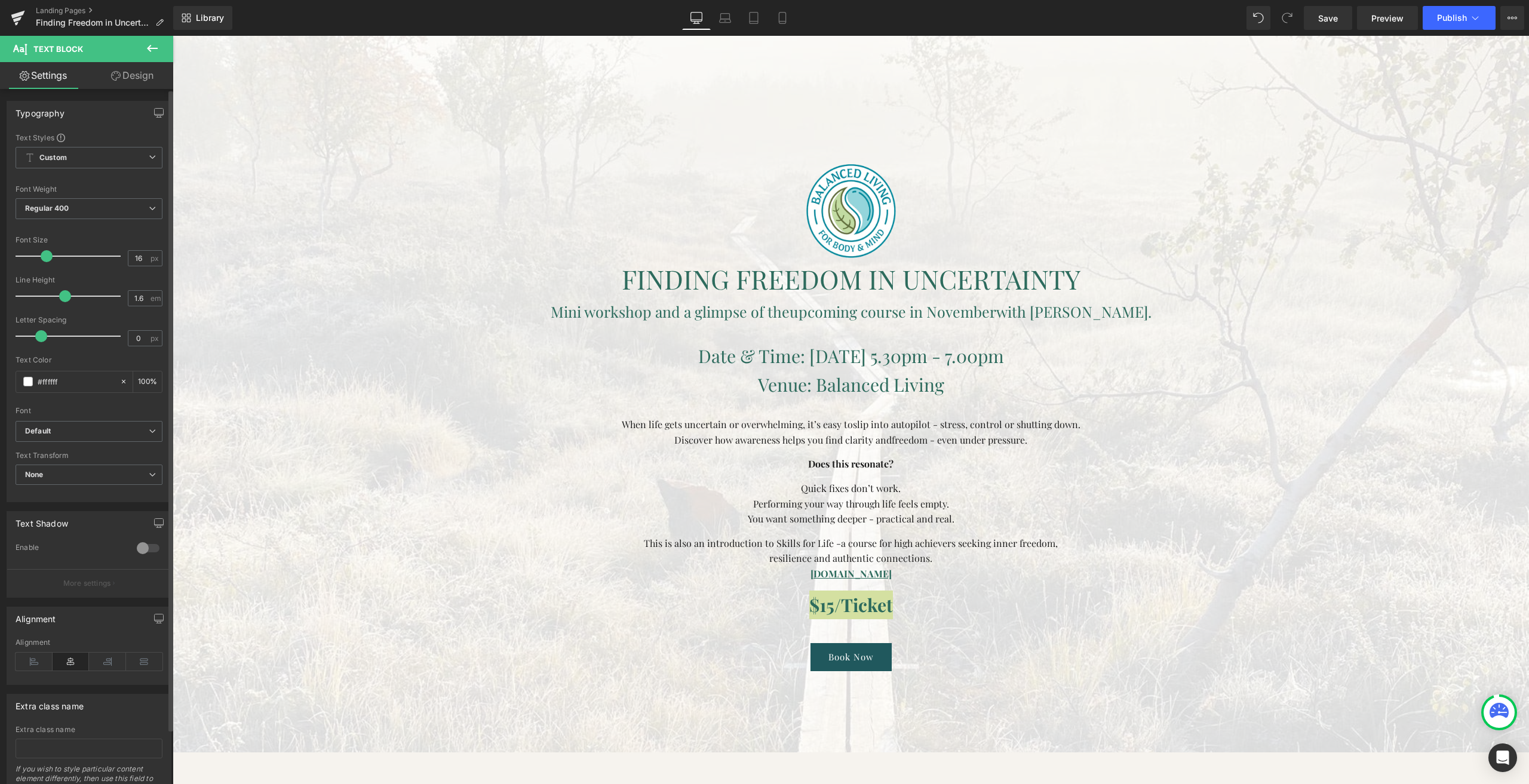
drag, startPoint x: 27, startPoint y: 258, endPoint x: 41, endPoint y: 259, distance: 14.0
click at [41, 259] on span at bounding box center [46, 256] width 12 height 12
click at [805, 488] on font "Quick fixes don’t work." at bounding box center [850, 488] width 100 height 13
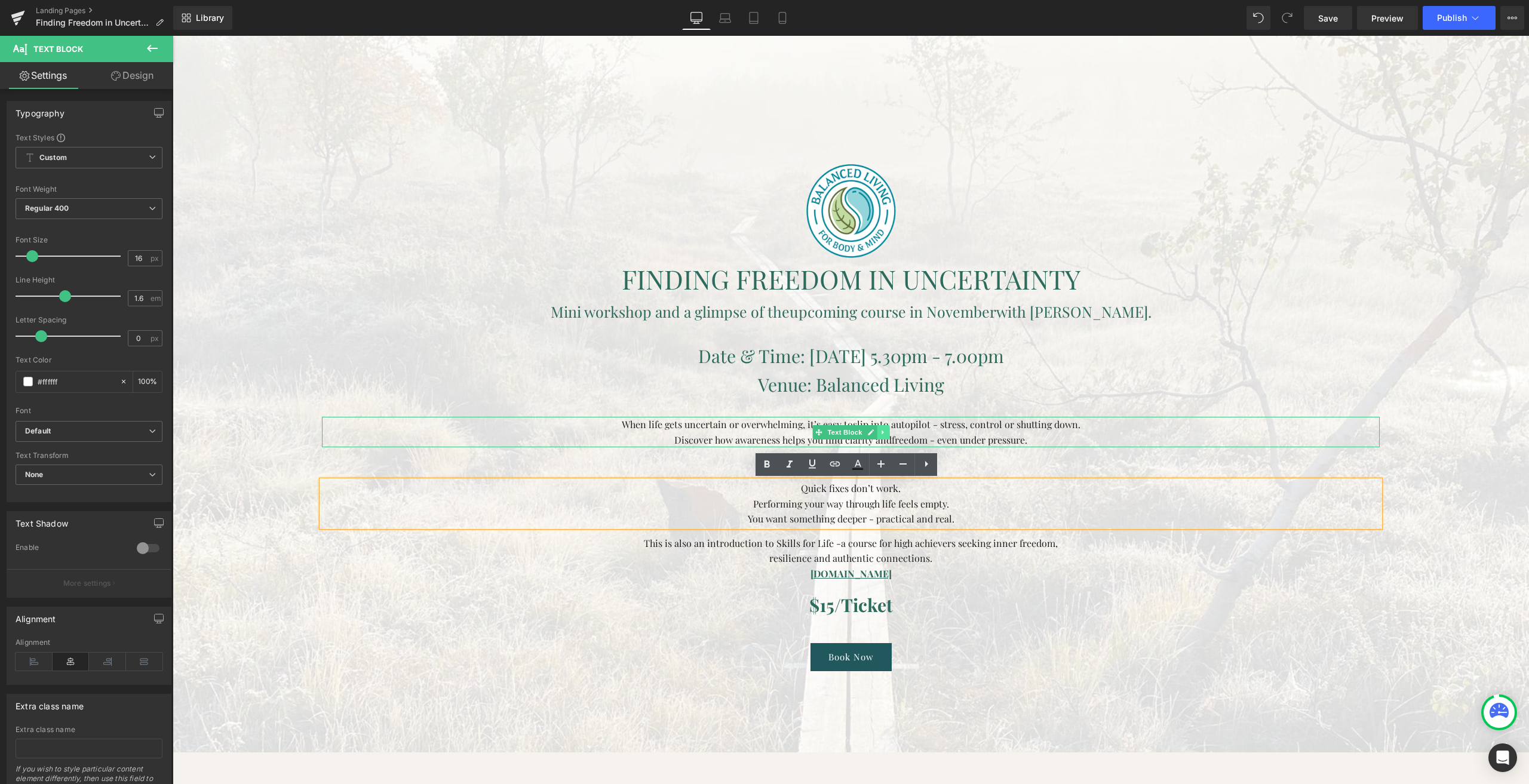
click at [880, 432] on icon at bounding box center [883, 432] width 6 height 7
click at [871, 437] on link at bounding box center [877, 432] width 13 height 15
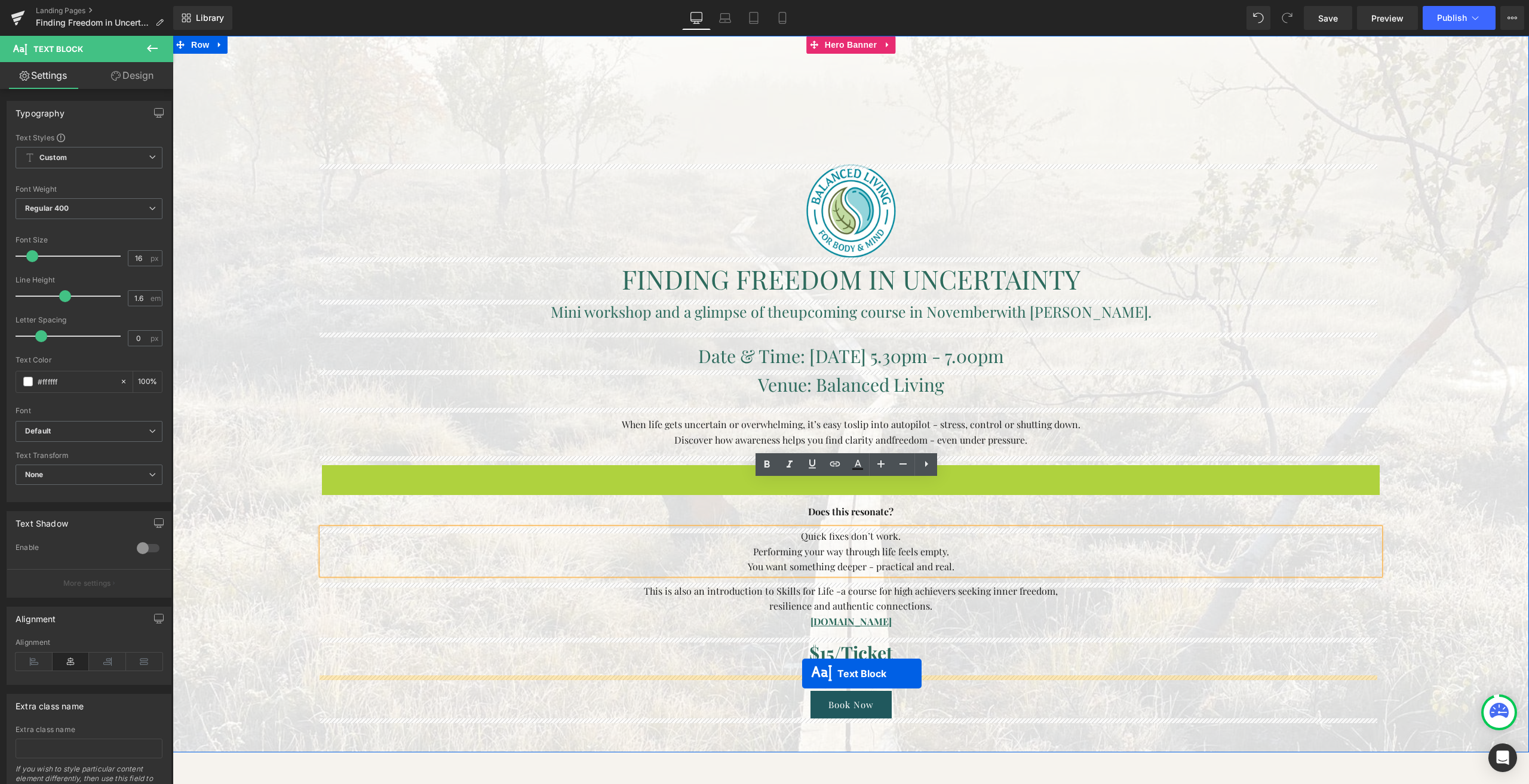
drag, startPoint x: 819, startPoint y: 479, endPoint x: 802, endPoint y: 673, distance: 194.7
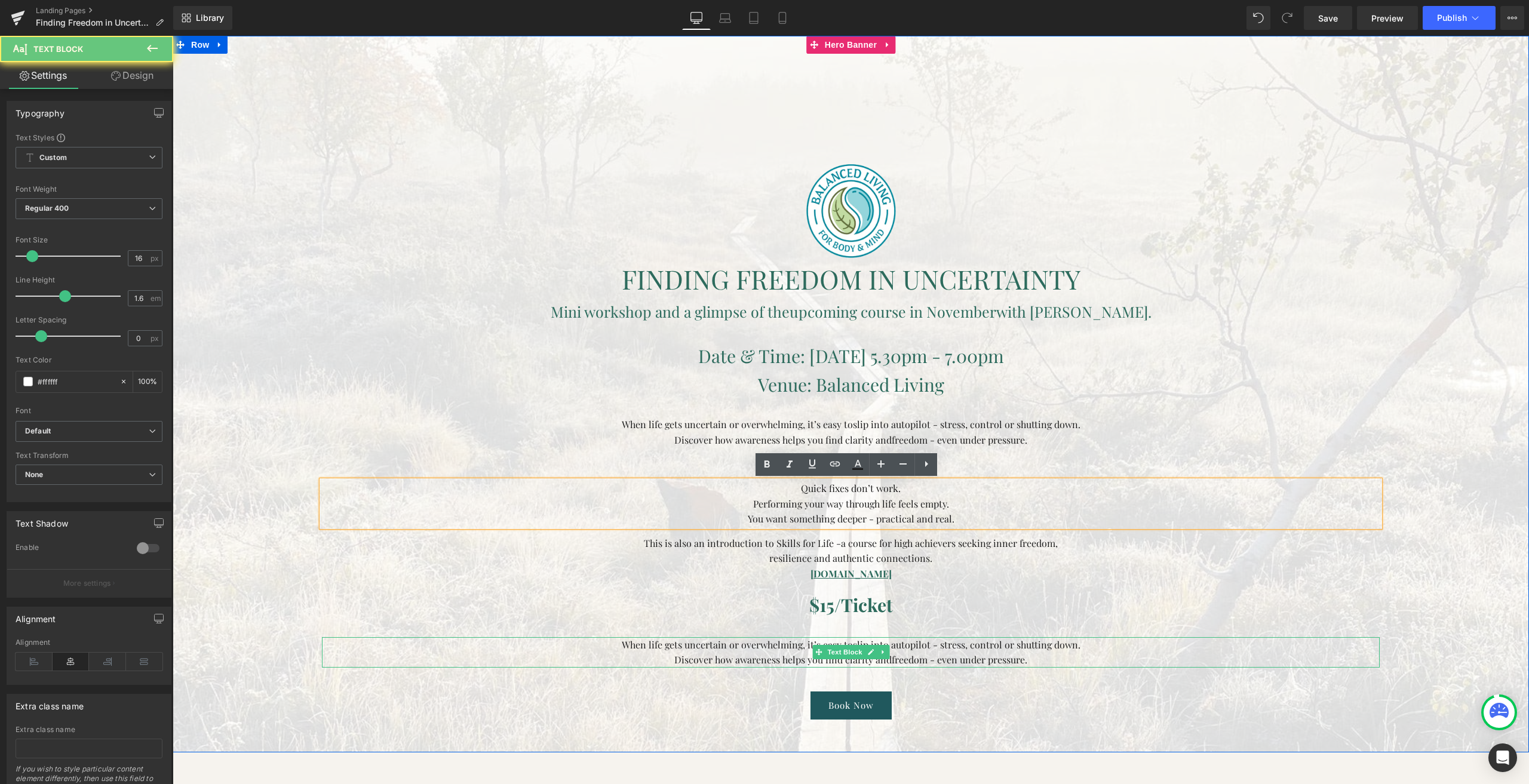
click at [738, 651] on p "When life gets uncertain or overwhelming, it’s easy to slip into autopilot - st…" at bounding box center [850, 645] width 1058 height 15
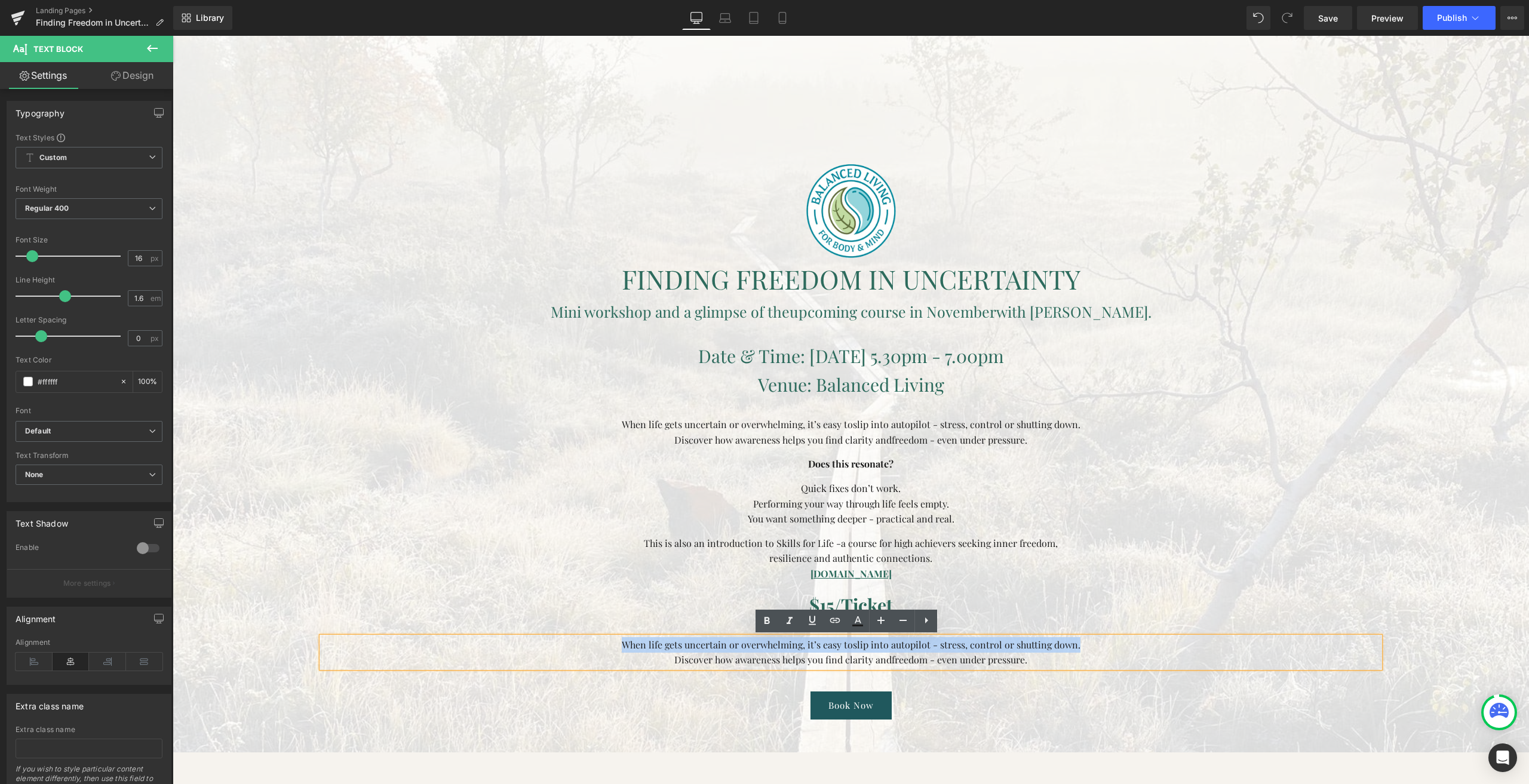
click at [738, 651] on p "When life gets uncertain or overwhelming, it’s easy to slip into autopilot - st…" at bounding box center [850, 645] width 1058 height 15
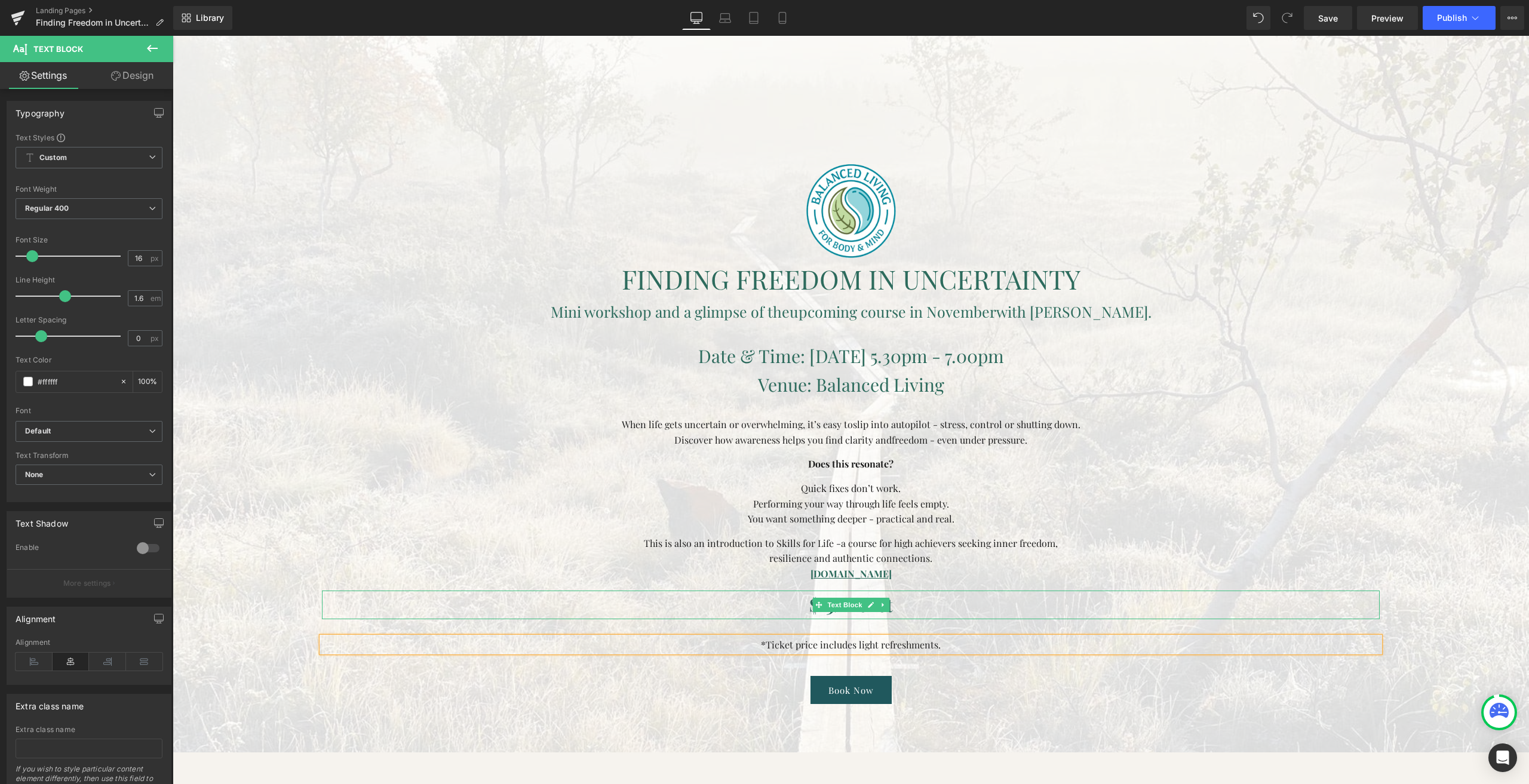
click at [947, 606] on p "$15/Ticket" at bounding box center [850, 605] width 1058 height 29
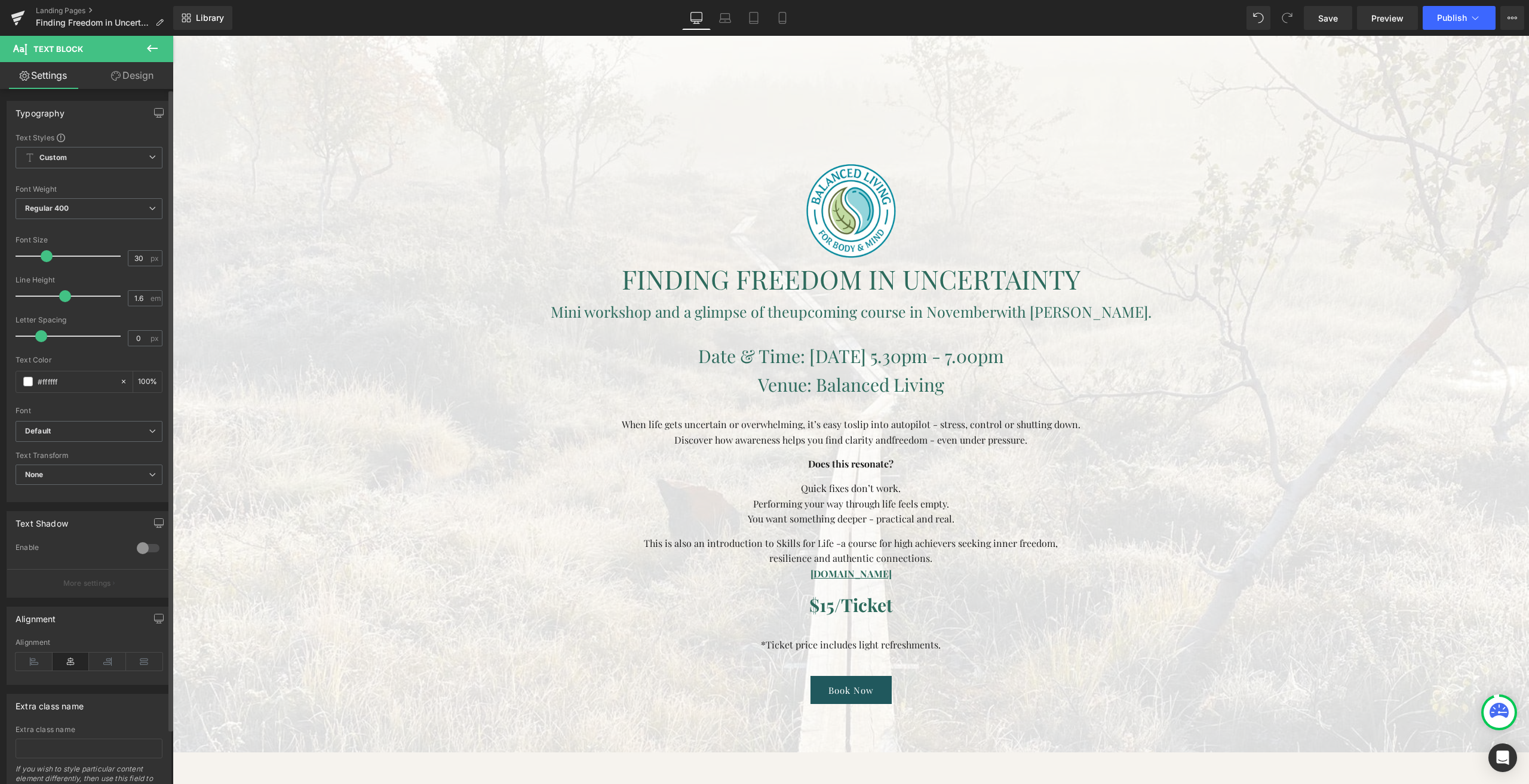
click at [133, 89] on div "Typography Text Styles Custom Custom Setup Global Style Custom Setup Global Sty…" at bounding box center [89, 450] width 179 height 722
click at [133, 84] on link "Design" at bounding box center [132, 76] width 86 height 27
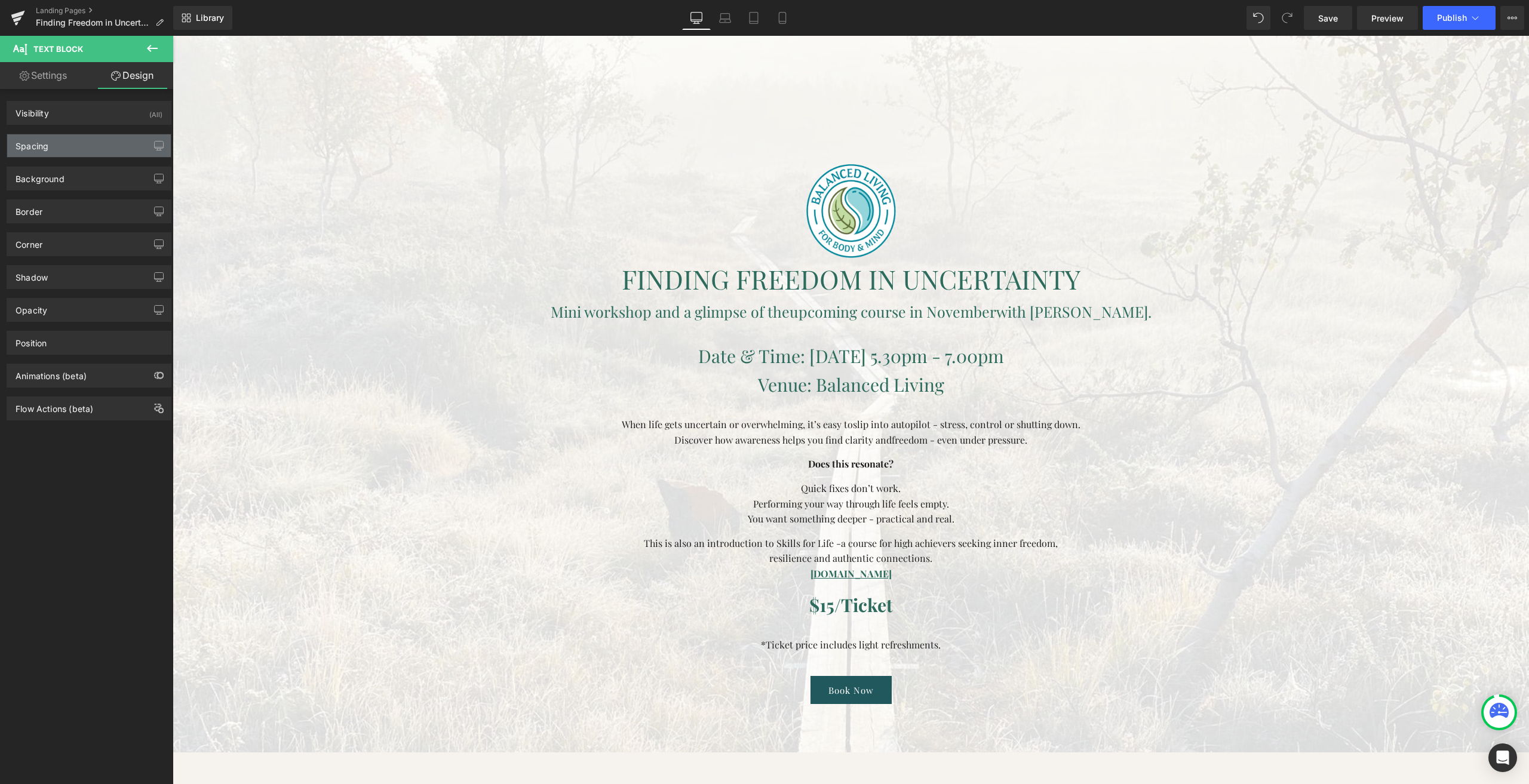
click at [65, 148] on div "Spacing" at bounding box center [88, 146] width 163 height 23
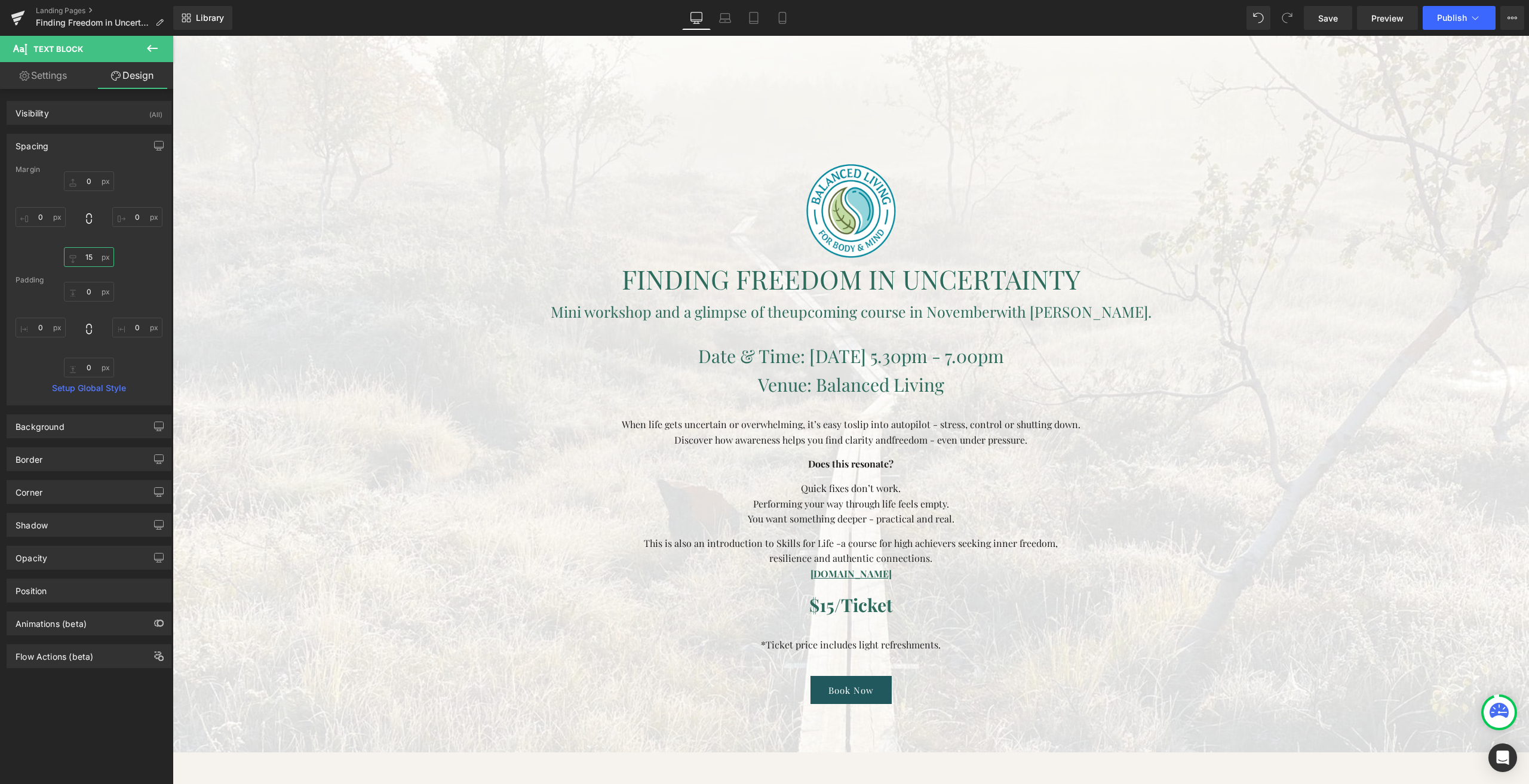
click at [92, 261] on input "15" at bounding box center [88, 257] width 50 height 20
type input "0"
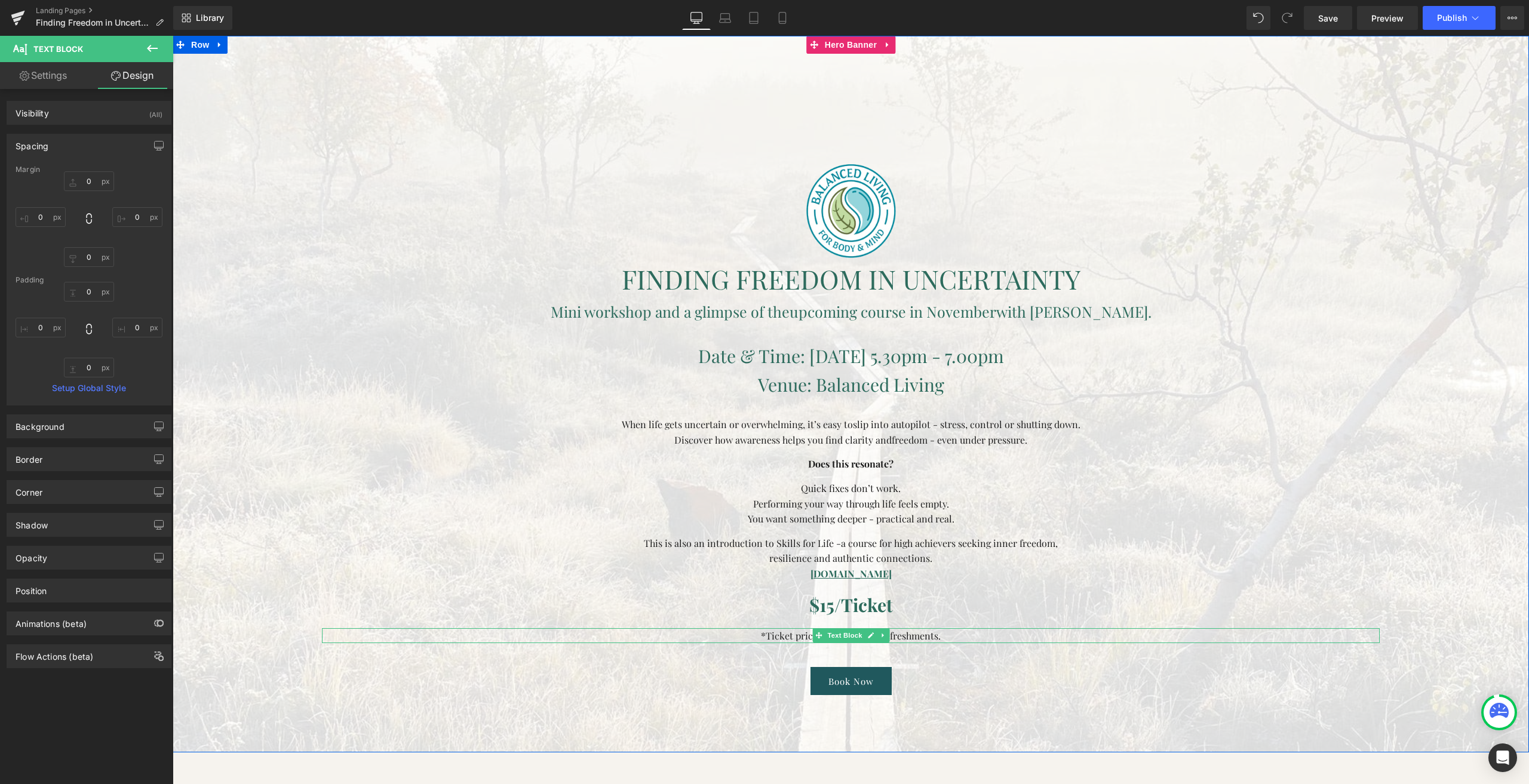
click at [974, 642] on div at bounding box center [850, 642] width 1058 height 3
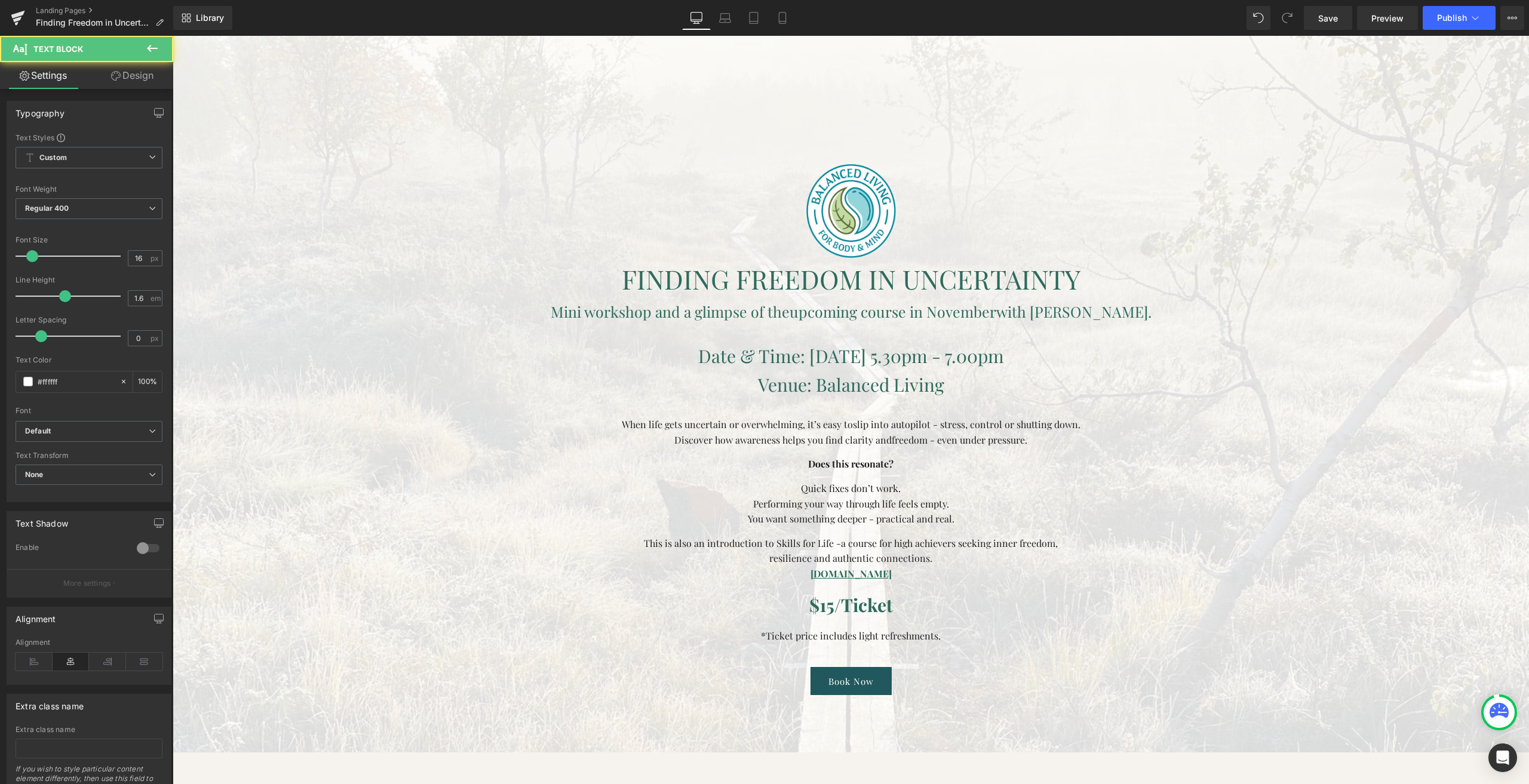
click at [107, 72] on link "Design" at bounding box center [132, 76] width 86 height 27
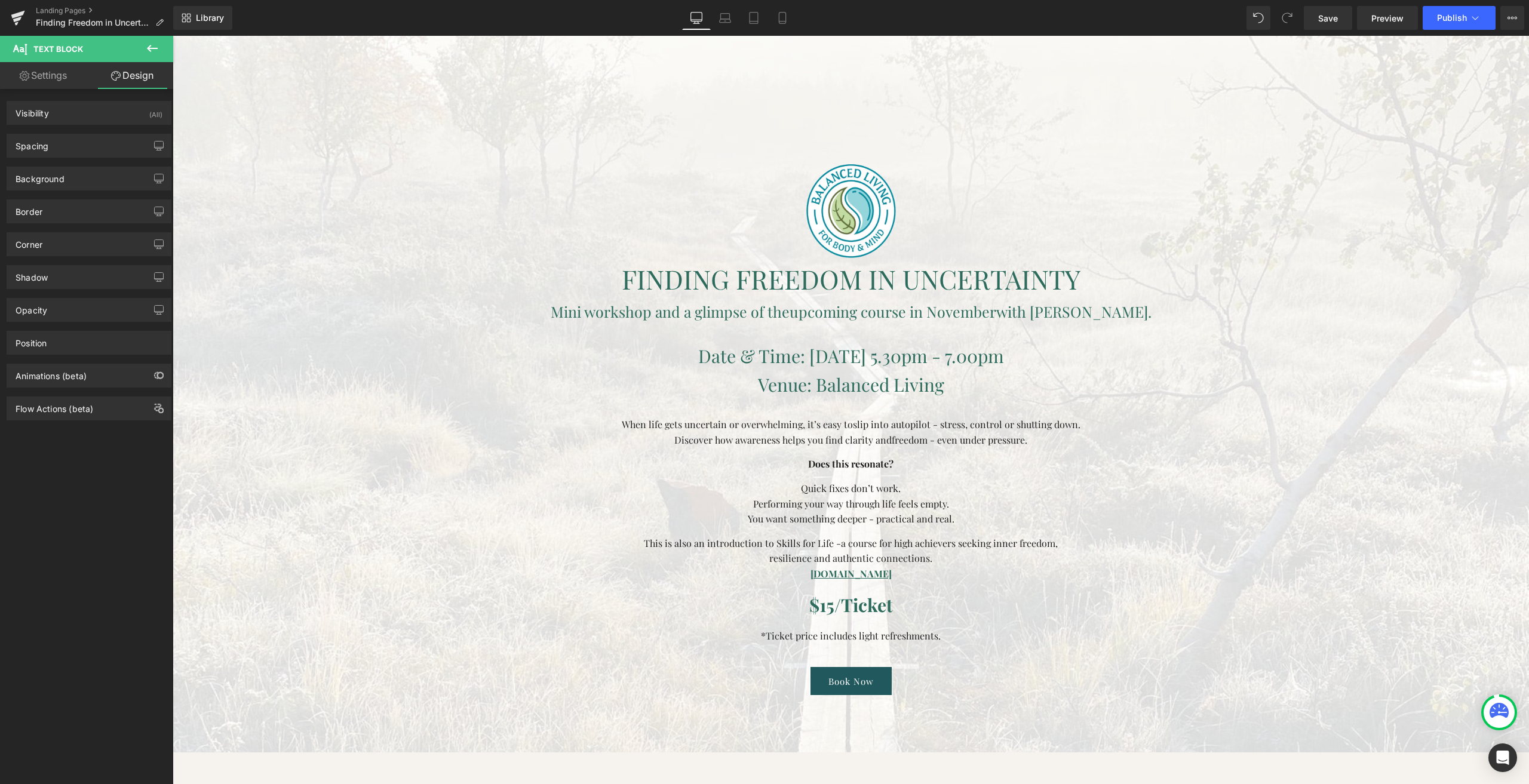
click at [50, 158] on div "Background Color & Image color Color transparent 0 % Image Replace Image Upload…" at bounding box center [89, 174] width 179 height 33
click at [53, 152] on div "Spacing" at bounding box center [88, 146] width 163 height 23
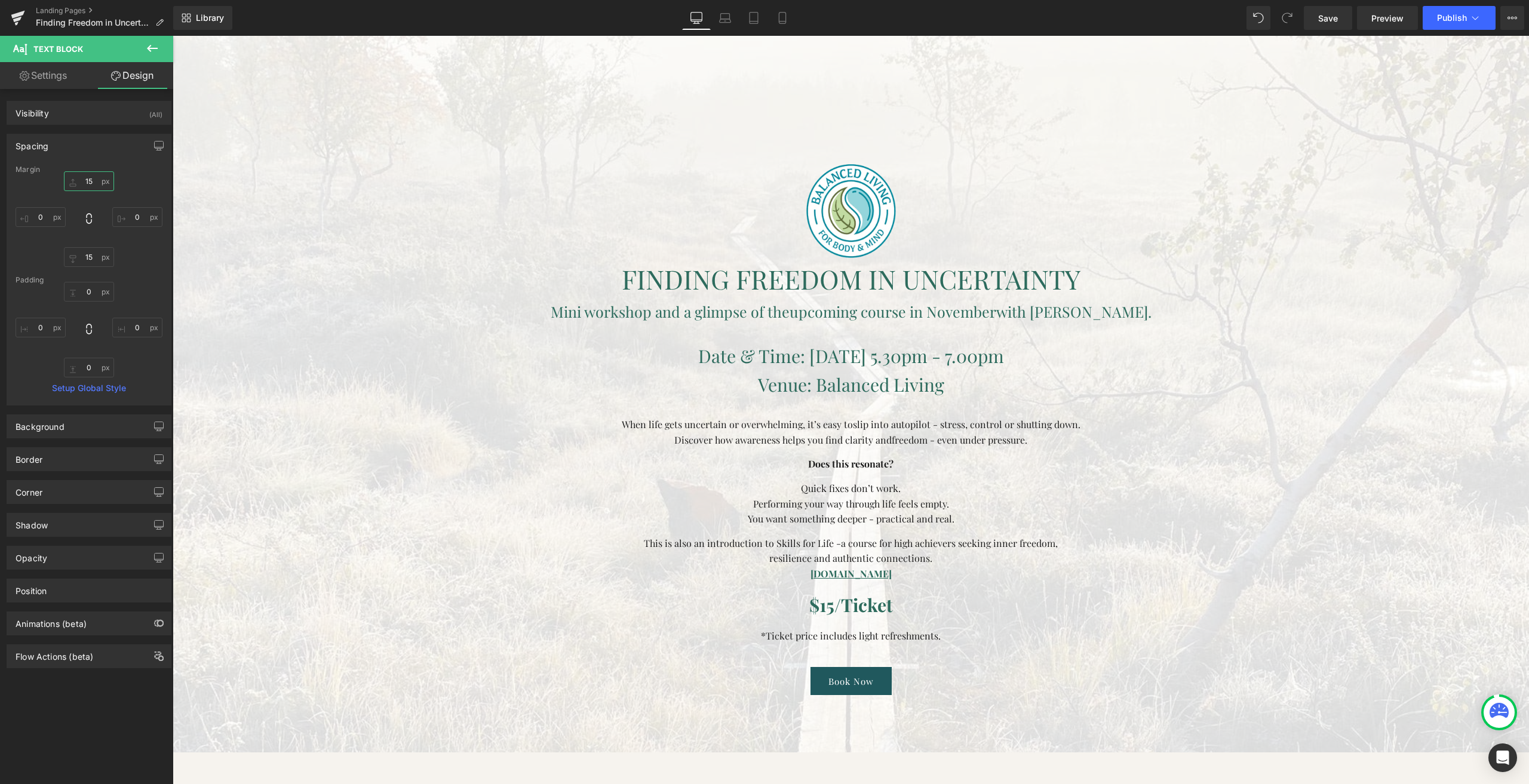
click at [89, 184] on input "15" at bounding box center [88, 181] width 50 height 20
type input "0"
click at [1449, 25] on button "Publish" at bounding box center [1459, 18] width 73 height 24
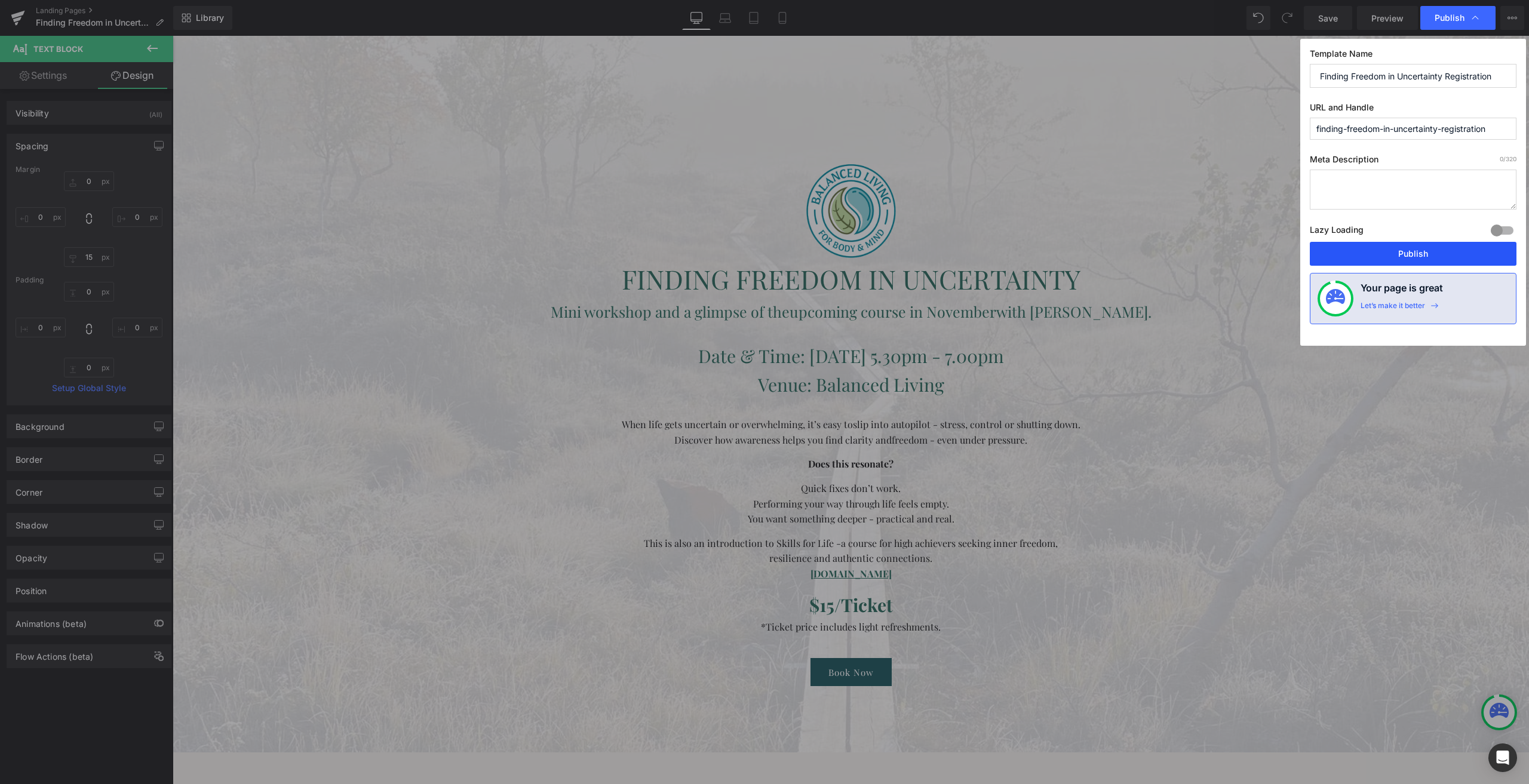
click at [1446, 247] on button "Publish" at bounding box center [1413, 254] width 207 height 24
